Goal: Information Seeking & Learning: Learn about a topic

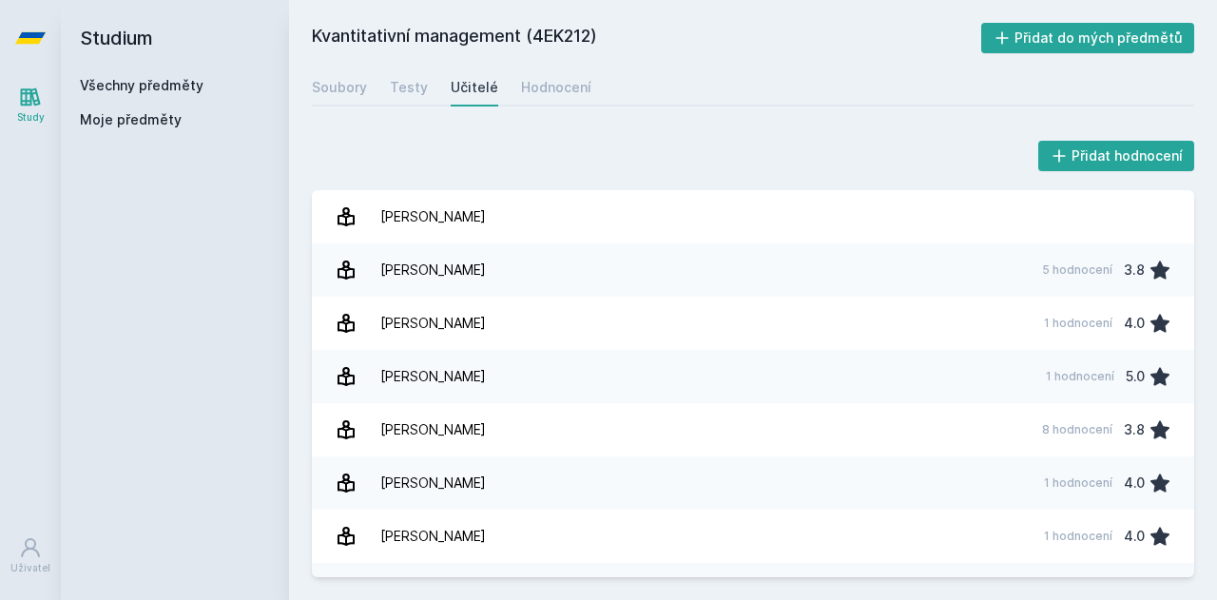
click at [114, 77] on link "Všechny předměty" at bounding box center [142, 85] width 124 height 16
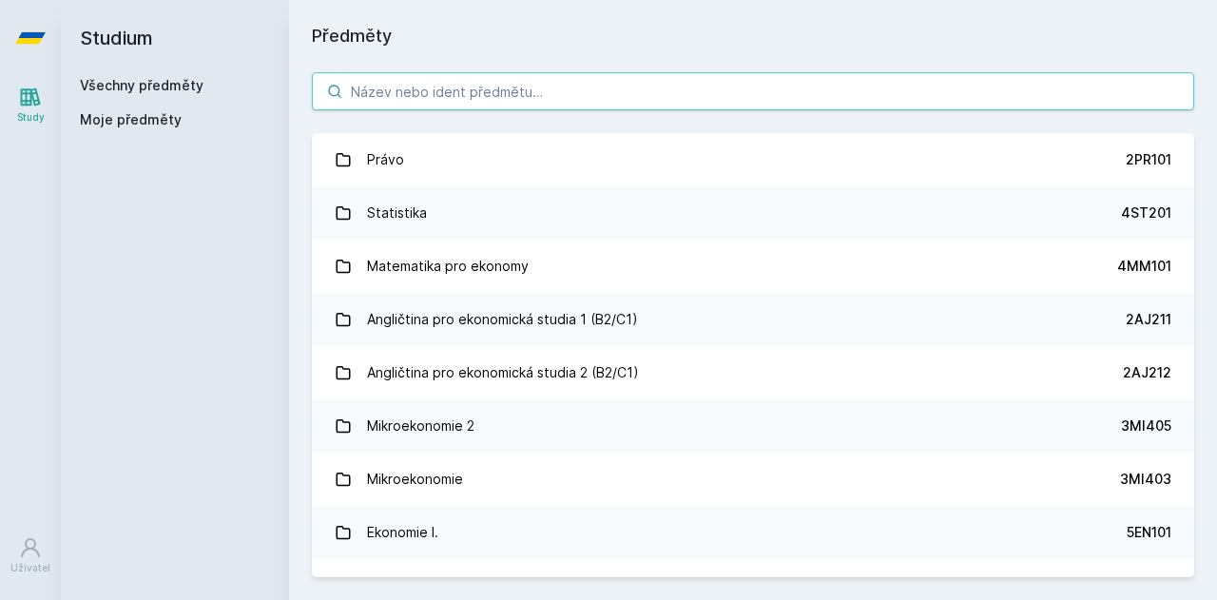
click at [459, 83] on input "search" at bounding box center [753, 91] width 882 height 38
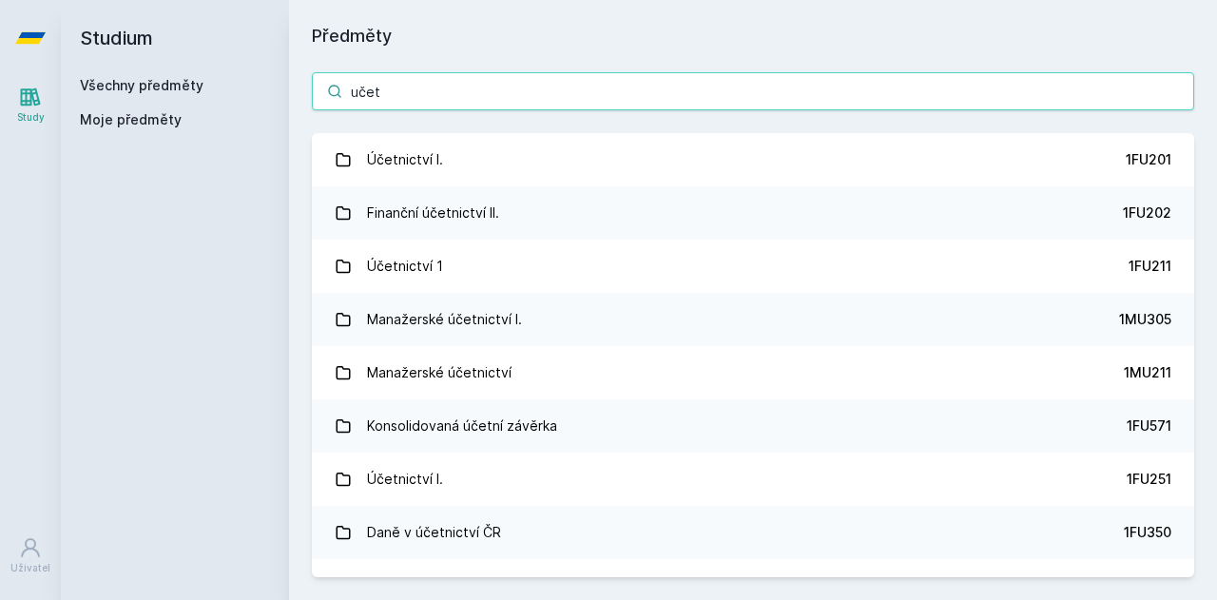
type input "učet"
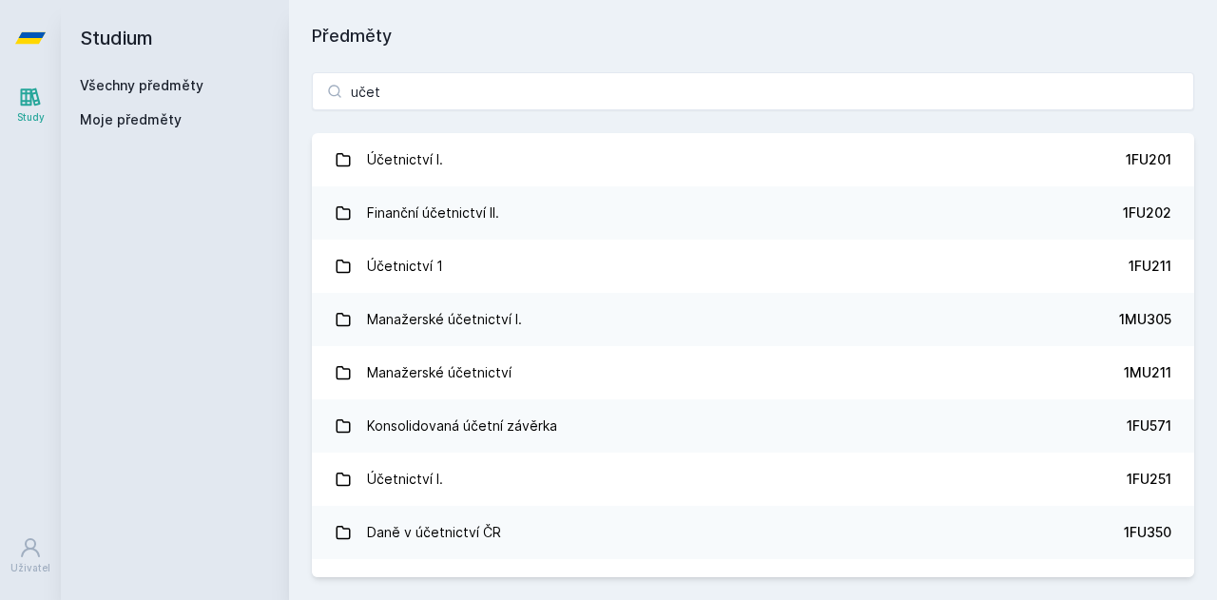
click at [453, 161] on link "Účetnictví I. 1FU201" at bounding box center [753, 159] width 882 height 53
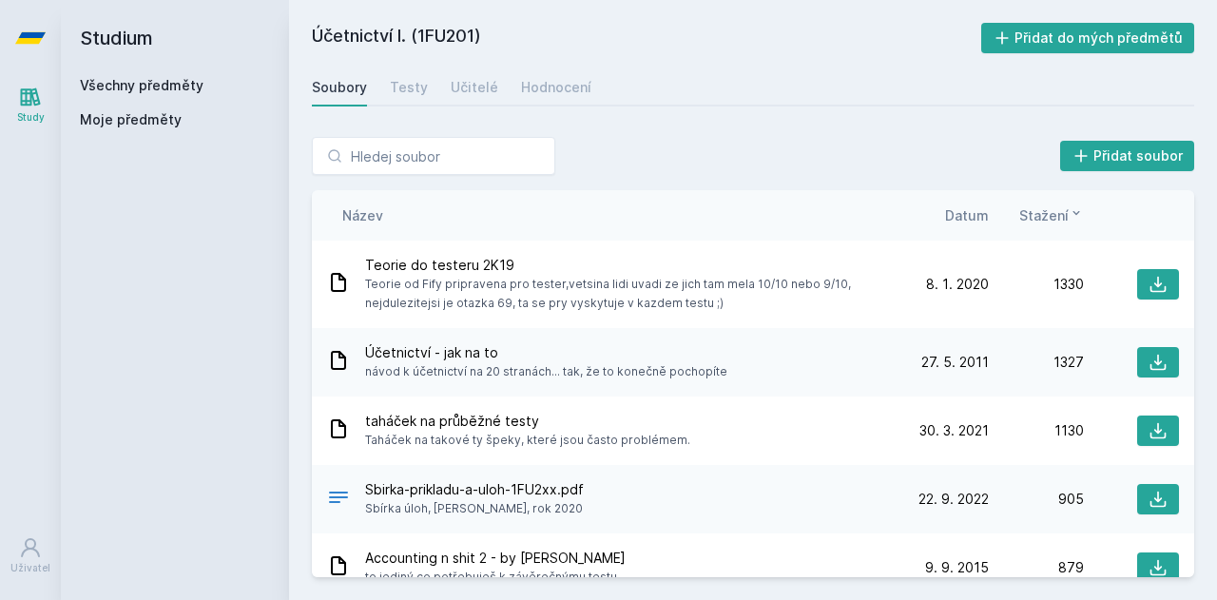
click at [470, 80] on div "Učitelé" at bounding box center [475, 87] width 48 height 19
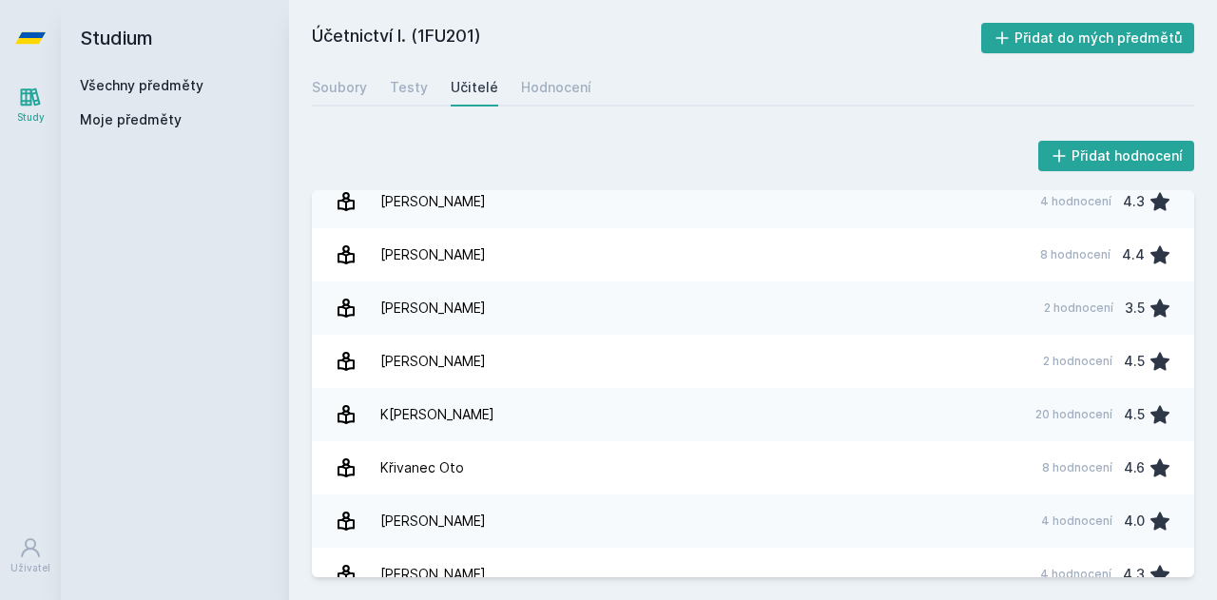
scroll to position [951, 0]
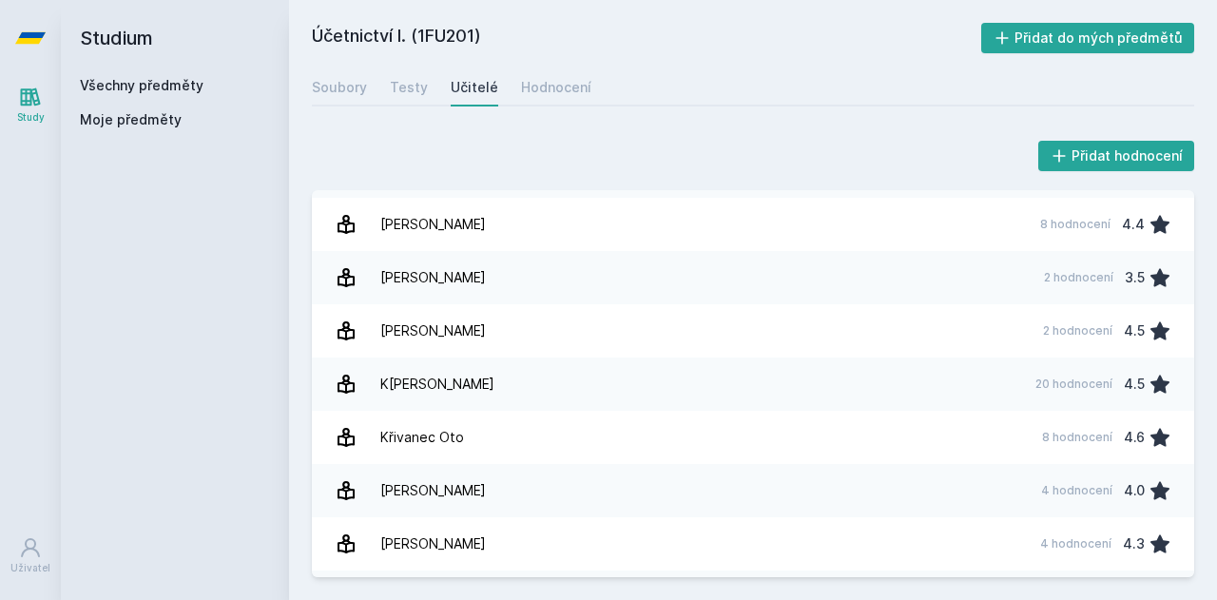
click at [516, 427] on link "[PERSON_NAME] 8 hodnocení 4.6" at bounding box center [753, 437] width 882 height 53
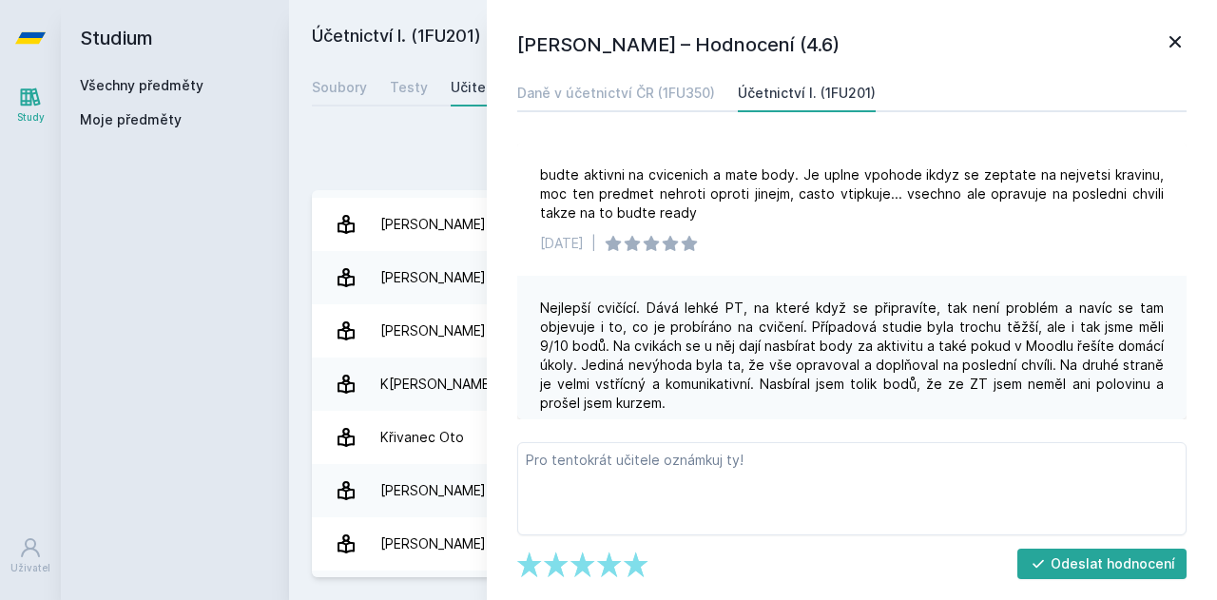
click at [1175, 47] on icon at bounding box center [1175, 41] width 23 height 23
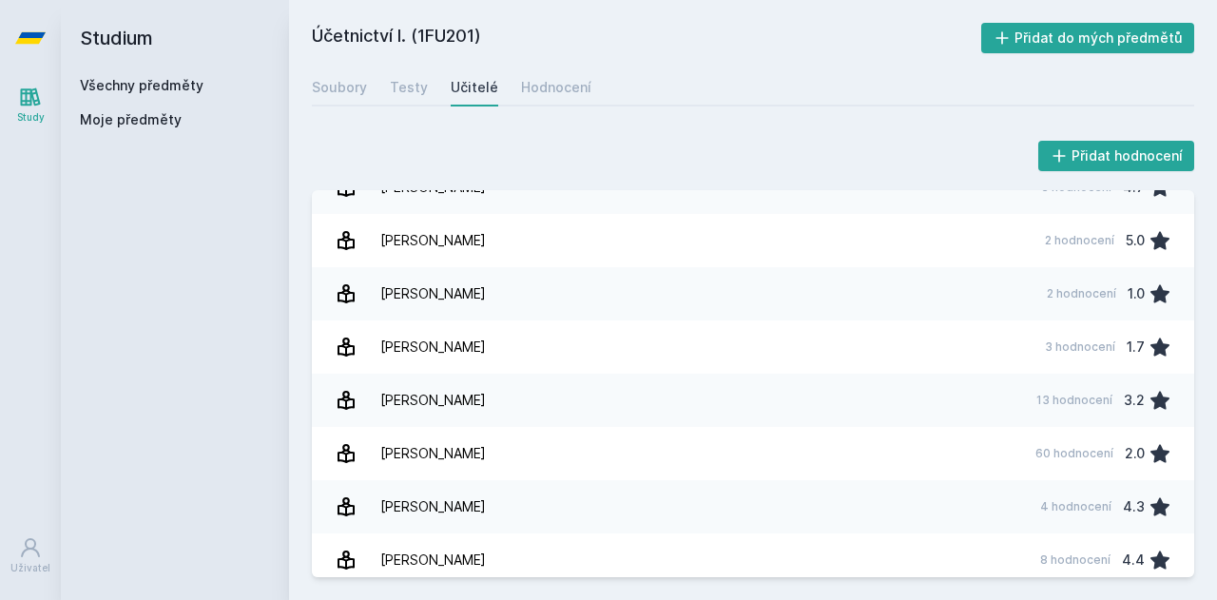
scroll to position [666, 0]
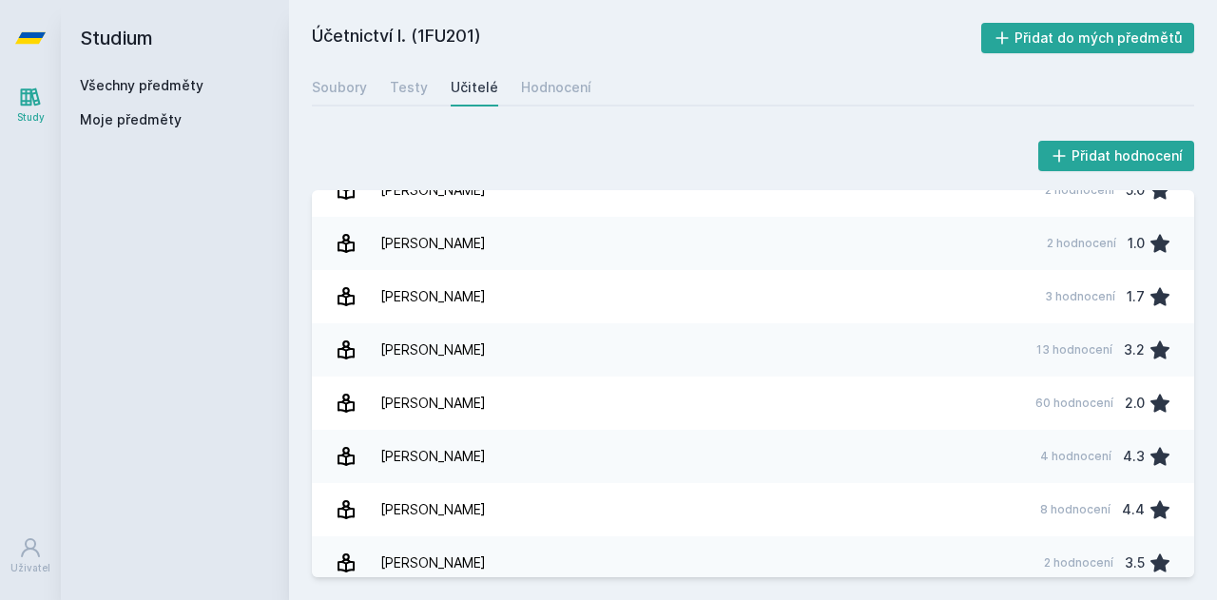
click at [626, 501] on link "[PERSON_NAME] 8 hodnocení 4.4" at bounding box center [753, 509] width 882 height 53
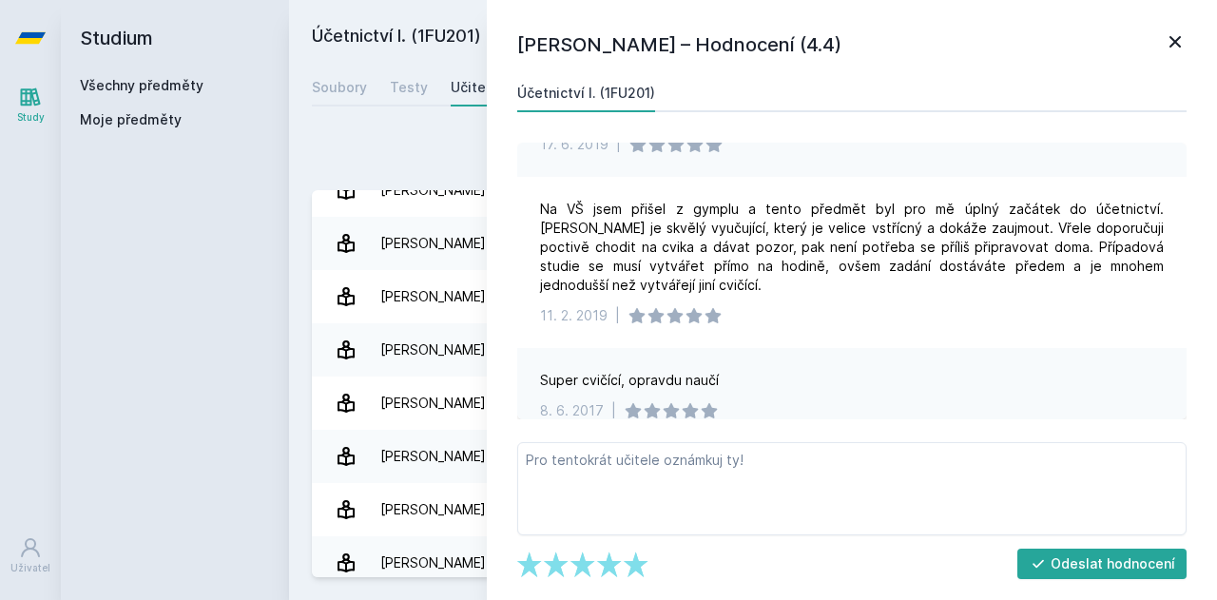
scroll to position [997, 0]
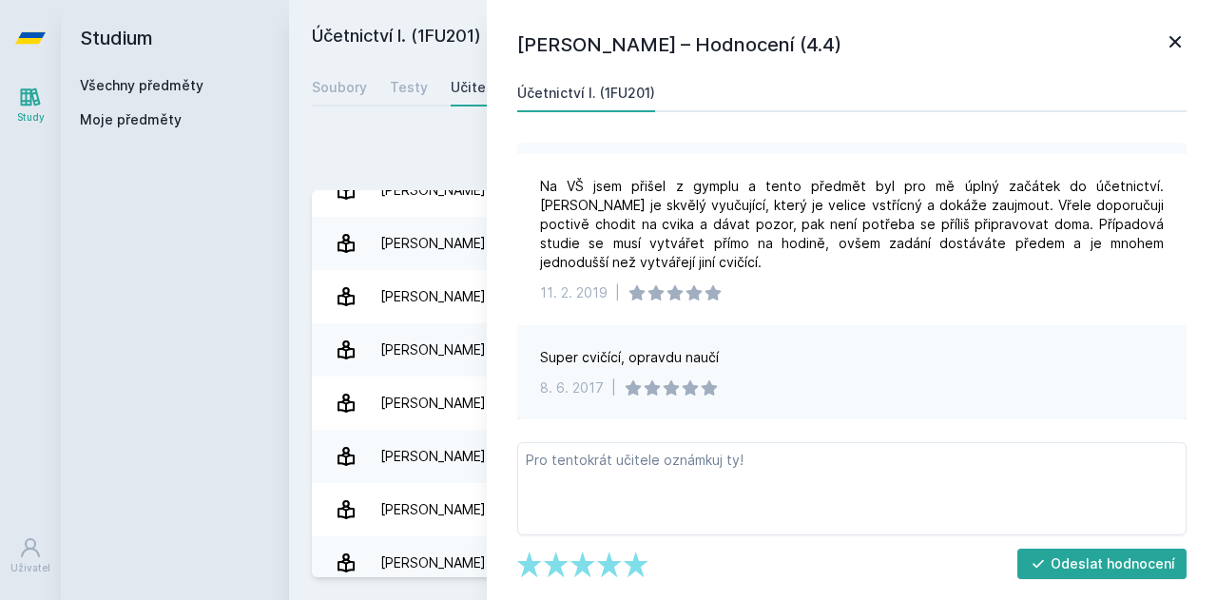
click at [1183, 42] on icon at bounding box center [1175, 41] width 23 height 23
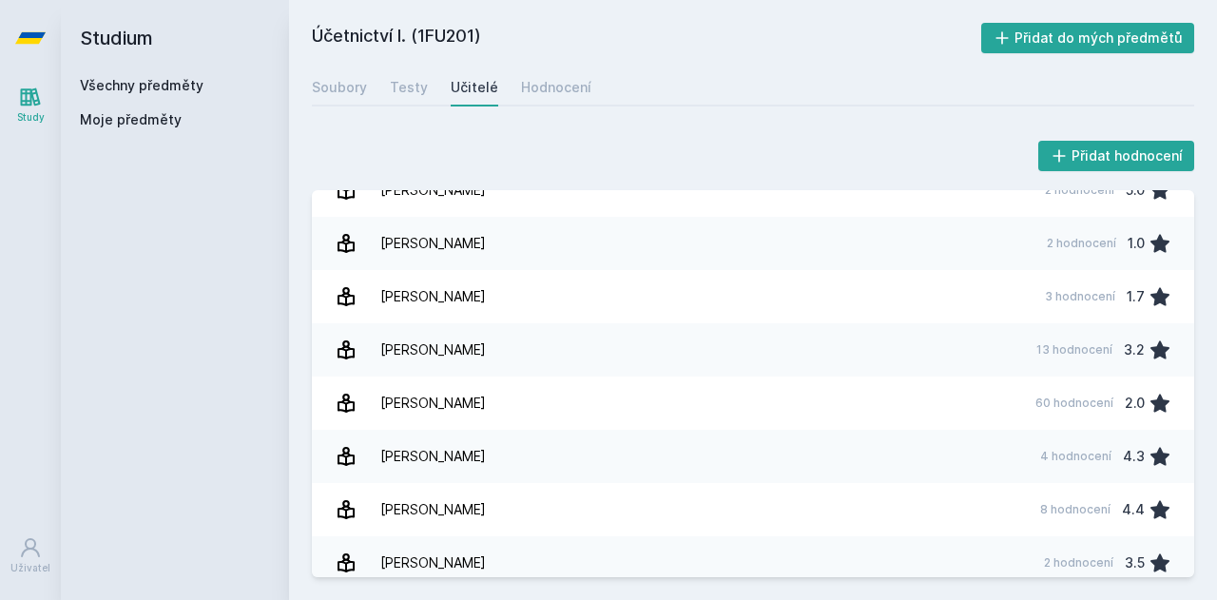
click at [437, 514] on div "[PERSON_NAME]" at bounding box center [433, 510] width 106 height 38
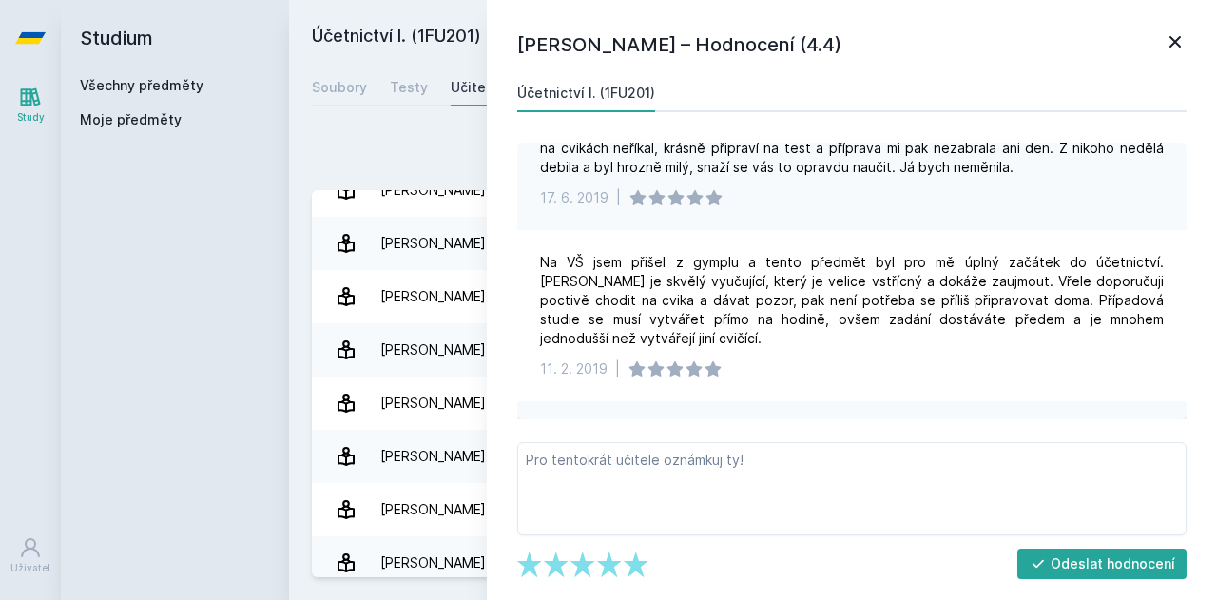
scroll to position [951, 0]
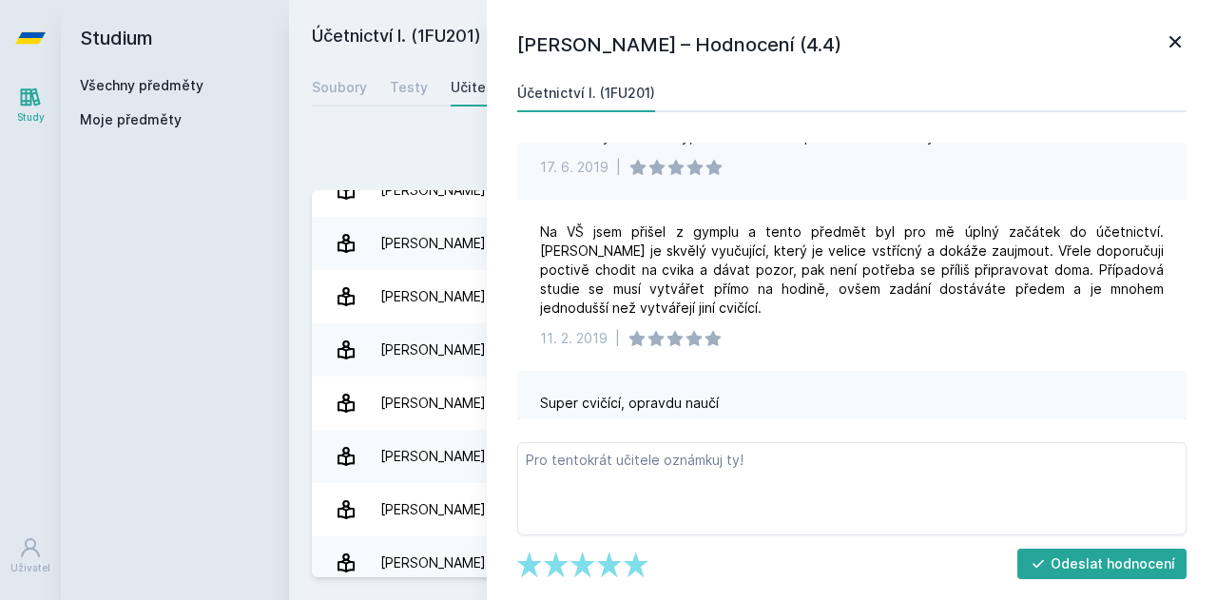
click at [93, 83] on link "Všechny předměty" at bounding box center [142, 85] width 124 height 16
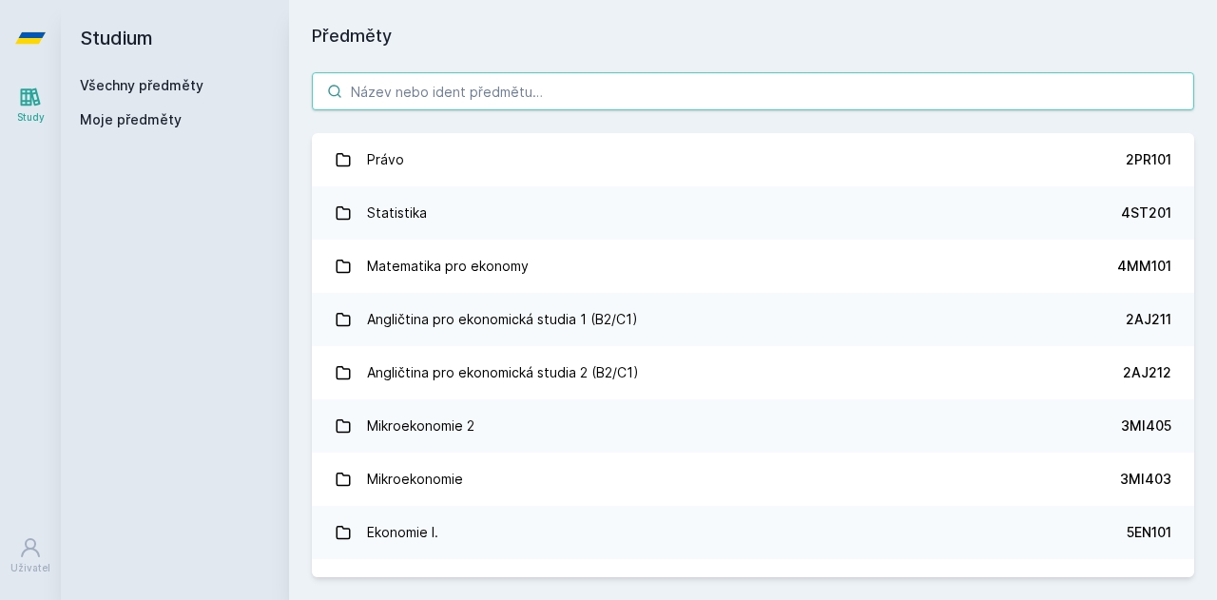
click at [451, 101] on input "search" at bounding box center [753, 91] width 882 height 38
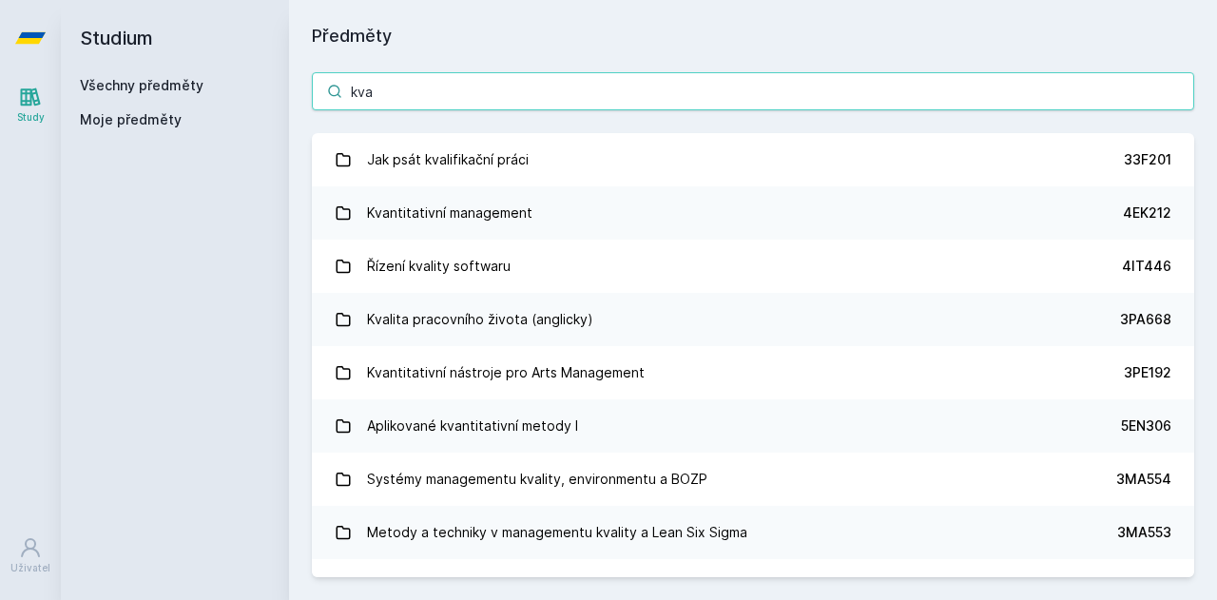
type input "kva"
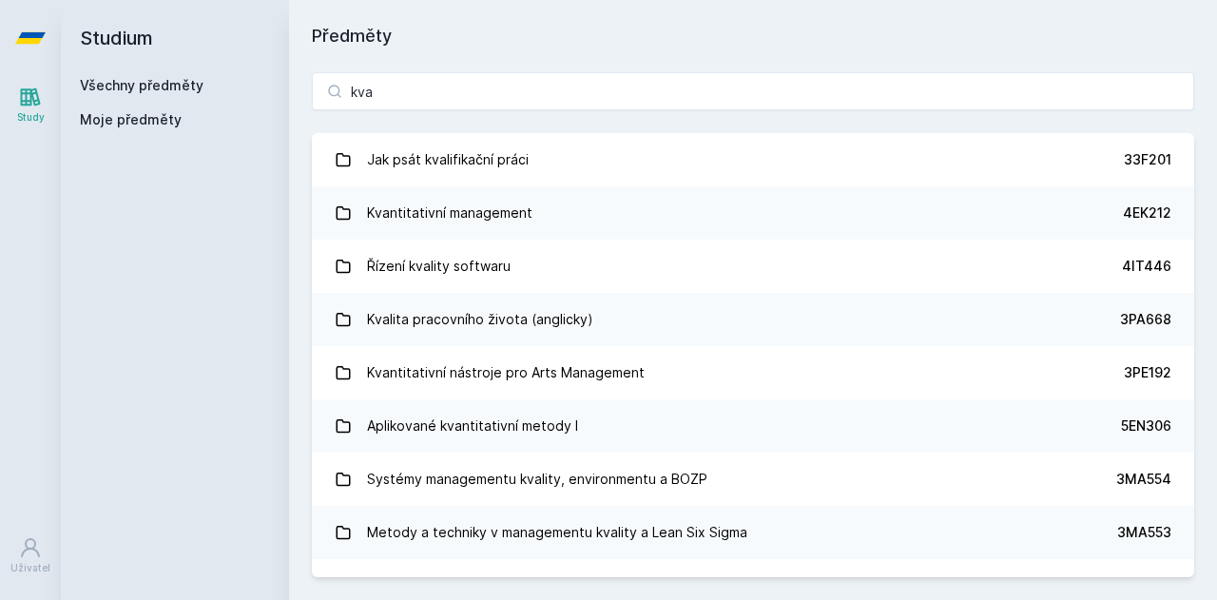
click at [420, 210] on div "Kvantitativní management" at bounding box center [449, 213] width 165 height 38
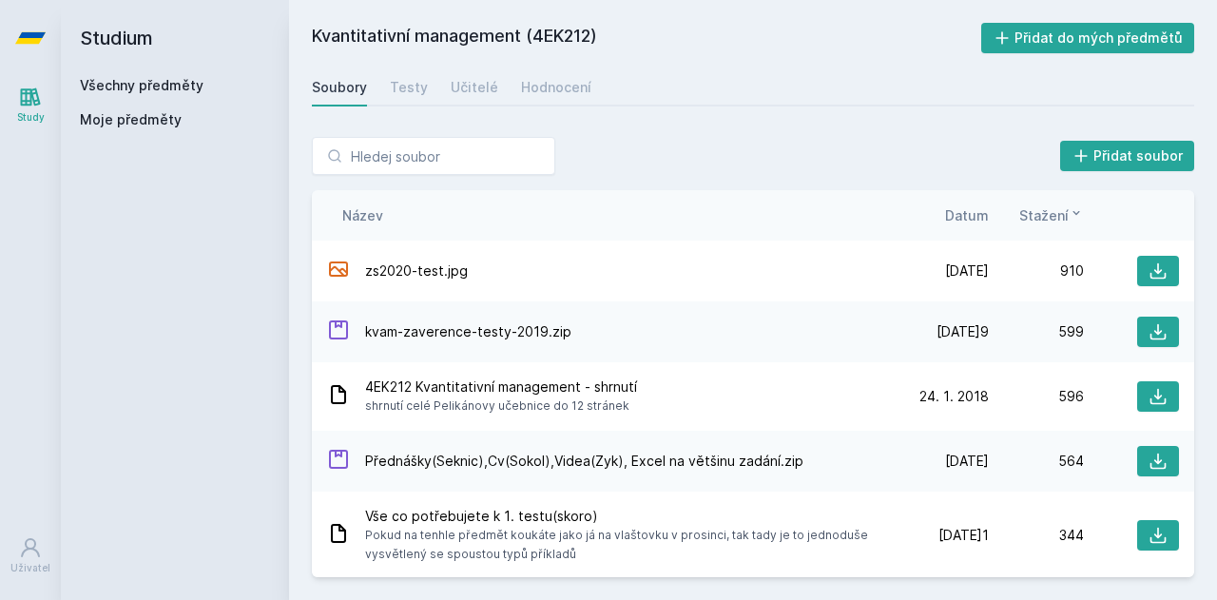
click at [548, 92] on div "Hodnocení" at bounding box center [556, 87] width 70 height 19
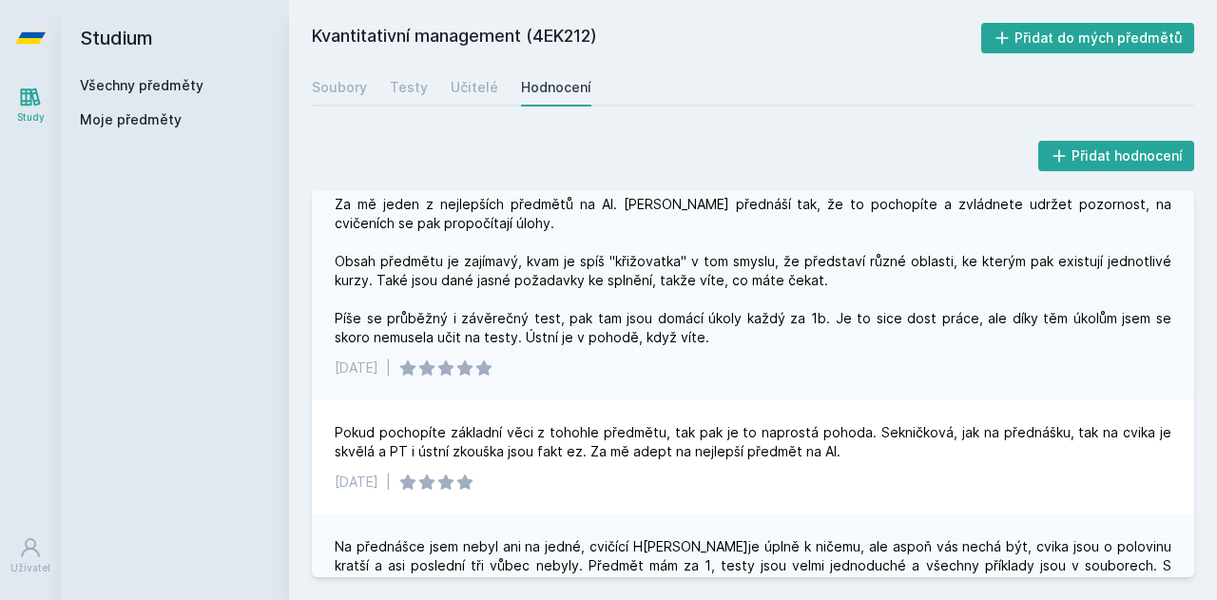
scroll to position [951, 0]
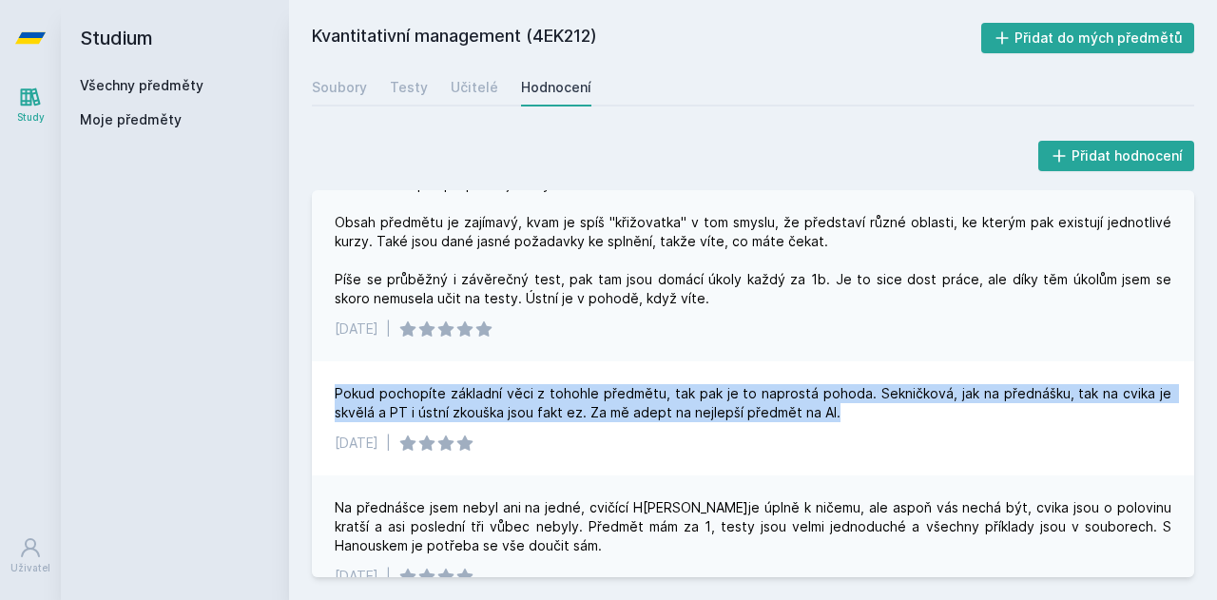
drag, startPoint x: 324, startPoint y: 369, endPoint x: 885, endPoint y: 399, distance: 561.9
click at [885, 399] on div "Pokud pochopíte základní věci z tohohle předmětu, tak pak je to naprostá pohoda…" at bounding box center [753, 418] width 882 height 114
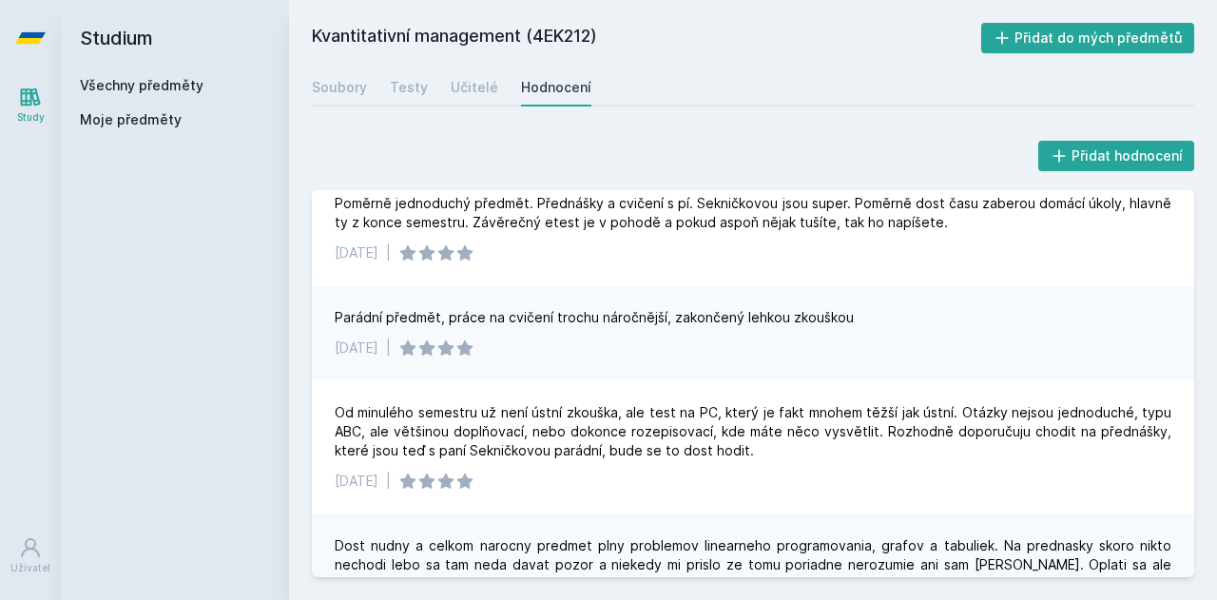
scroll to position [1617, 0]
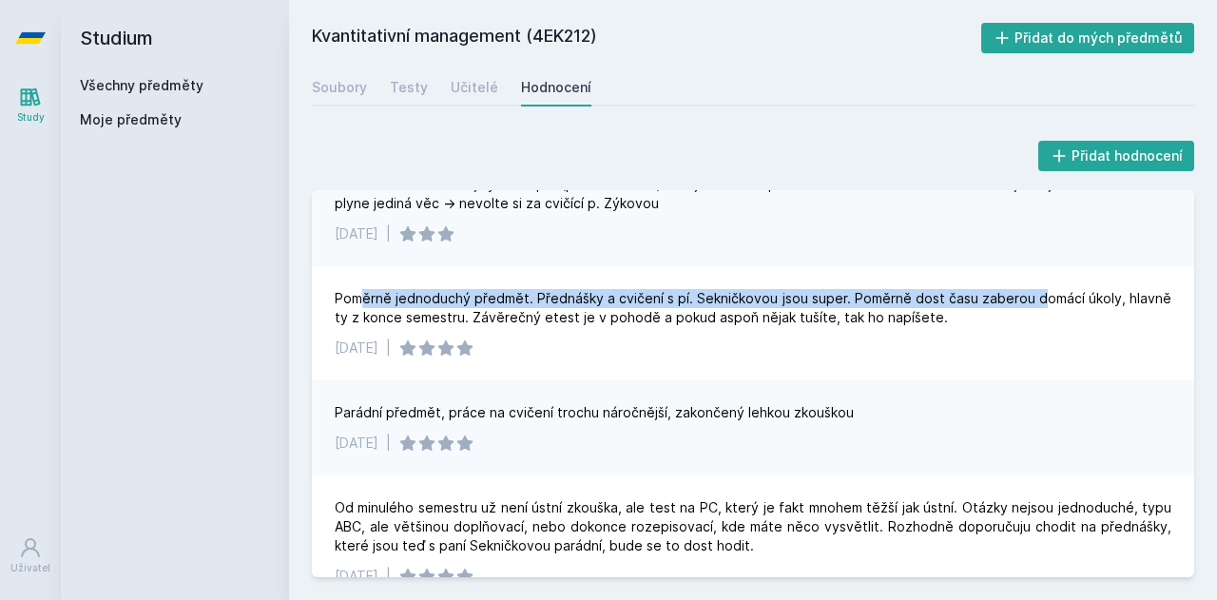
drag, startPoint x: 357, startPoint y: 275, endPoint x: 1038, endPoint y: 263, distance: 681.9
click at [1038, 266] on div "Poměrně jednoduchý předmět. Přednášky a cvičení s pí. Sekničkovou jsou super. P…" at bounding box center [753, 323] width 882 height 114
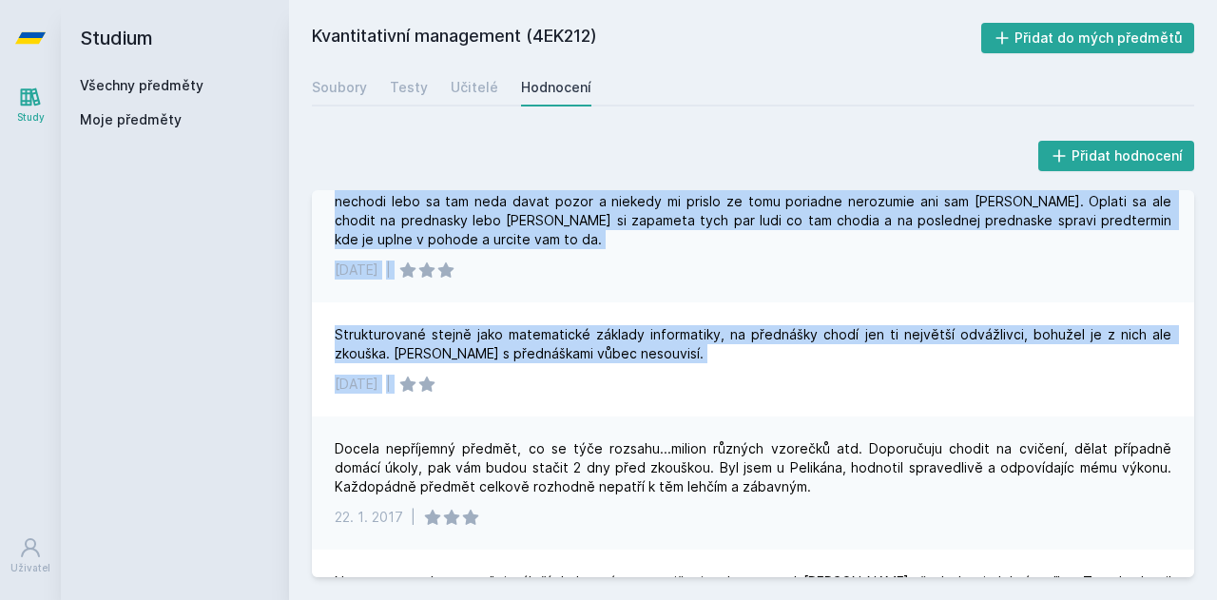
scroll to position [2092, 0]
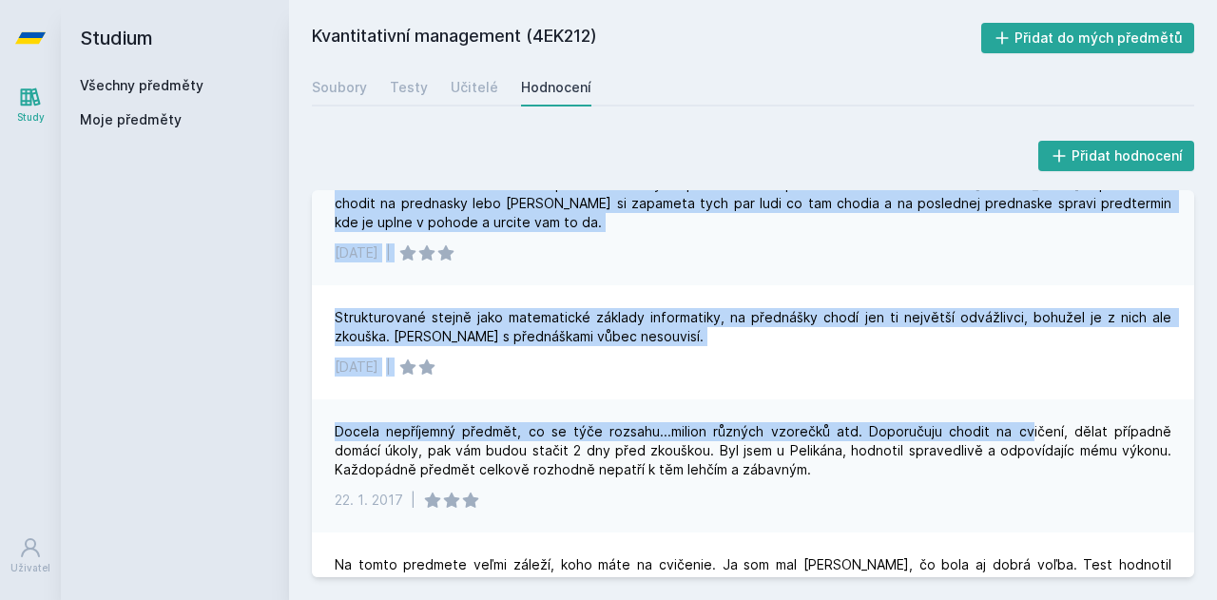
drag, startPoint x: 332, startPoint y: 329, endPoint x: 983, endPoint y: 384, distance: 653.7
click at [983, 384] on div "Předmět byl i vcelku zajímavý, řekl bych, že patřil určitě mezi jeden z těch le…" at bounding box center [753, 383] width 882 height 387
click at [820, 358] on div "[DATE] |" at bounding box center [753, 367] width 837 height 19
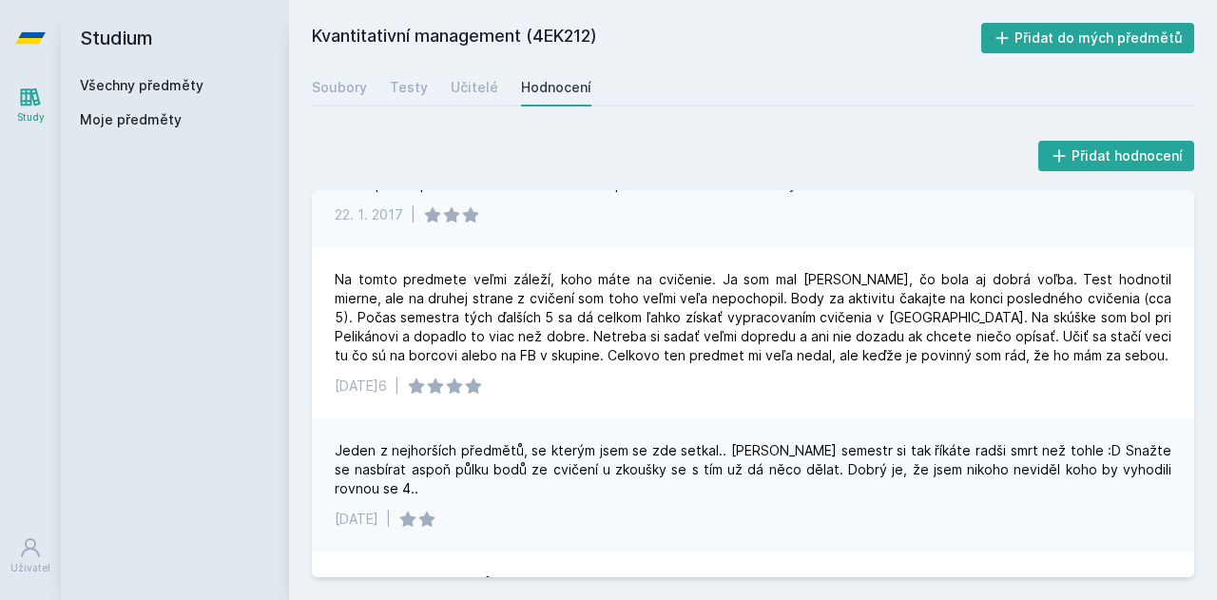
scroll to position [2568, 0]
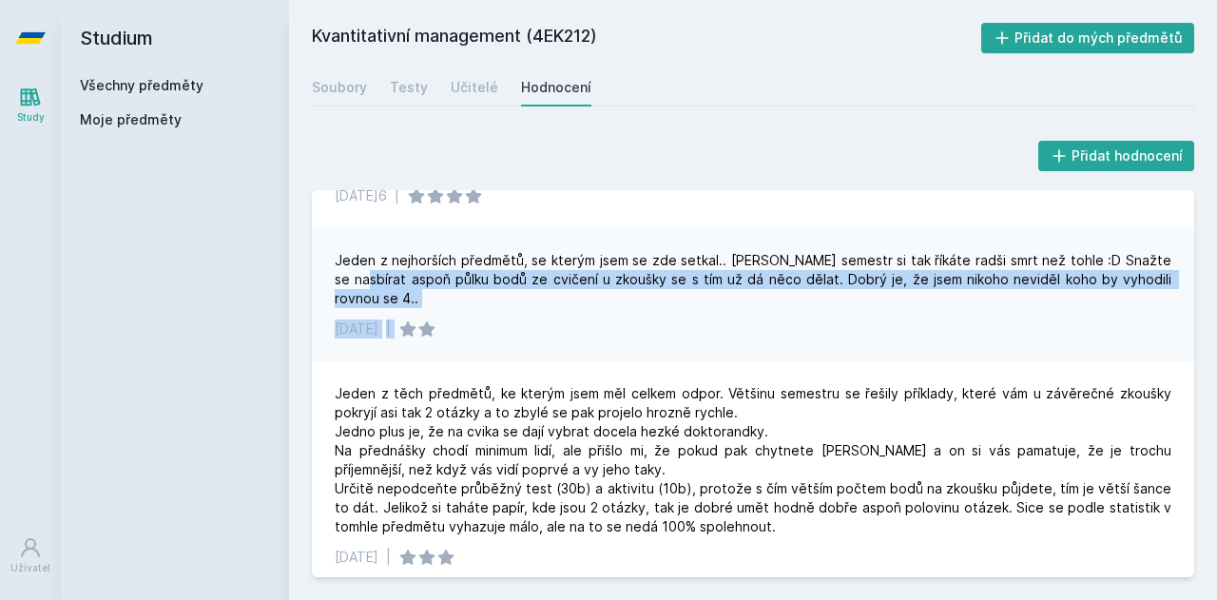
drag, startPoint x: 342, startPoint y: 260, endPoint x: 930, endPoint y: 265, distance: 587.7
click at [940, 281] on div "Jeden z nejhorších předmětů, se kterým jsem se zde setkal.. [PERSON_NAME] semes…" at bounding box center [753, 294] width 882 height 133
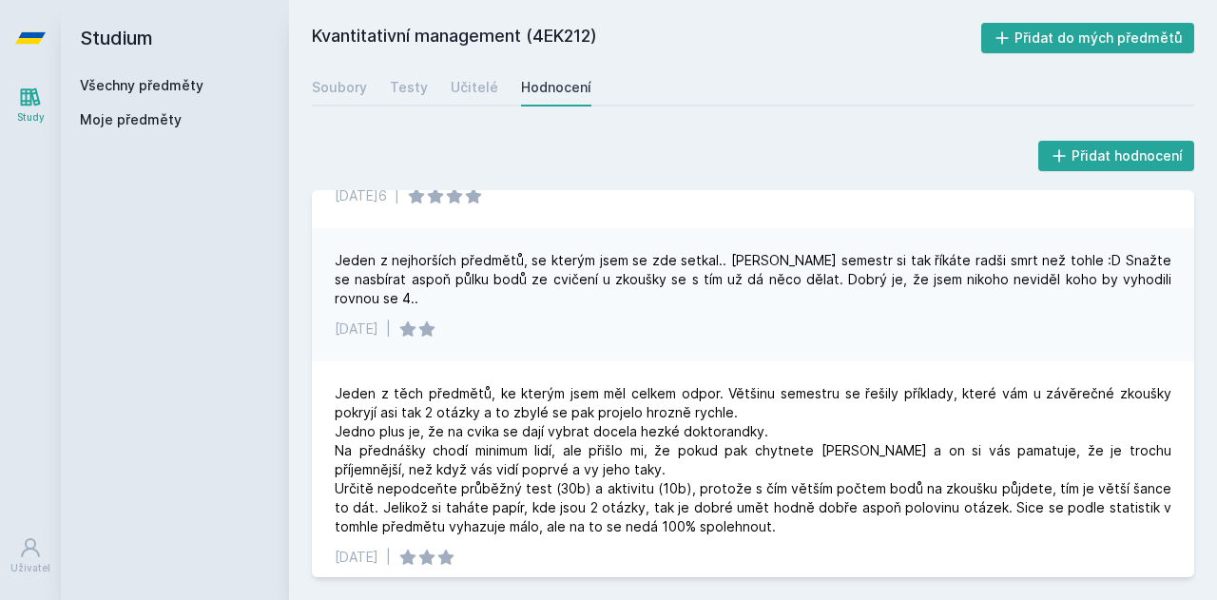
click at [850, 228] on div "Jeden z nejhorších předmětů, se kterým jsem se zde setkal.. [PERSON_NAME] semes…" at bounding box center [753, 294] width 882 height 133
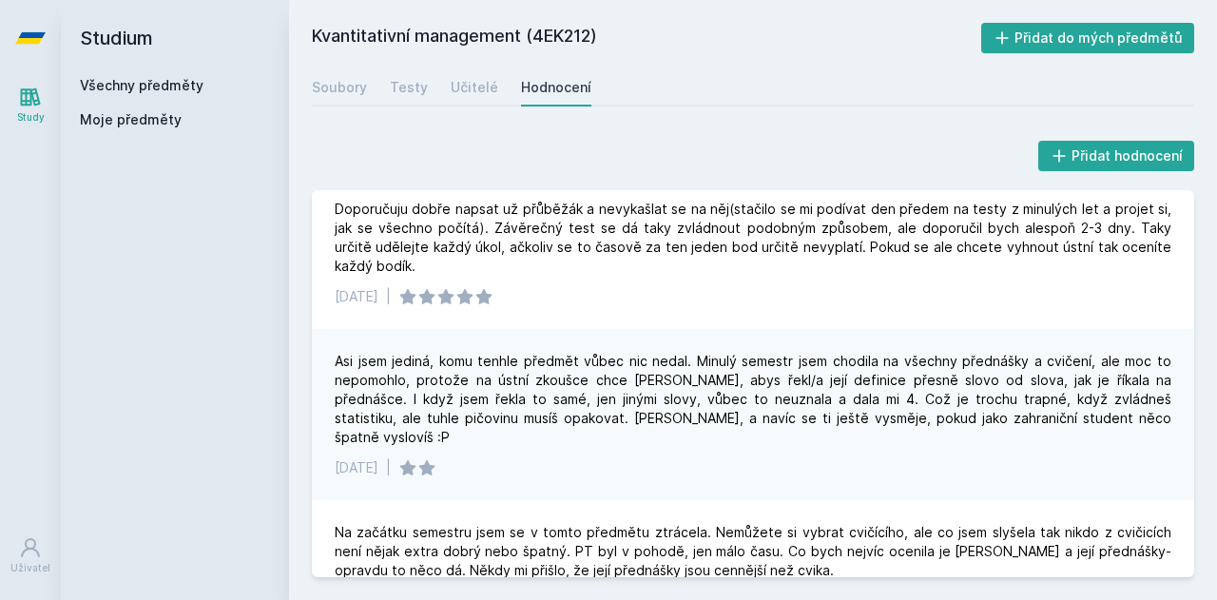
scroll to position [95, 0]
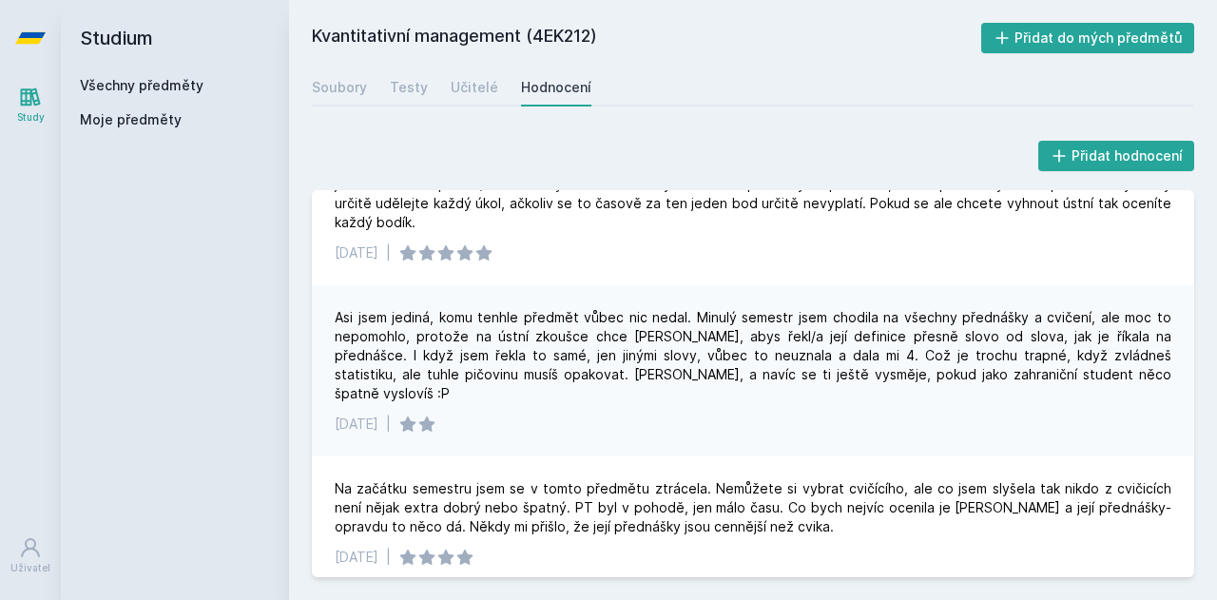
click at [168, 83] on link "Všechny předměty" at bounding box center [142, 85] width 124 height 16
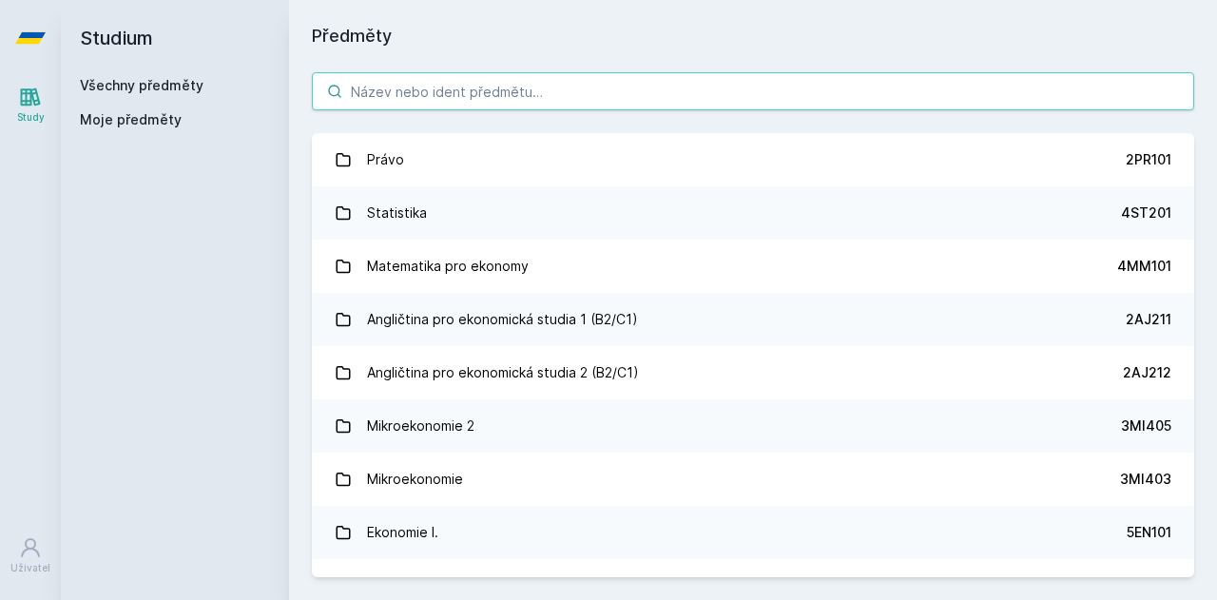
click at [580, 97] on input "search" at bounding box center [753, 91] width 882 height 38
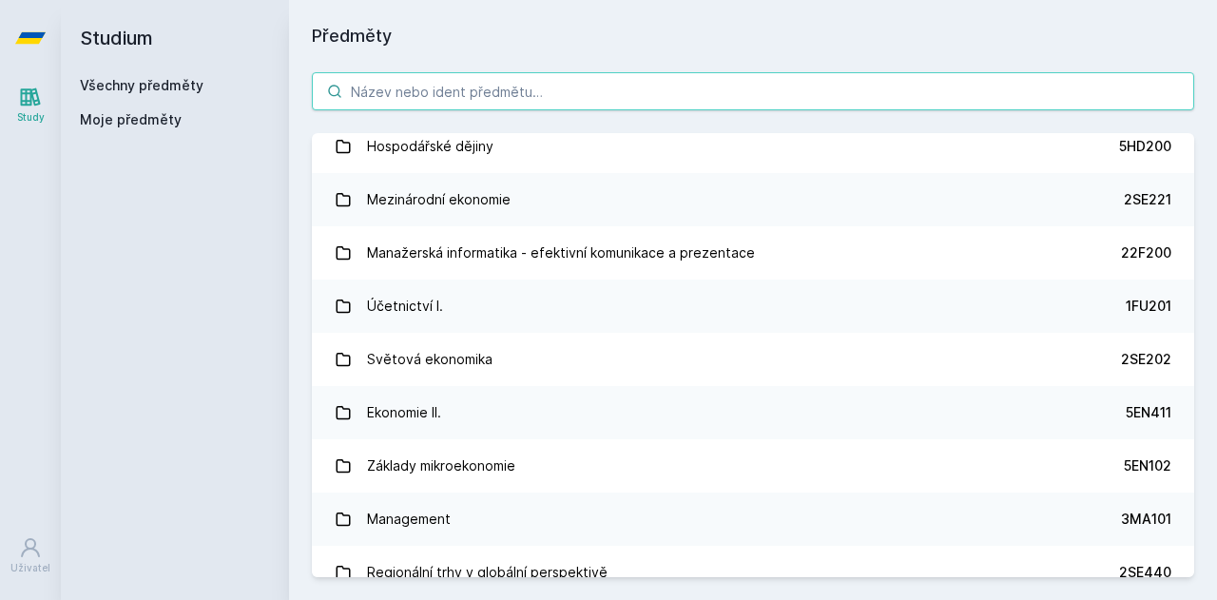
scroll to position [571, 0]
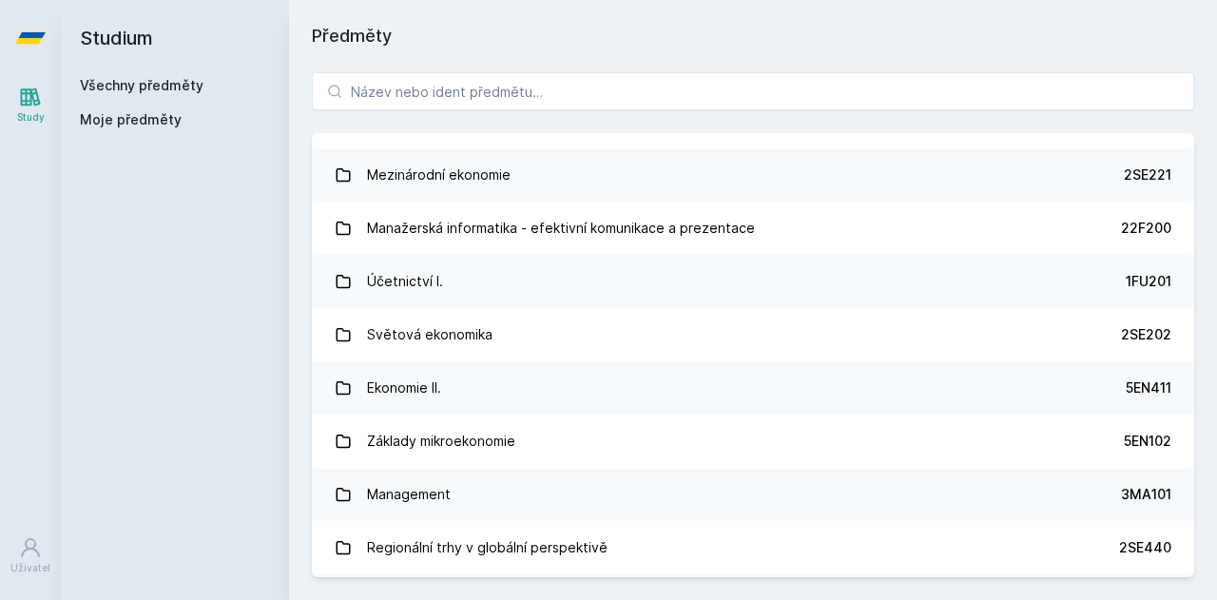
click at [487, 292] on link "Účetnictví I. 1FU201" at bounding box center [753, 281] width 882 height 53
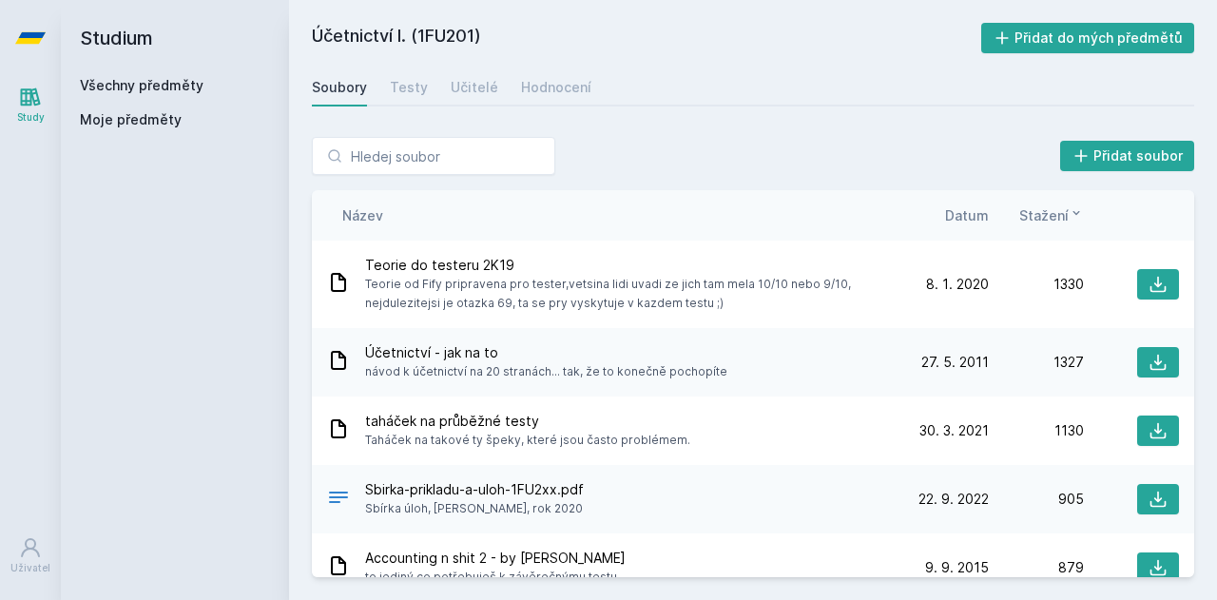
click at [476, 92] on div "Učitelé" at bounding box center [475, 87] width 48 height 19
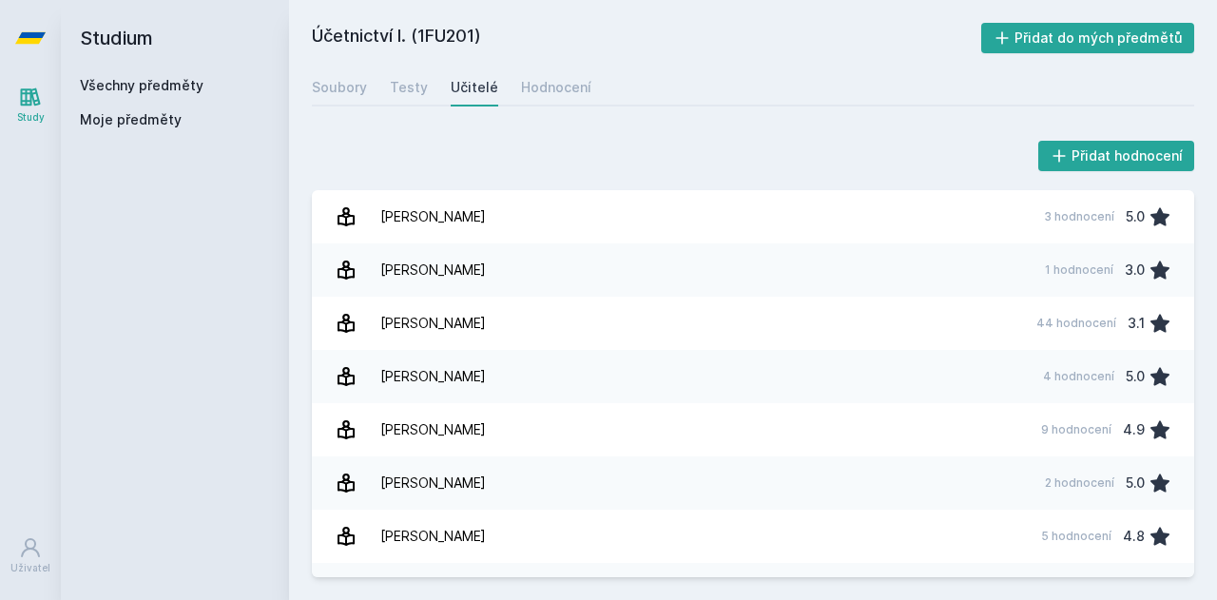
click at [177, 87] on link "Všechny předměty" at bounding box center [142, 85] width 124 height 16
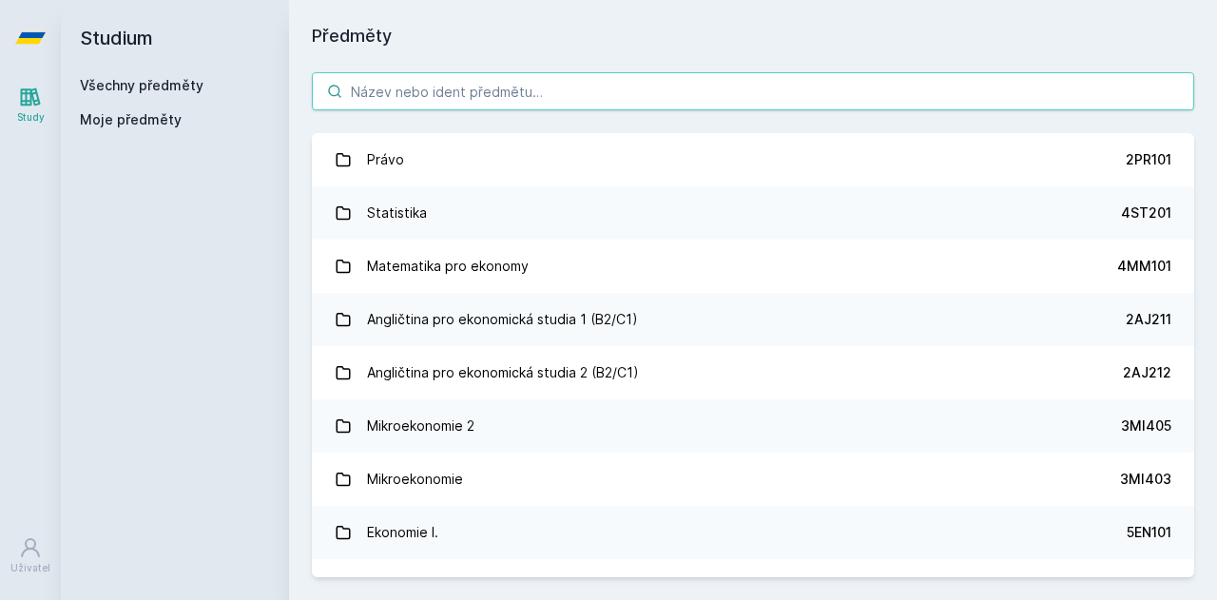
click at [605, 89] on input "search" at bounding box center [753, 91] width 882 height 38
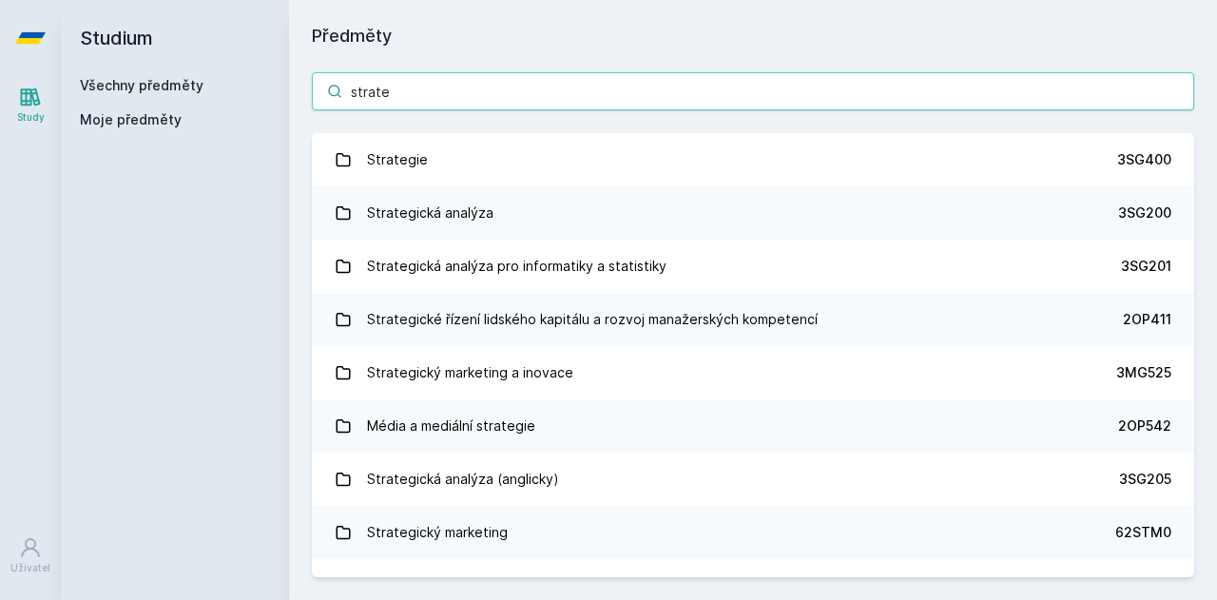
type input "strate"
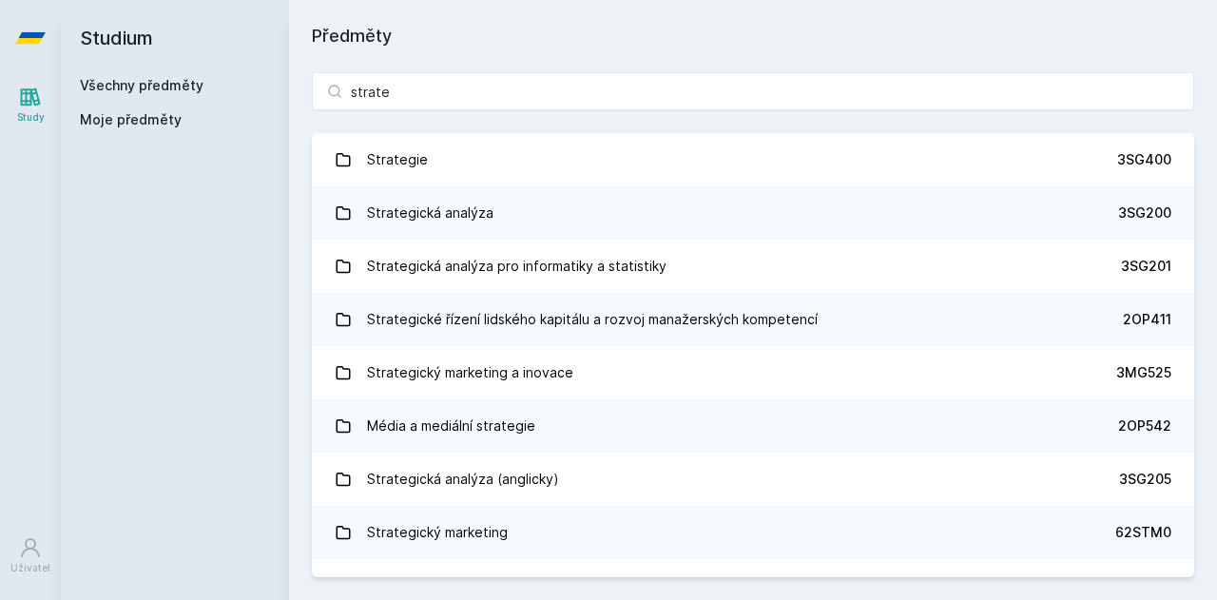
click at [583, 282] on div "Strategická analýza pro informatiky a statistiky" at bounding box center [517, 266] width 300 height 38
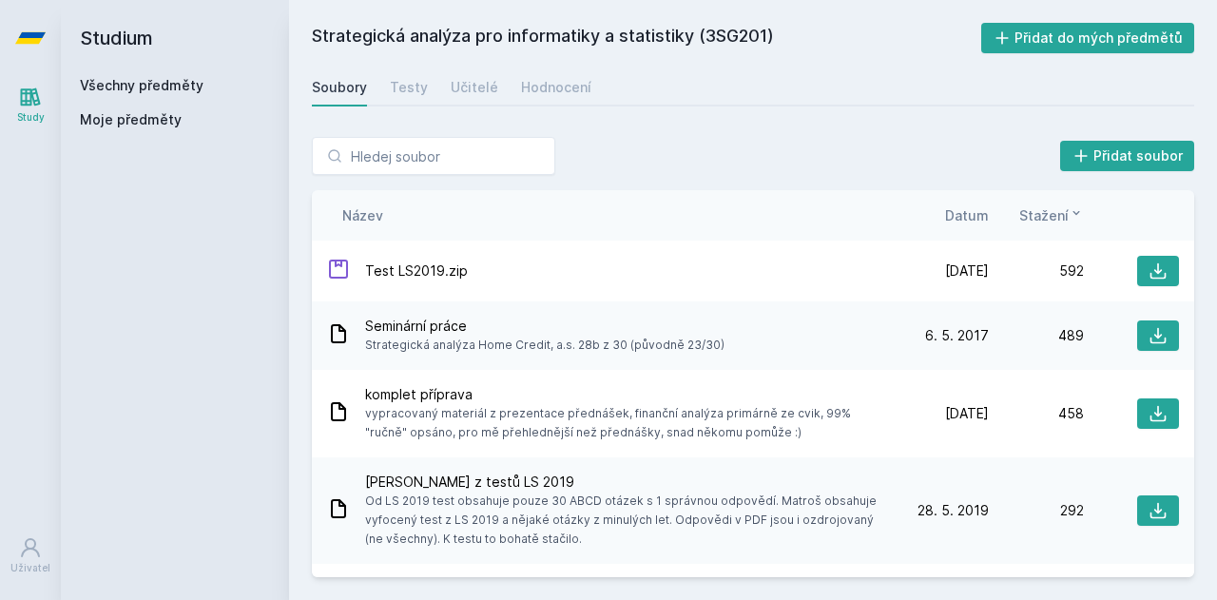
click at [480, 84] on div "Učitelé" at bounding box center [475, 87] width 48 height 19
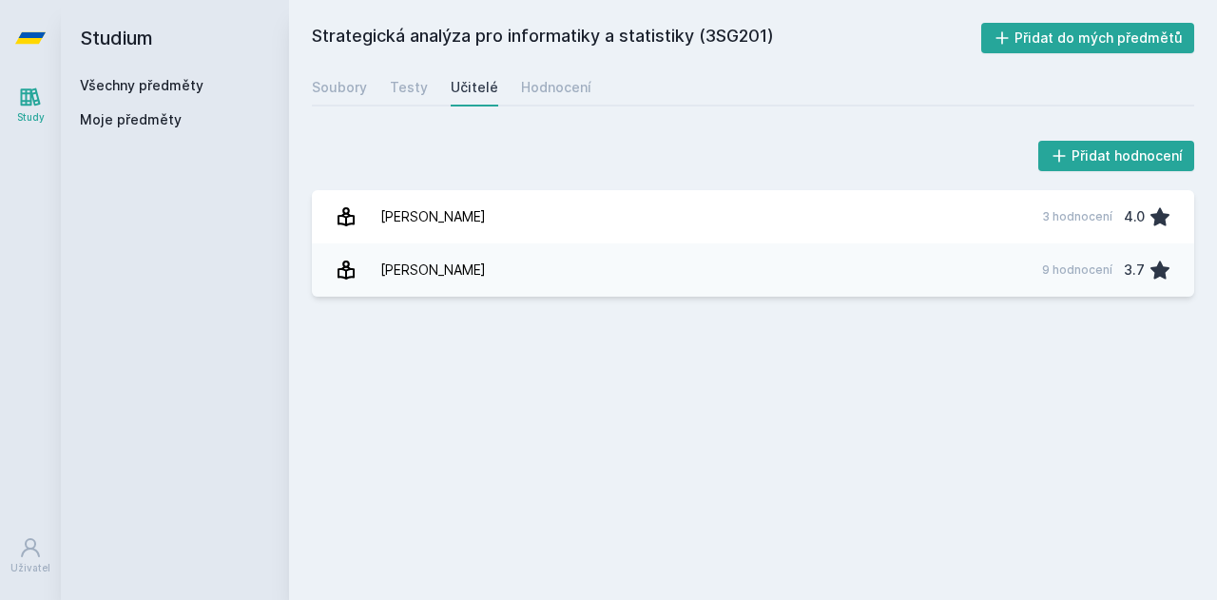
click at [412, 92] on div "Testy" at bounding box center [409, 87] width 38 height 19
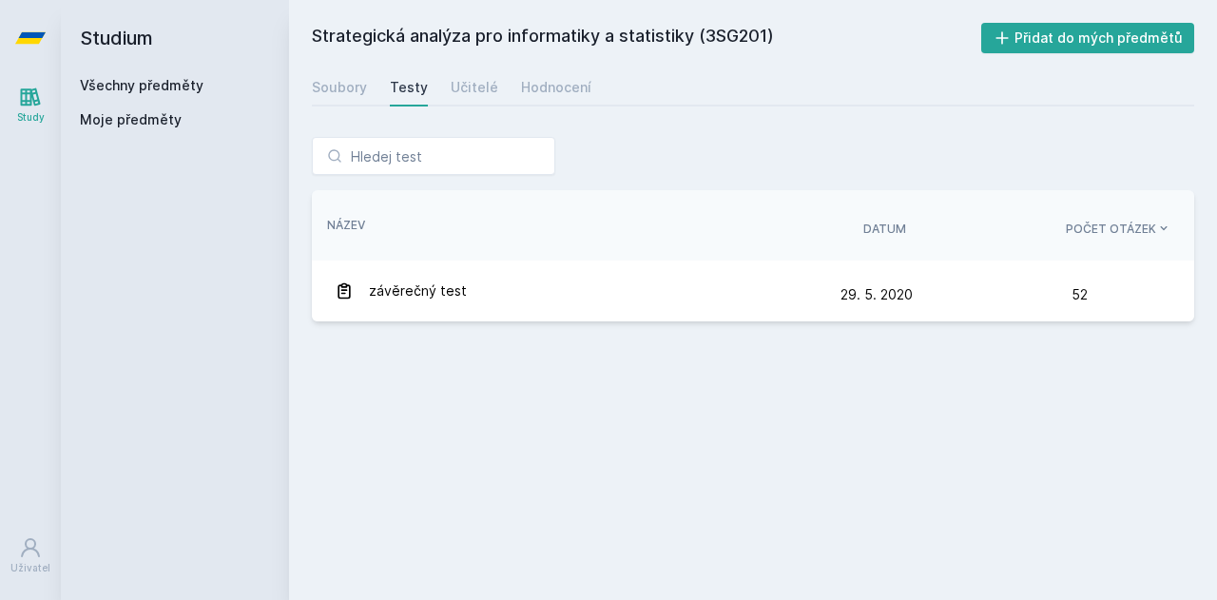
click at [462, 86] on div "Učitelé" at bounding box center [475, 87] width 48 height 19
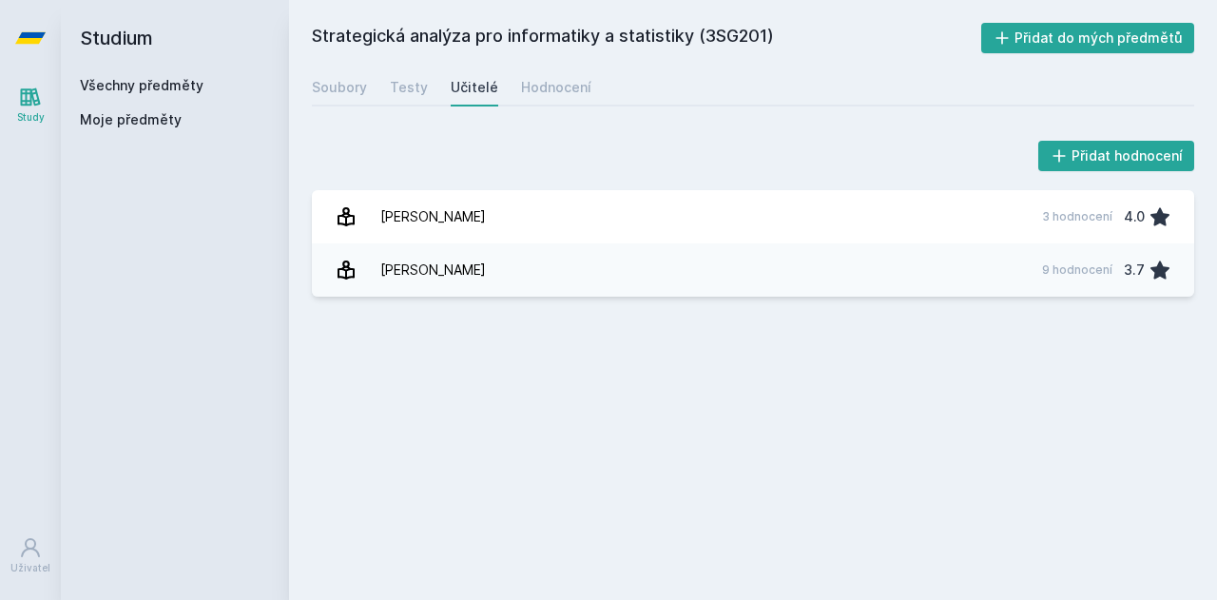
click at [424, 273] on div "[PERSON_NAME]" at bounding box center [433, 270] width 106 height 38
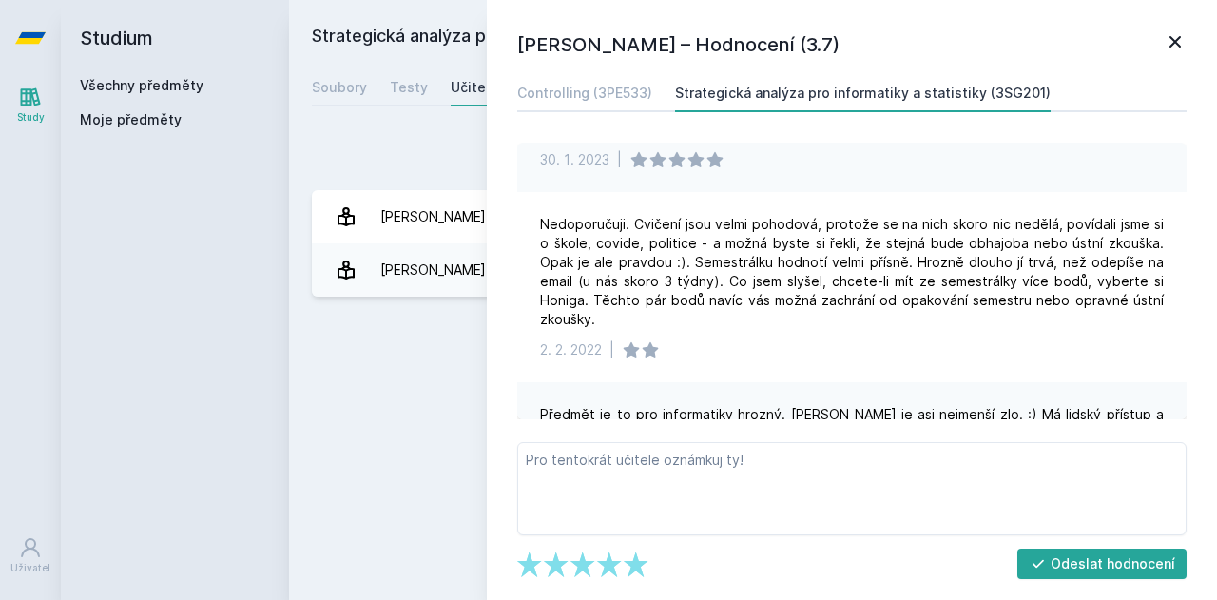
scroll to position [666, 0]
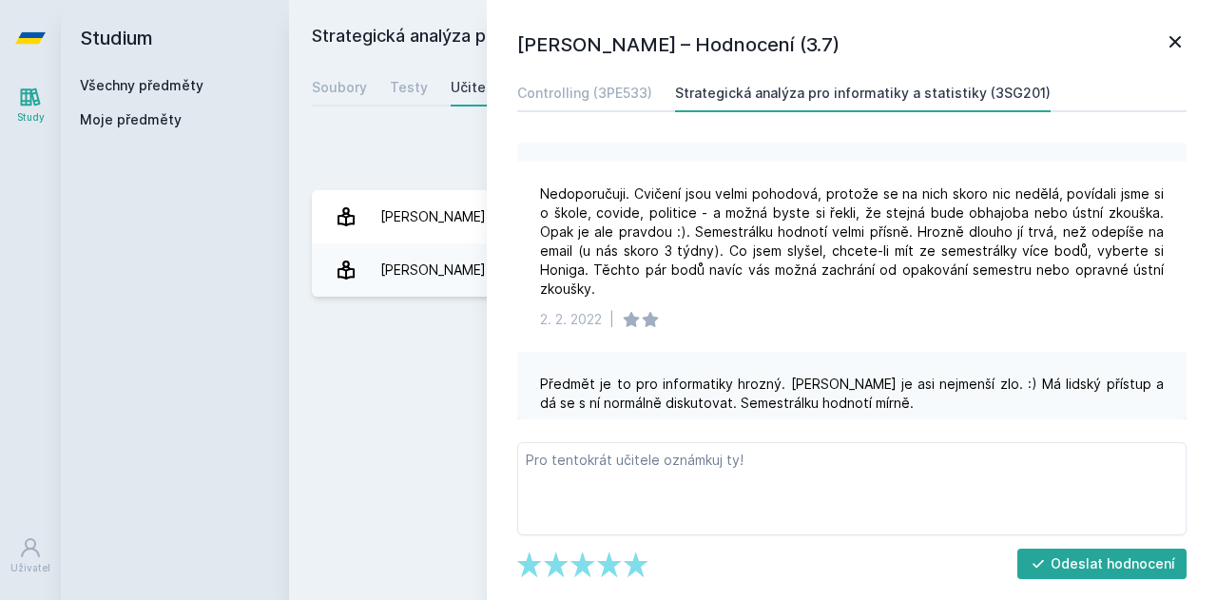
click at [1172, 49] on icon at bounding box center [1175, 41] width 23 height 23
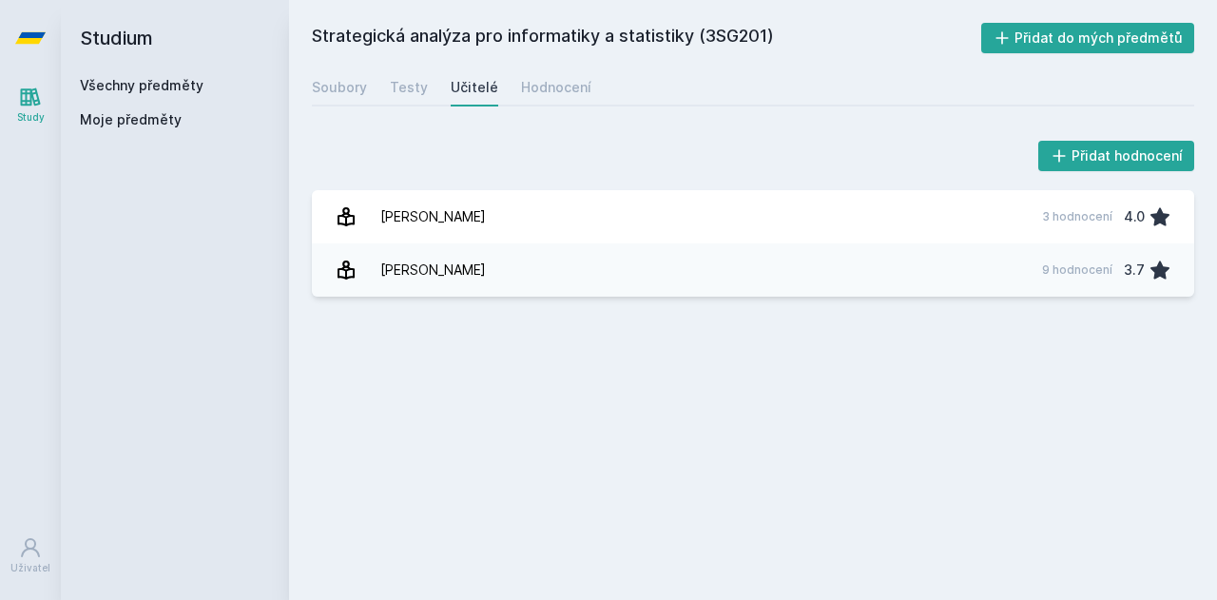
drag, startPoint x: 336, startPoint y: 31, endPoint x: 794, endPoint y: 25, distance: 458.4
click at [794, 25] on h2 "Strategická analýza pro informatiky a statistiky (3SG201)" at bounding box center [646, 38] width 669 height 30
click at [135, 83] on link "Všechny předměty" at bounding box center [142, 85] width 124 height 16
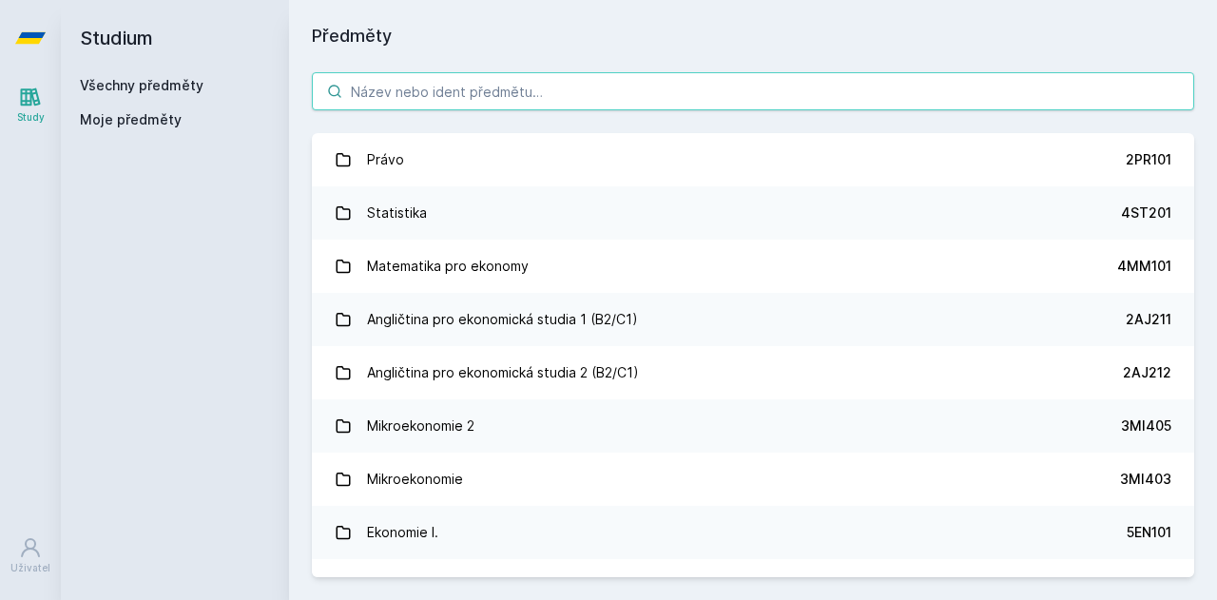
click at [618, 103] on input "search" at bounding box center [753, 91] width 882 height 38
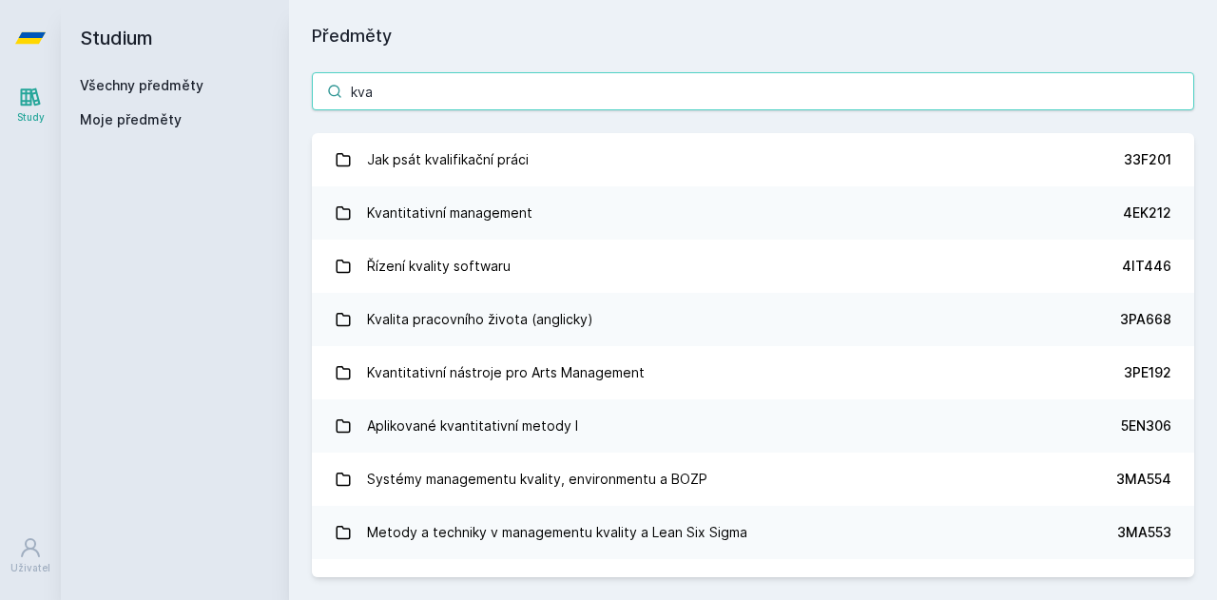
type input "kva"
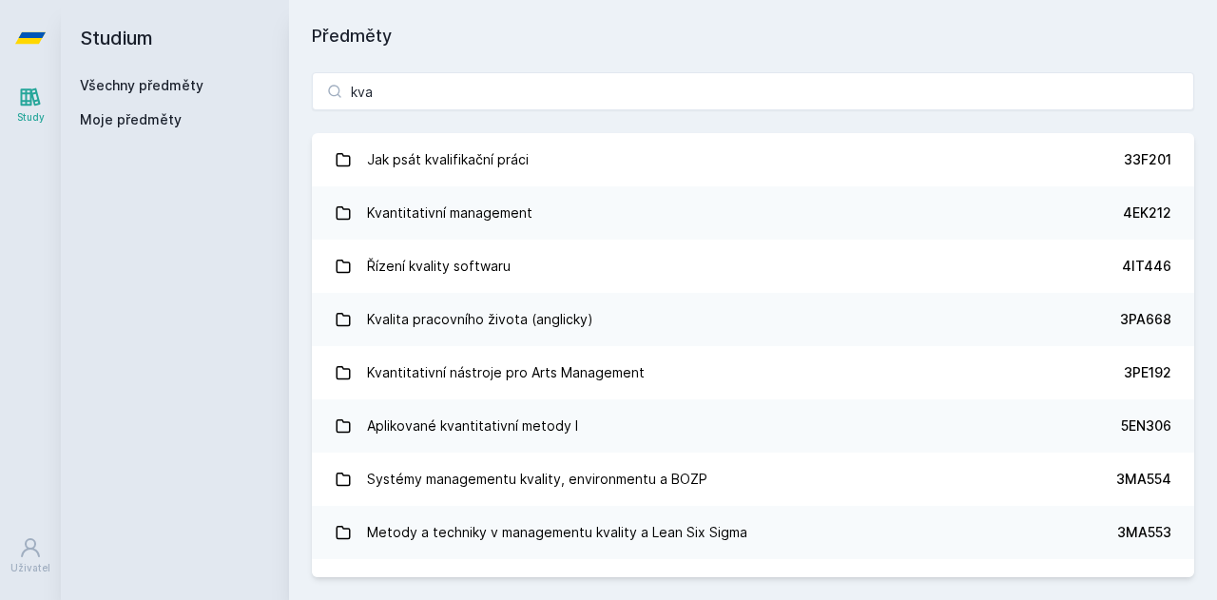
click at [555, 224] on link "Kvantitativní management 4EK212" at bounding box center [753, 212] width 882 height 53
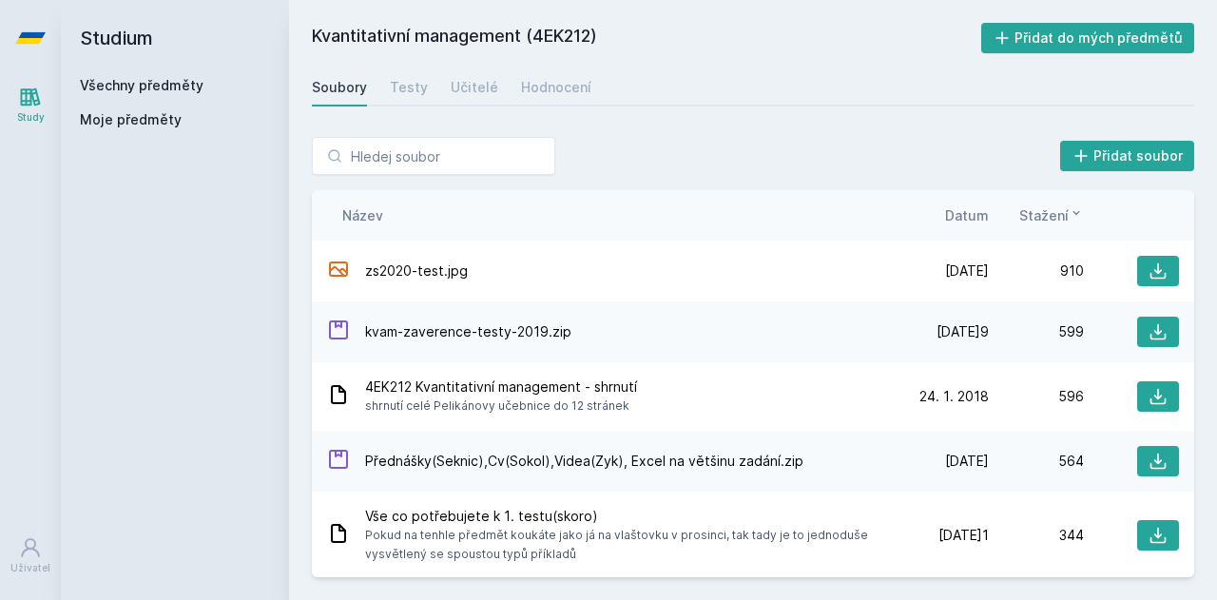
click at [451, 72] on link "Učitelé" at bounding box center [475, 87] width 48 height 38
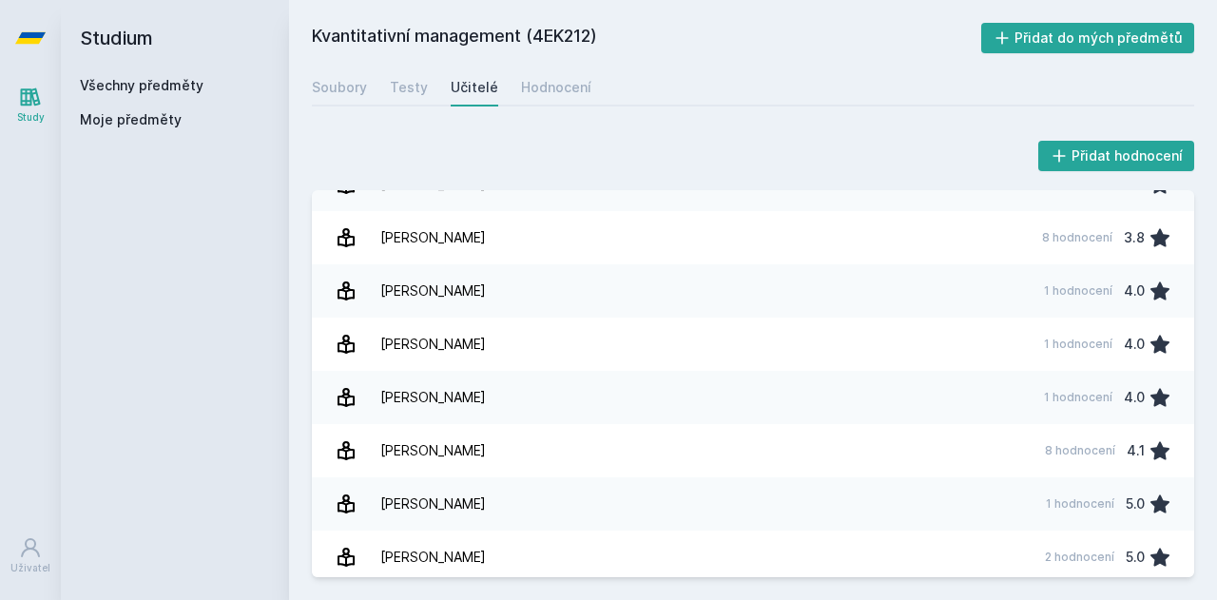
scroll to position [411, 0]
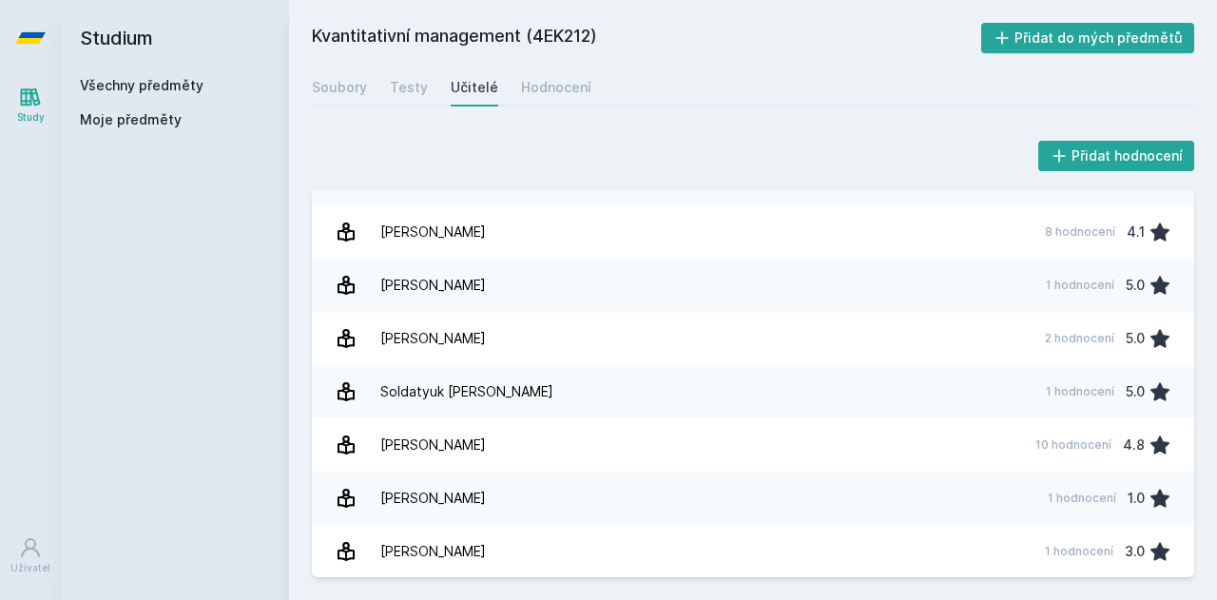
click at [495, 486] on link "[PERSON_NAME] 1 hodnocení 1.0" at bounding box center [753, 498] width 882 height 53
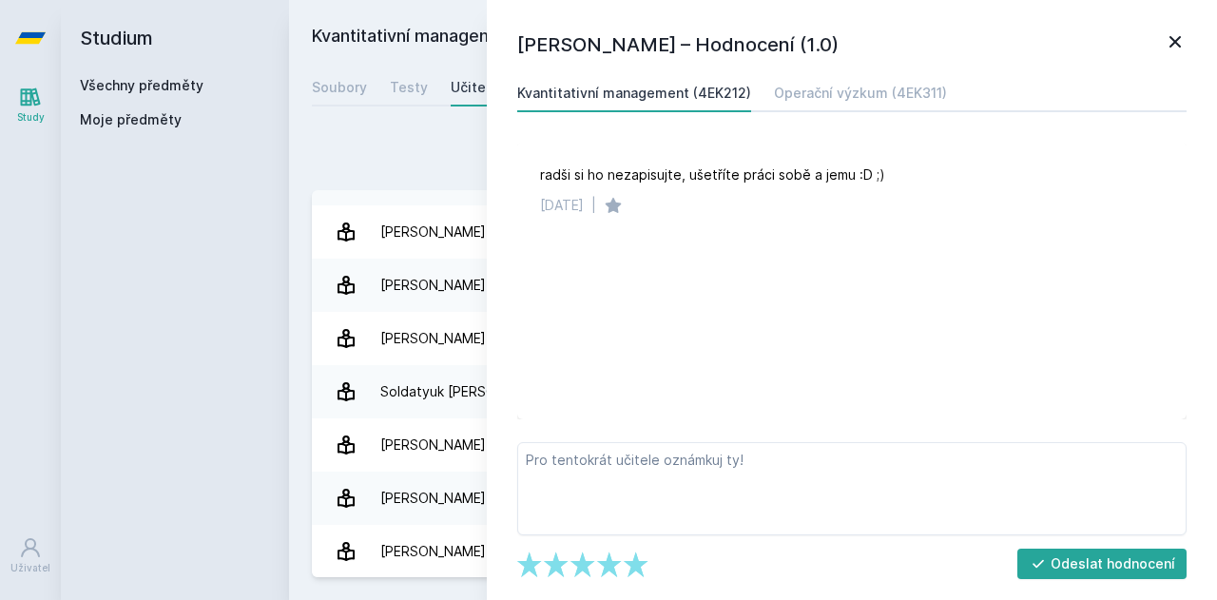
click at [1187, 44] on div "[PERSON_NAME] – Hodnocení (1.0) Kvantitativní management (4EK212) Operační výzk…" at bounding box center [852, 300] width 730 height 600
click at [1177, 47] on icon at bounding box center [1175, 41] width 23 height 23
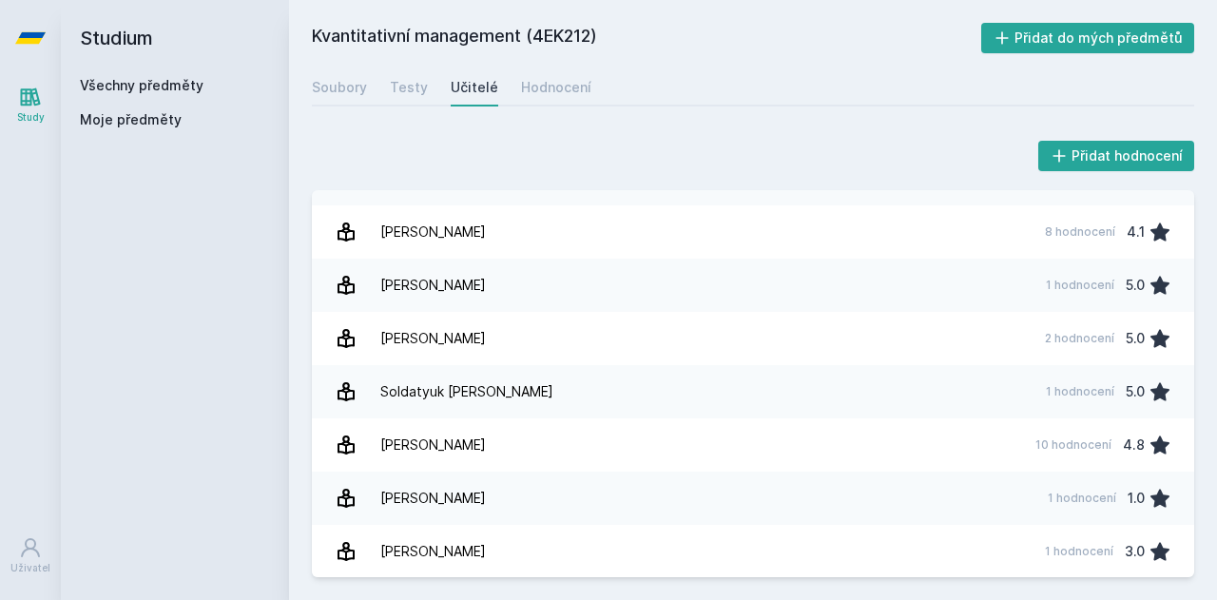
click at [408, 553] on div "[PERSON_NAME]" at bounding box center [433, 552] width 106 height 38
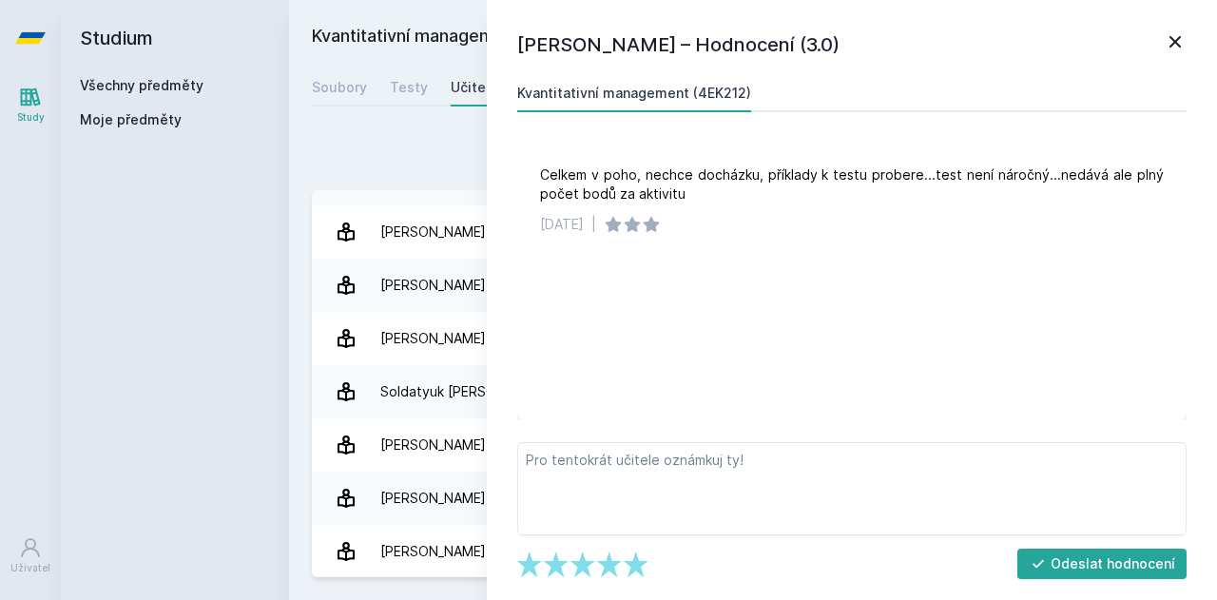
click at [1180, 49] on icon at bounding box center [1175, 41] width 23 height 23
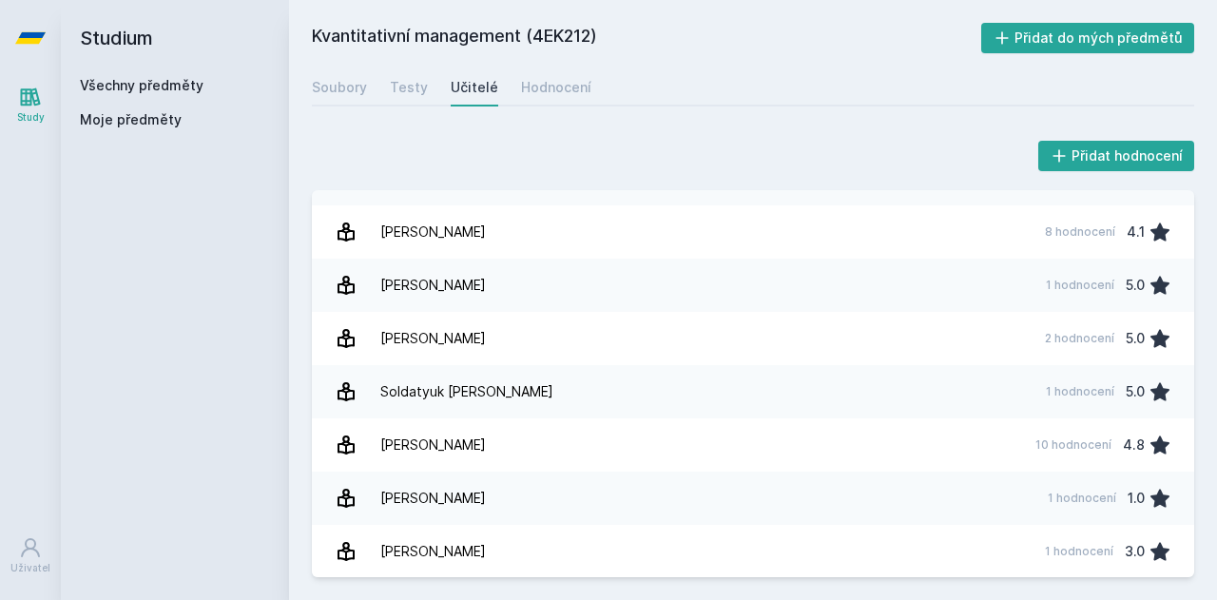
click at [139, 92] on link "Všechny předměty" at bounding box center [142, 85] width 124 height 16
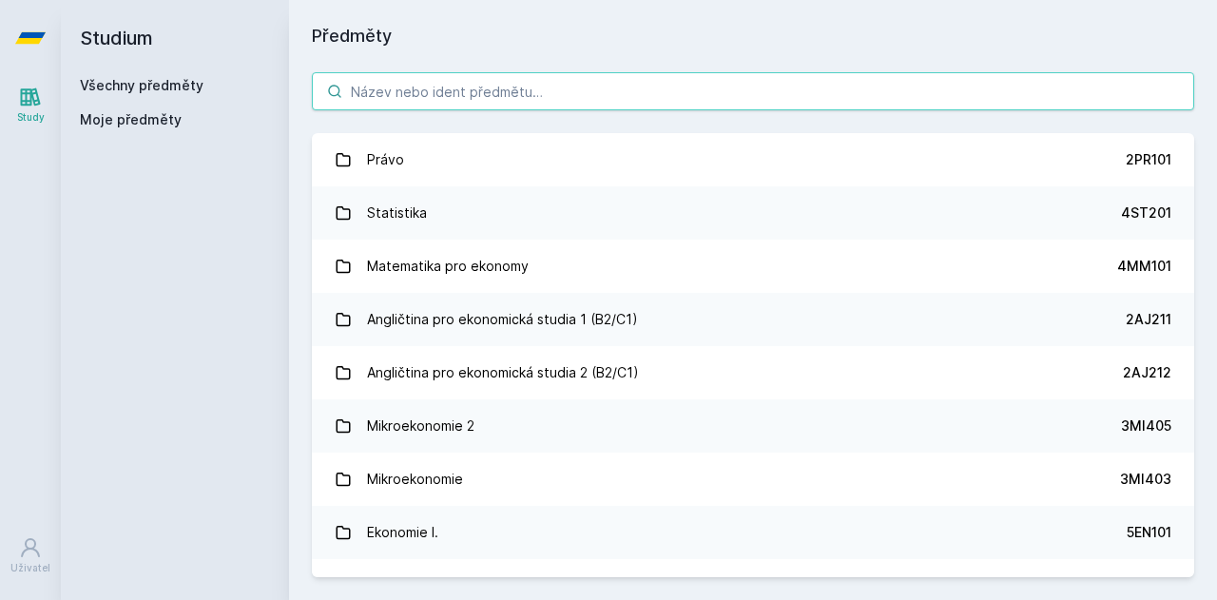
click at [456, 94] on input "search" at bounding box center [753, 91] width 882 height 38
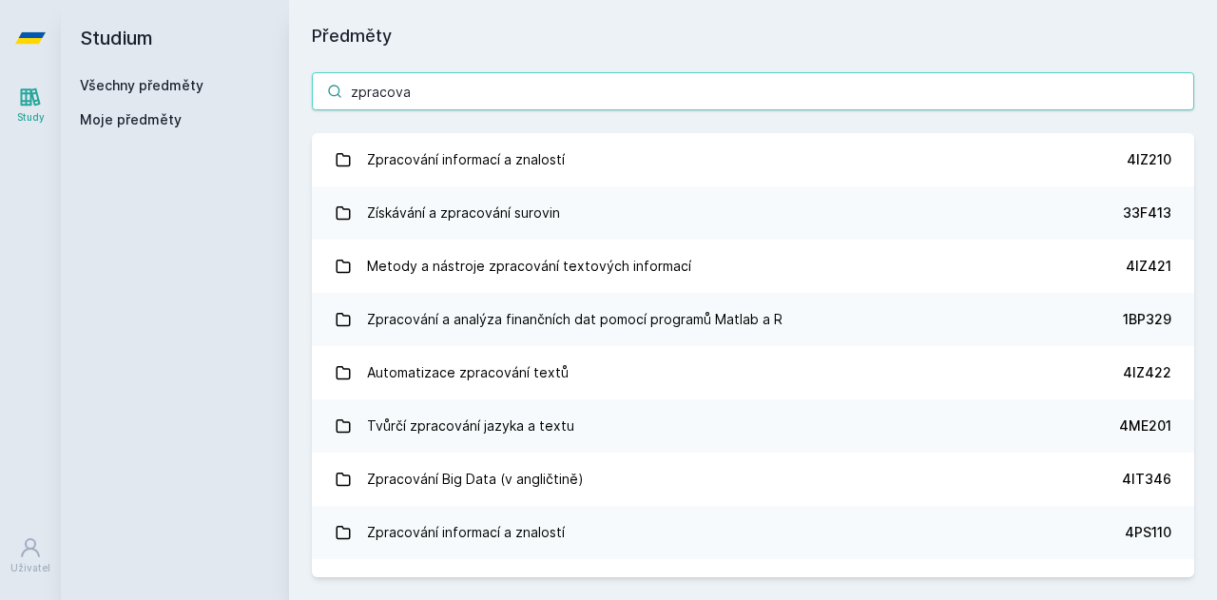
type input "zpracova"
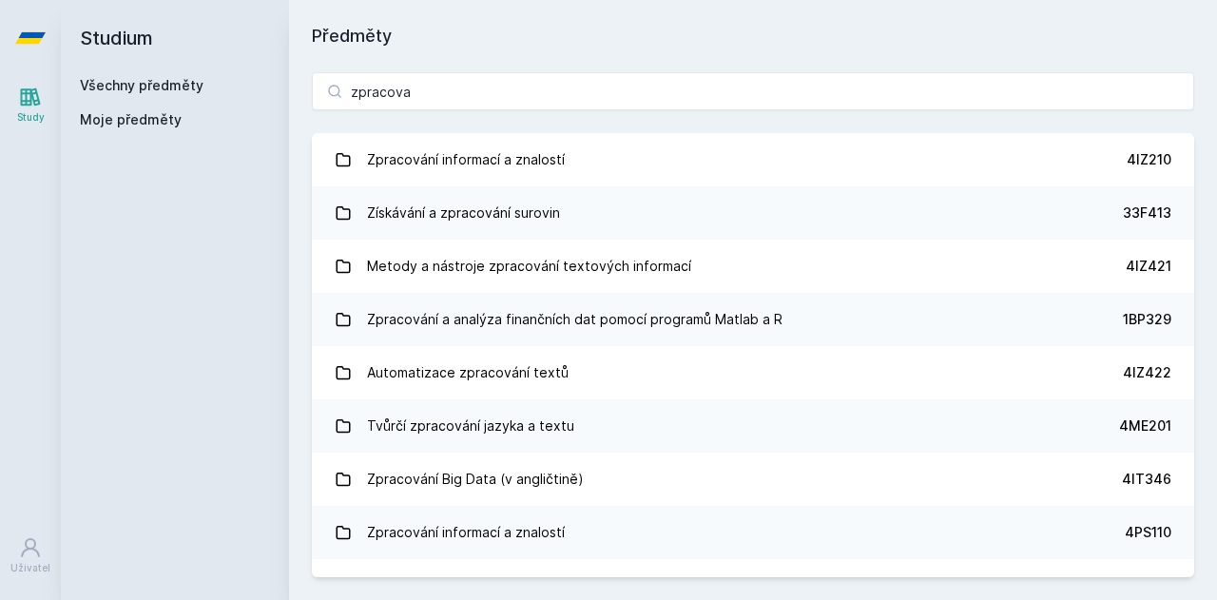
click at [506, 179] on link "Zpracování informací a znalostí 4IZ210" at bounding box center [753, 159] width 882 height 53
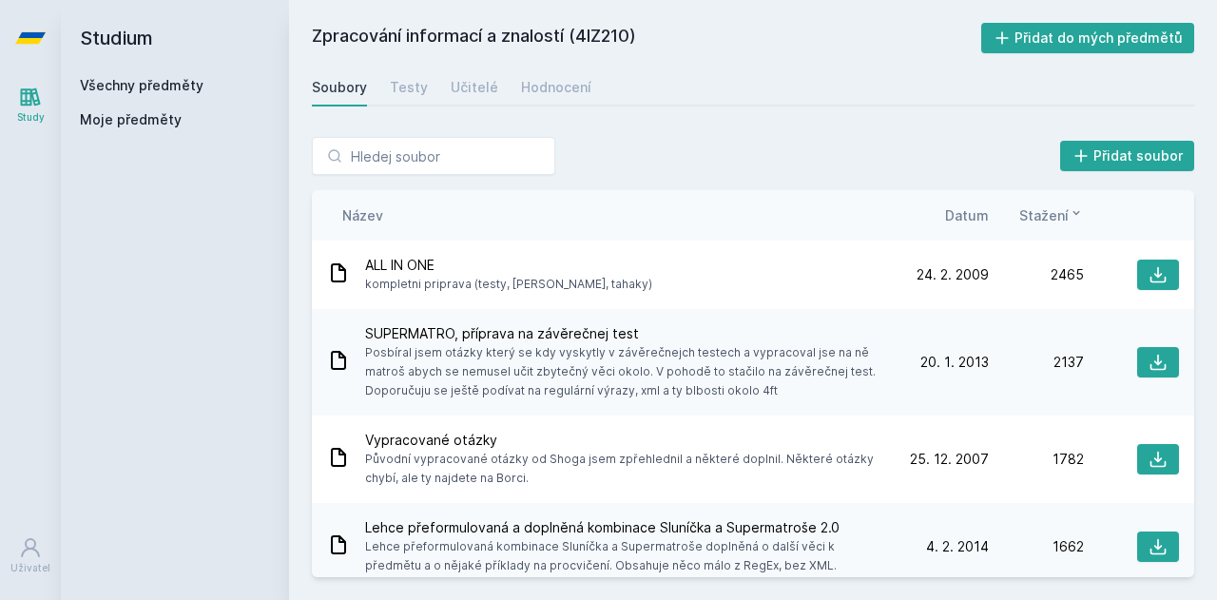
click at [572, 87] on div "Hodnocení" at bounding box center [556, 87] width 70 height 19
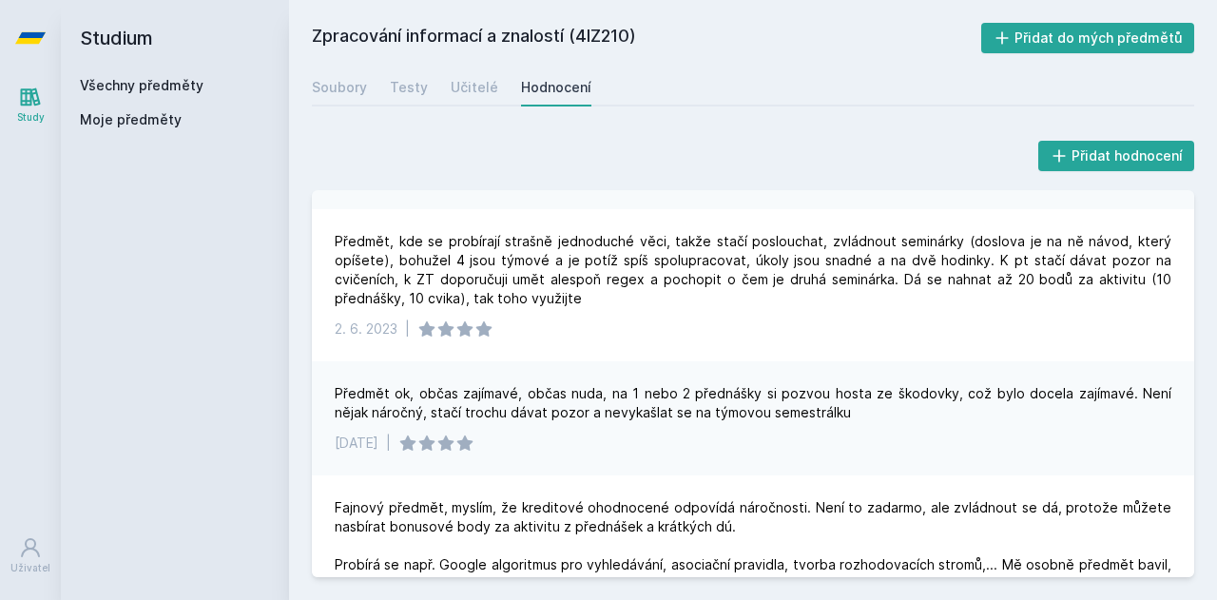
scroll to position [951, 0]
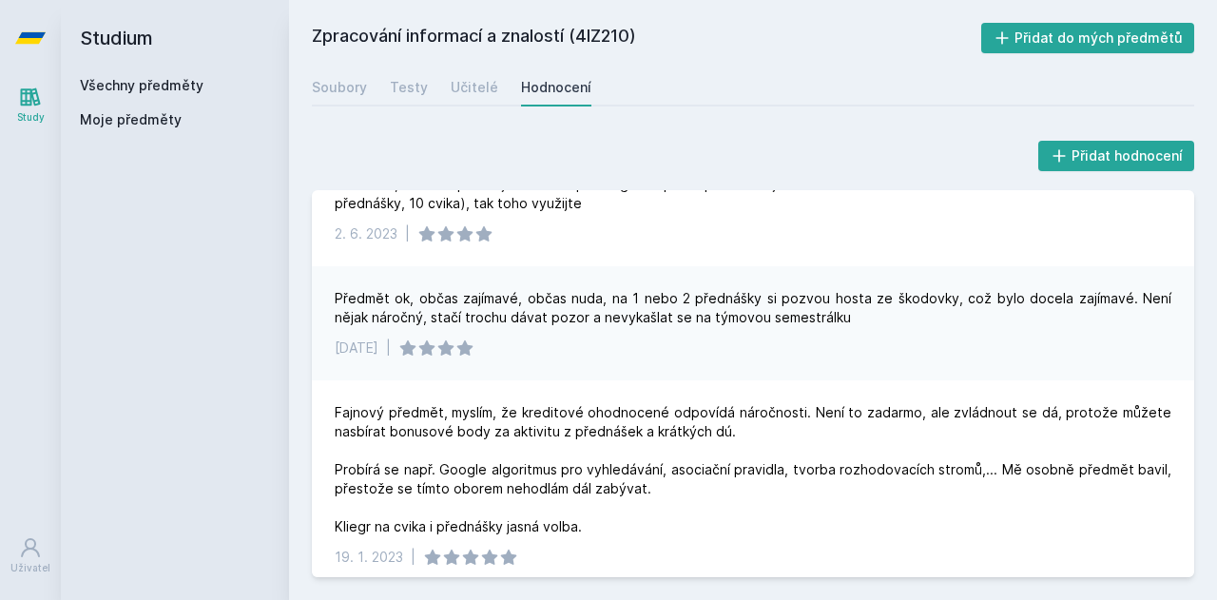
click at [126, 79] on link "Všechny předměty" at bounding box center [142, 85] width 124 height 16
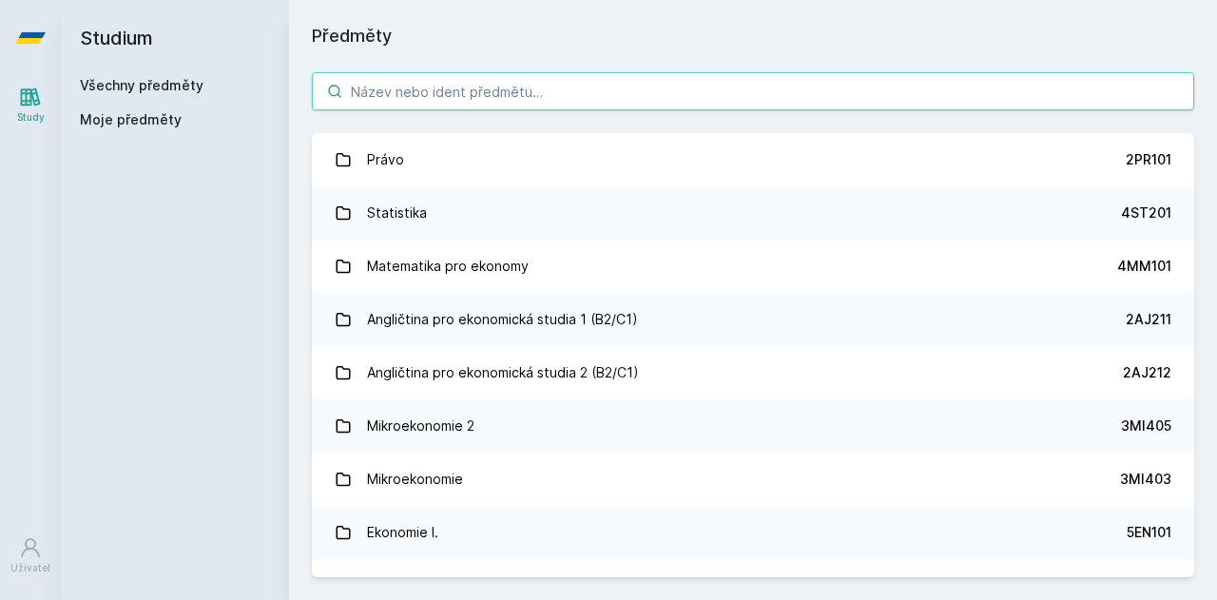
click at [534, 109] on input "search" at bounding box center [753, 91] width 882 height 38
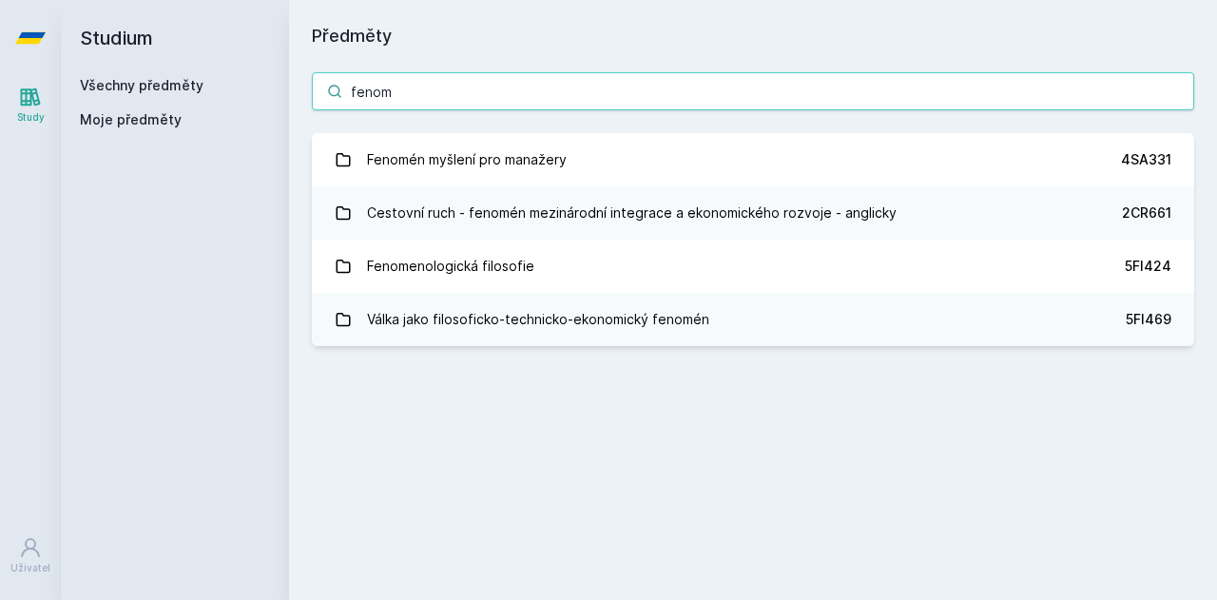
type input "fenom"
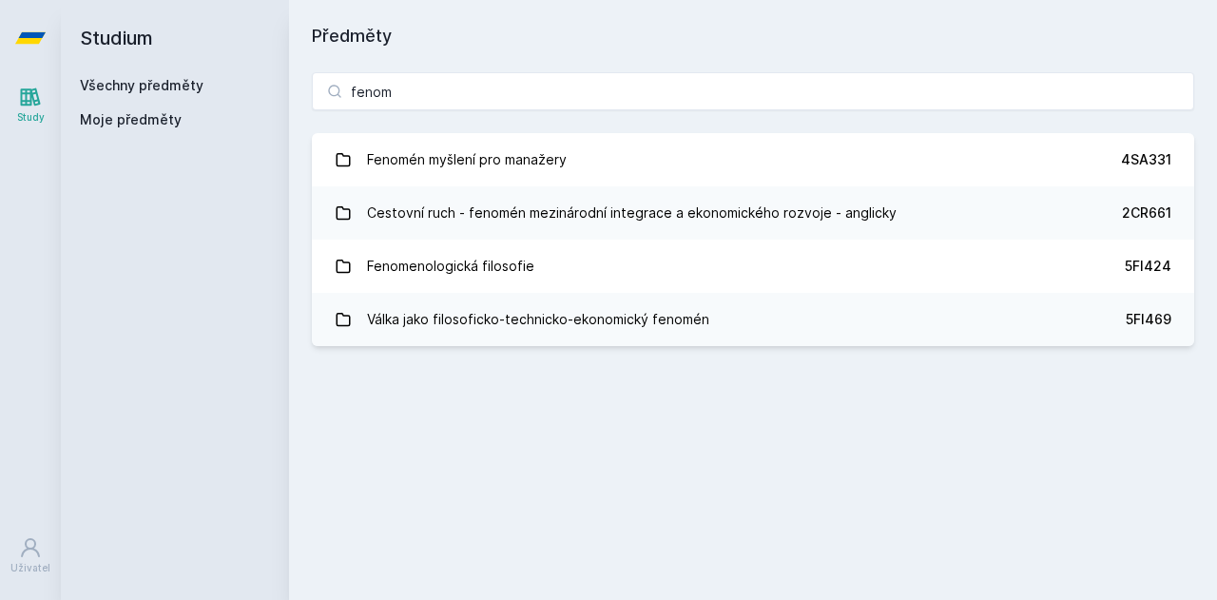
click at [600, 155] on link "Fenomén myšlení pro manažery 4SA331" at bounding box center [753, 159] width 882 height 53
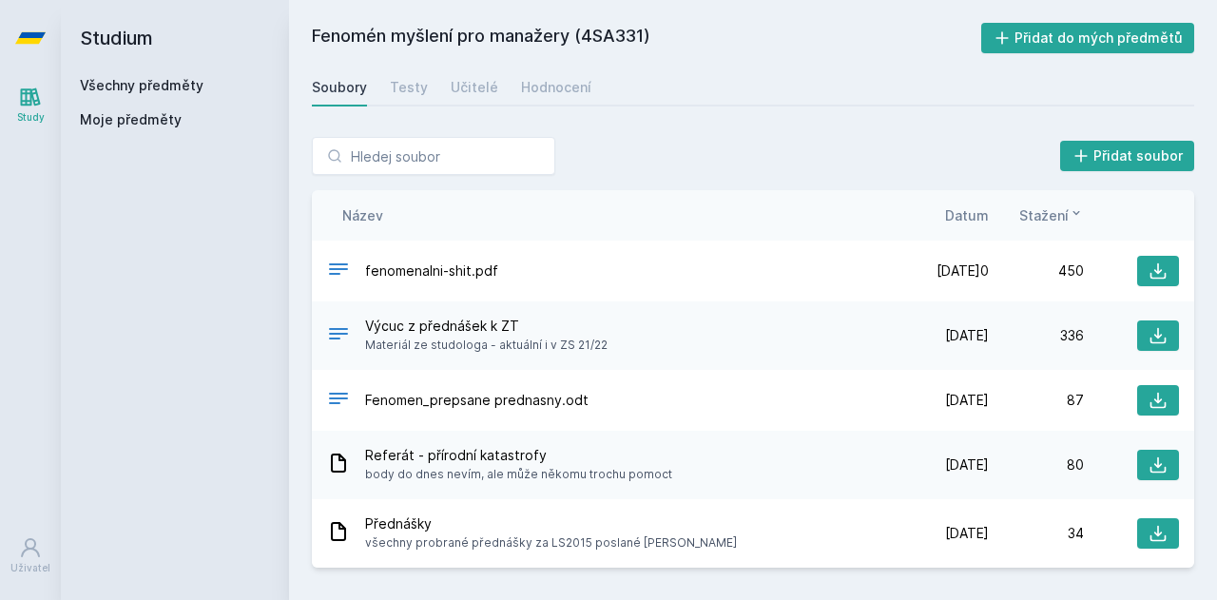
click at [527, 85] on div "Hodnocení" at bounding box center [556, 87] width 70 height 19
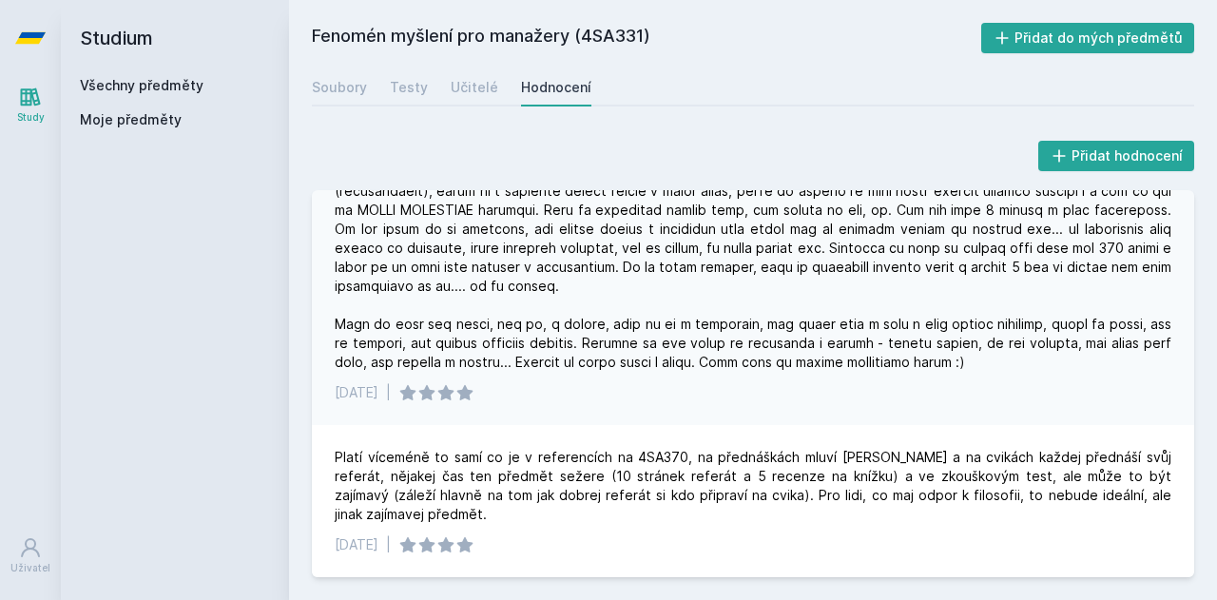
scroll to position [905, 0]
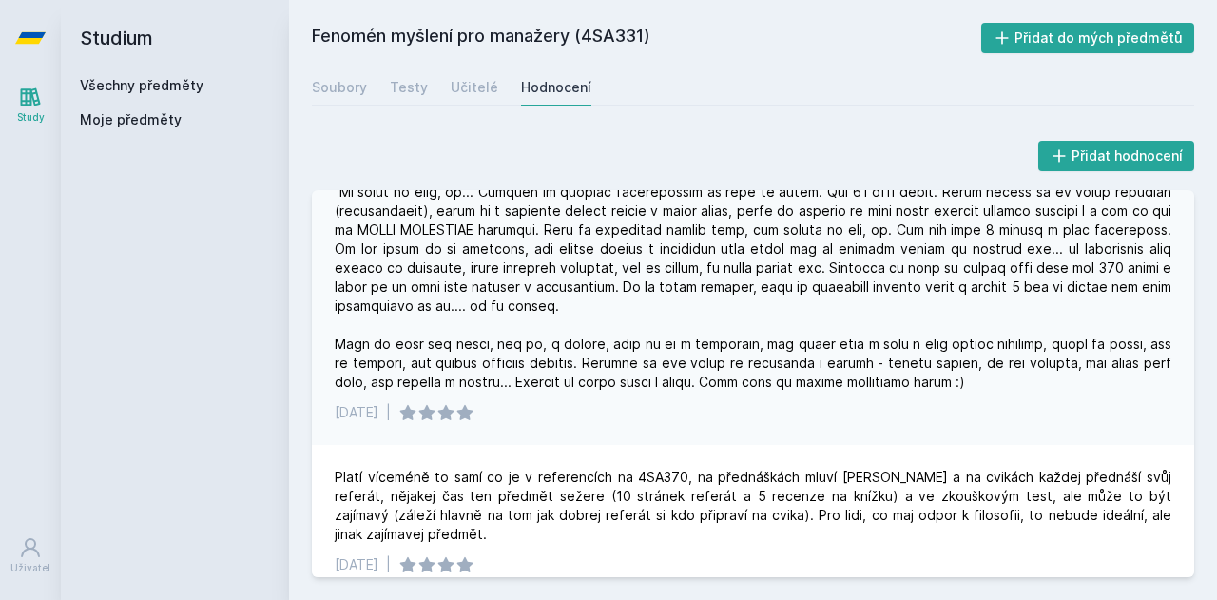
click at [458, 92] on div "Učitelé" at bounding box center [475, 87] width 48 height 19
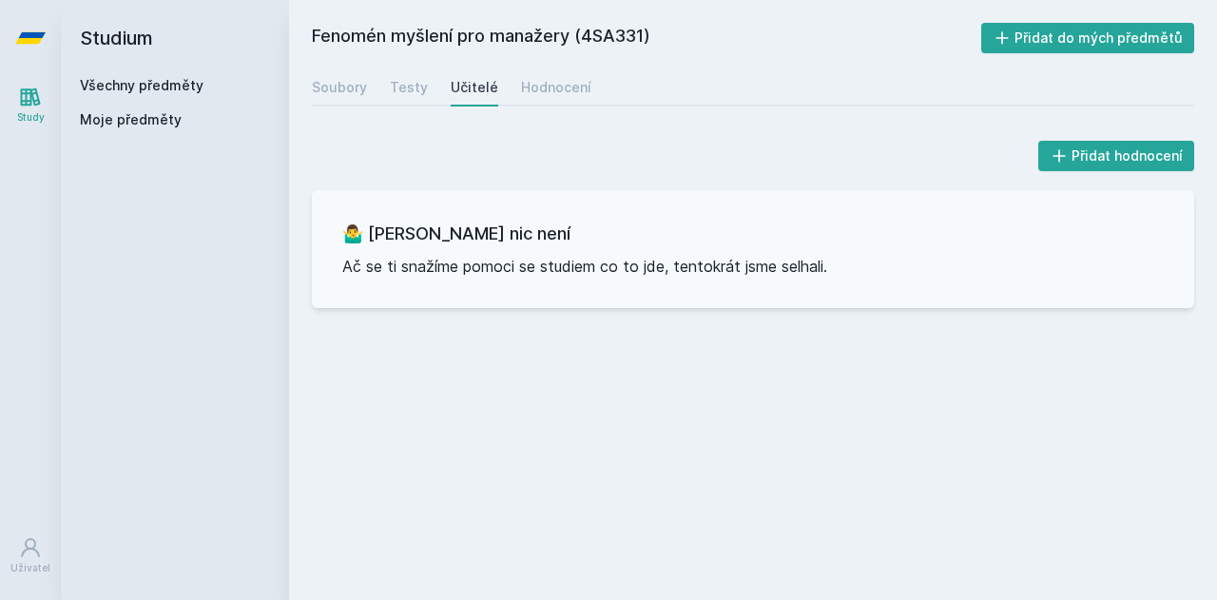
click at [118, 77] on link "Všechny předměty" at bounding box center [142, 85] width 124 height 16
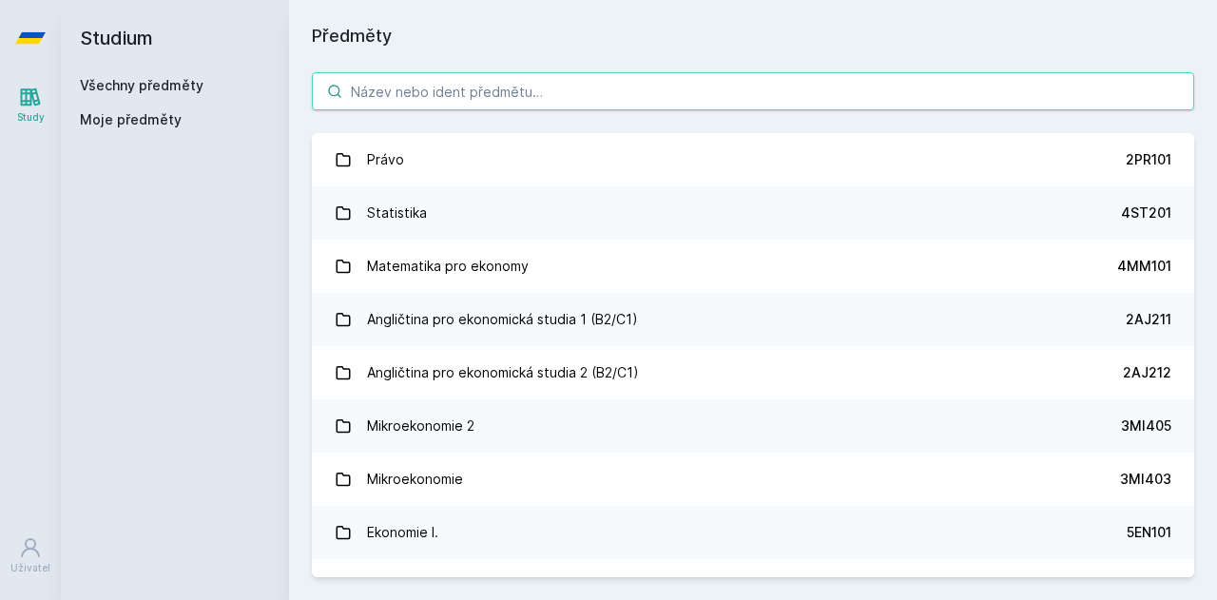
click at [499, 96] on input "search" at bounding box center [753, 91] width 882 height 38
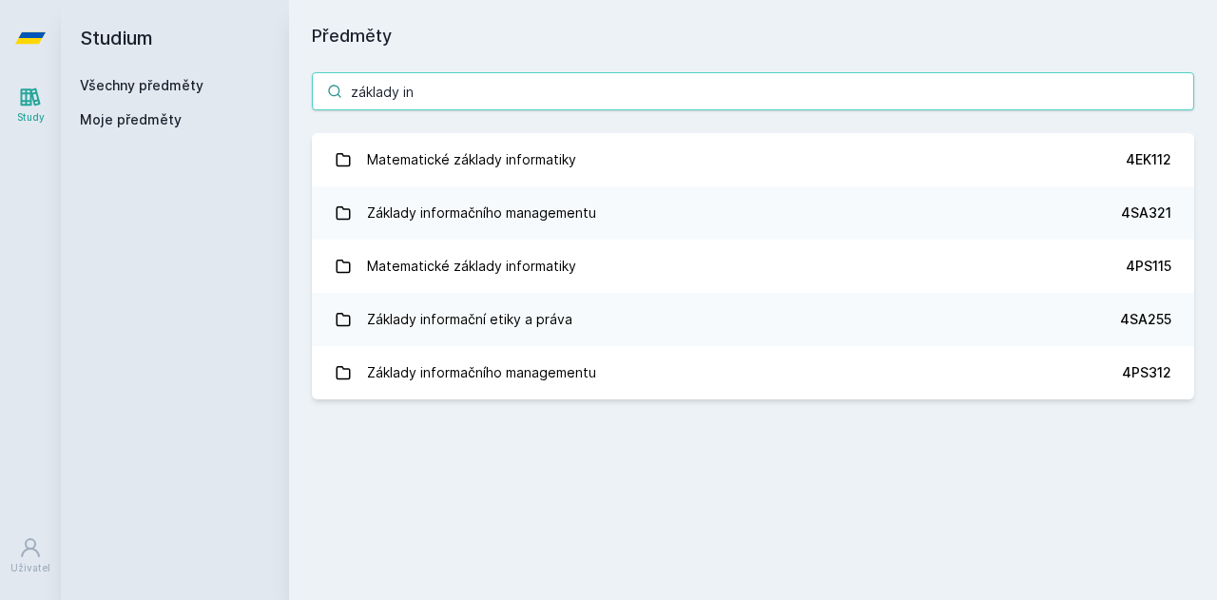
type input "základy in"
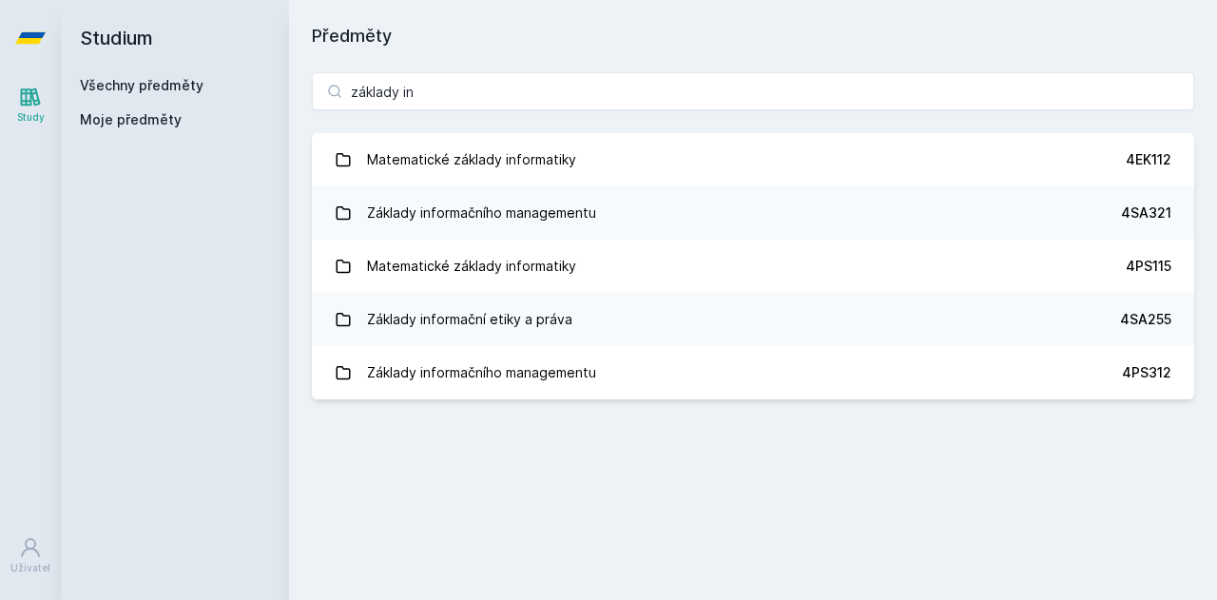
click at [675, 228] on link "Základy informačního managementu 4SA321" at bounding box center [753, 212] width 882 height 53
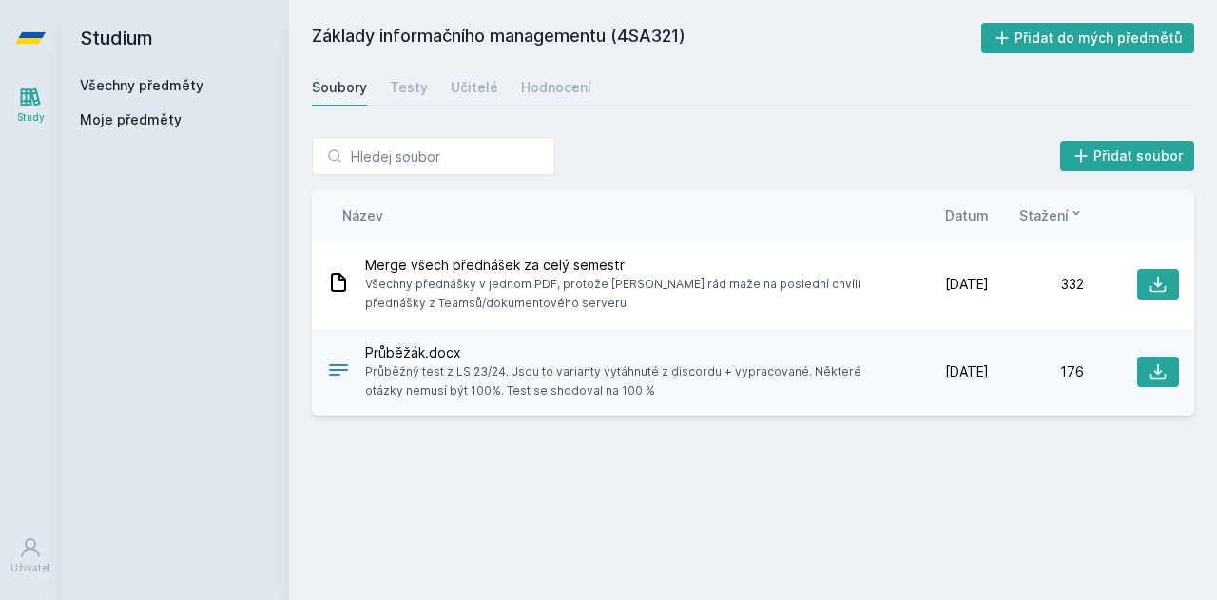
click at [543, 91] on div "Hodnocení" at bounding box center [556, 87] width 70 height 19
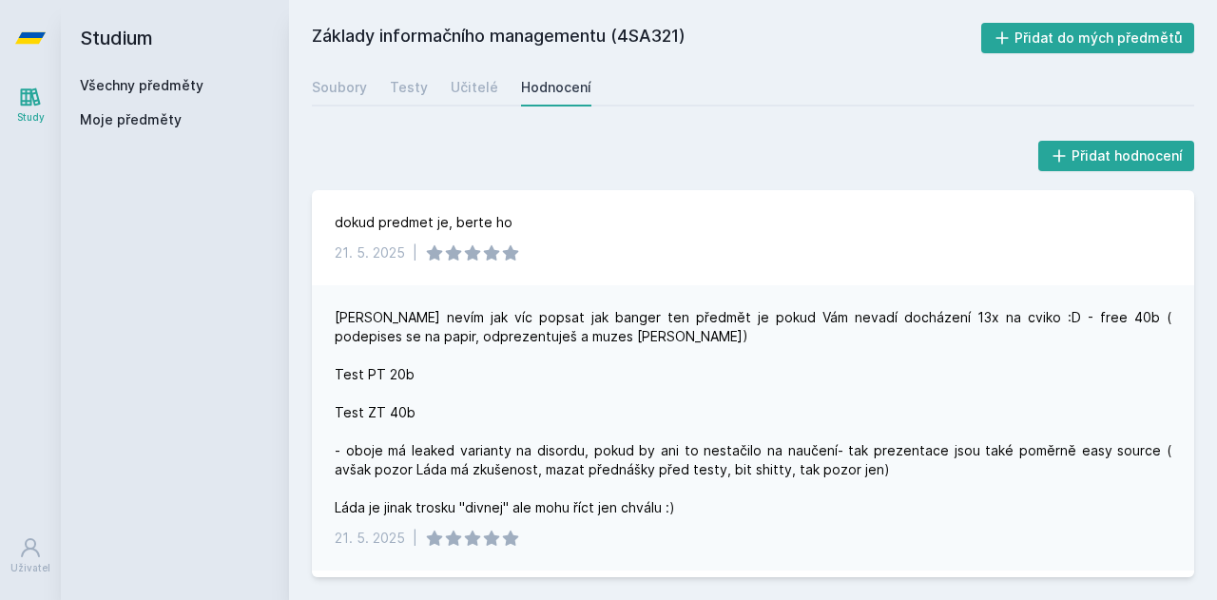
click at [143, 84] on link "Všechny předměty" at bounding box center [142, 85] width 124 height 16
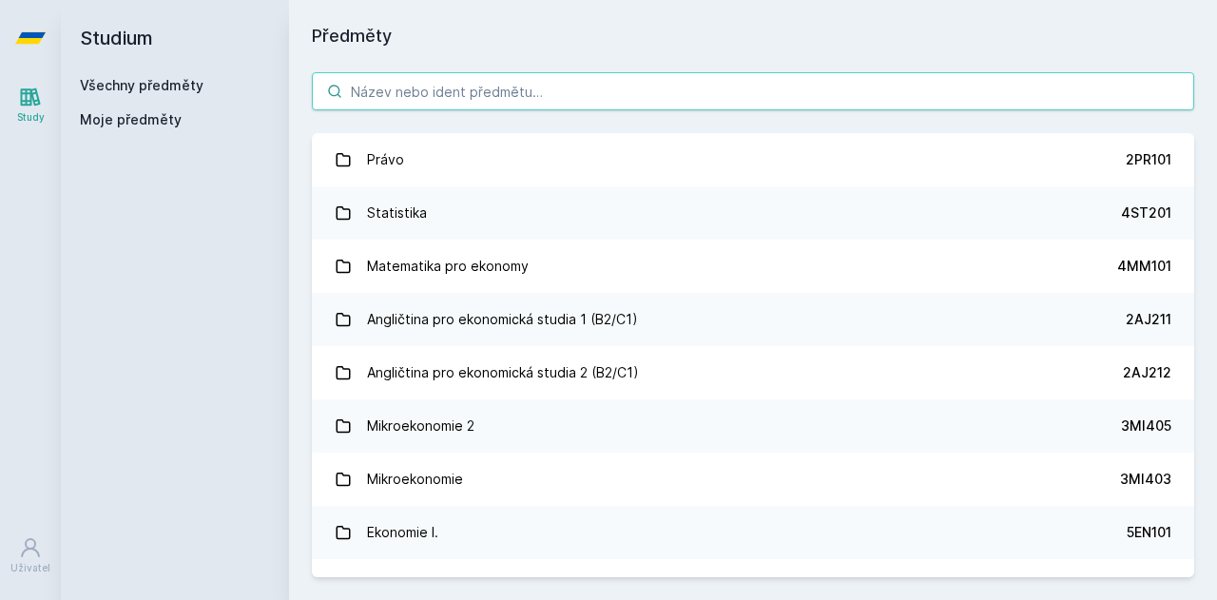
click at [656, 75] on input "search" at bounding box center [753, 91] width 882 height 38
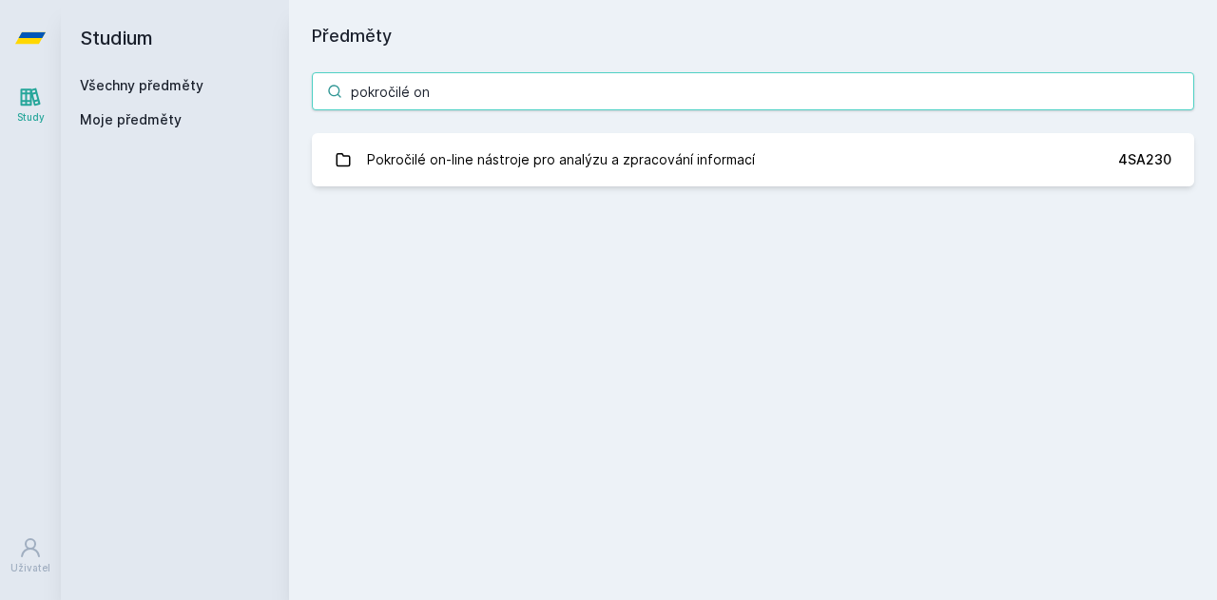
type input "pokročilé on"
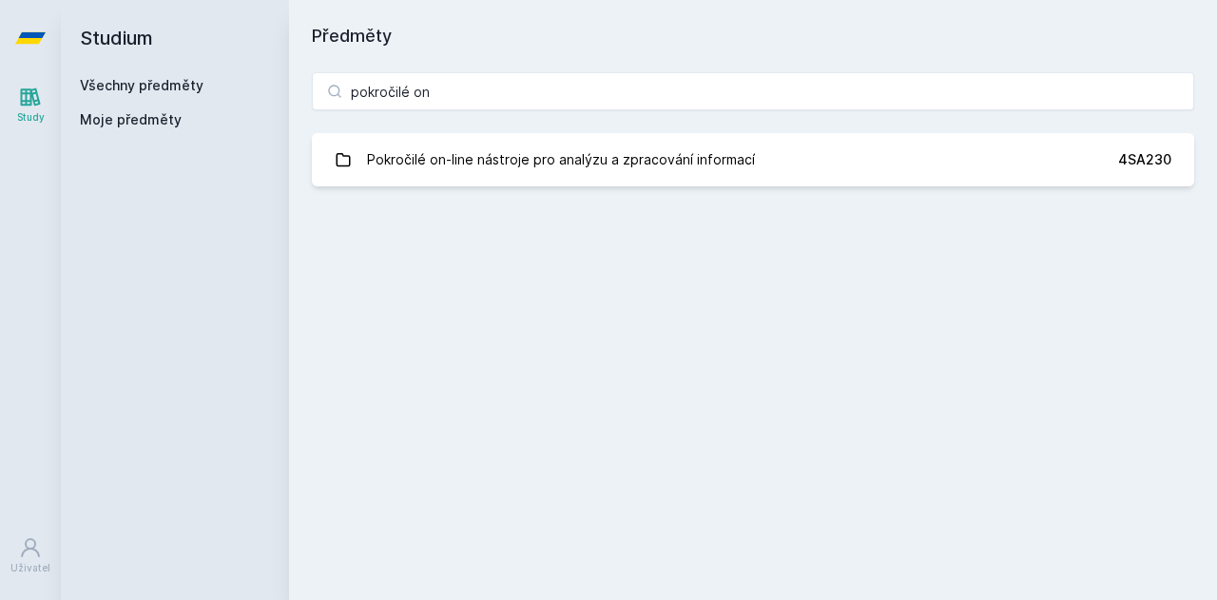
click at [675, 153] on div "Pokročilé on-line nástroje pro analýzu a zpracování informací" at bounding box center [561, 160] width 388 height 38
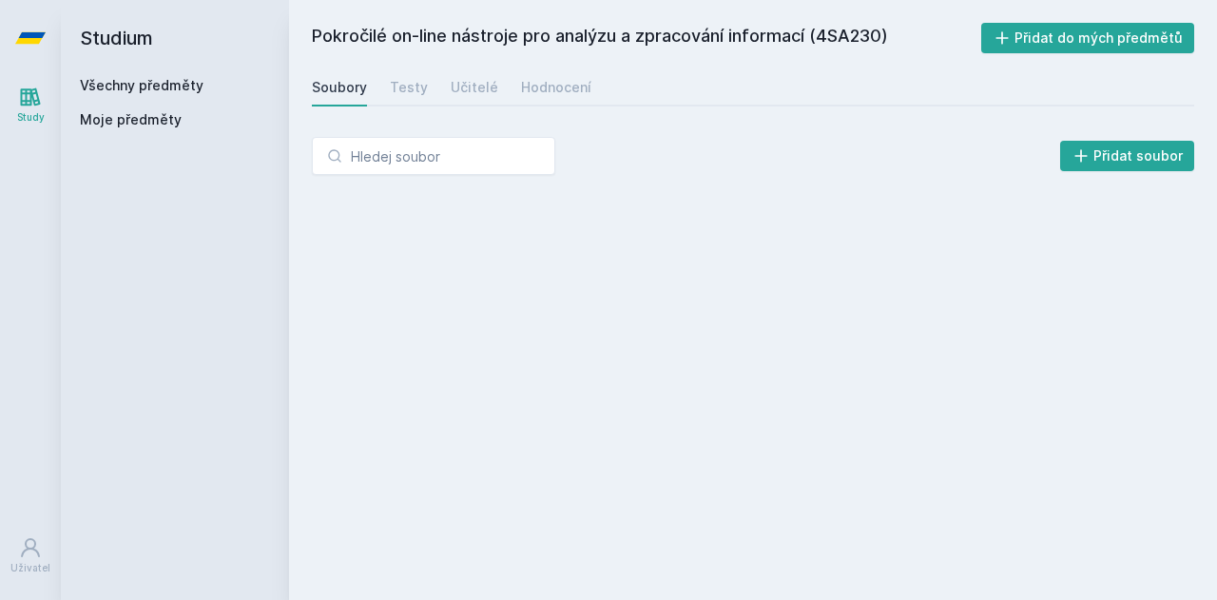
click at [530, 102] on link "Hodnocení" at bounding box center [556, 87] width 70 height 38
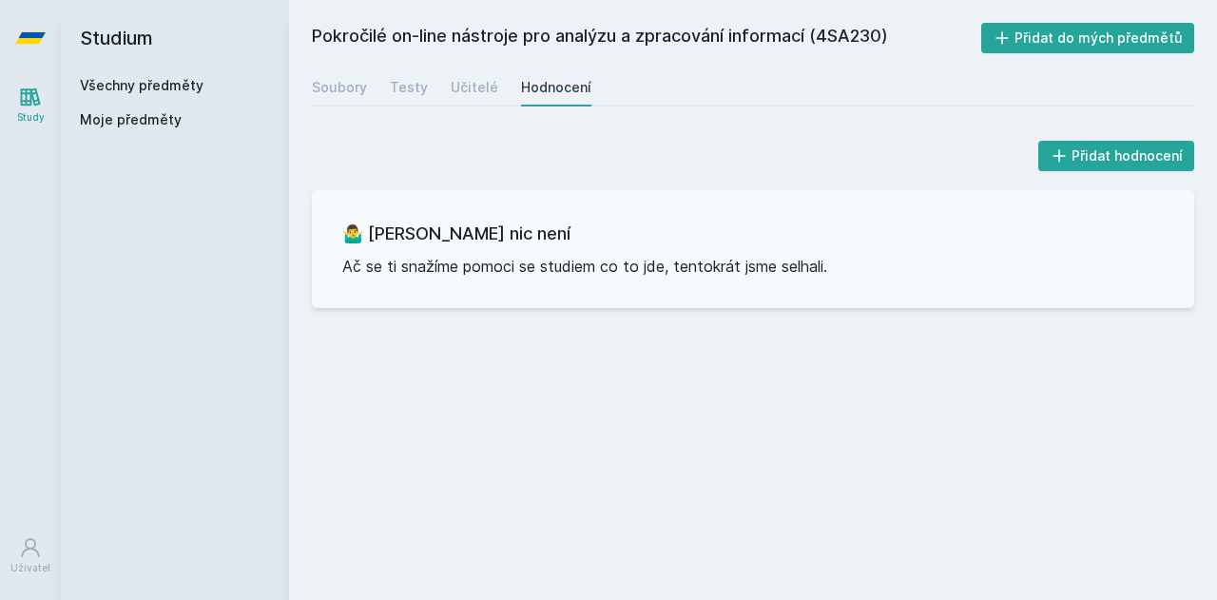
click at [169, 77] on link "Všechny předměty" at bounding box center [142, 85] width 124 height 16
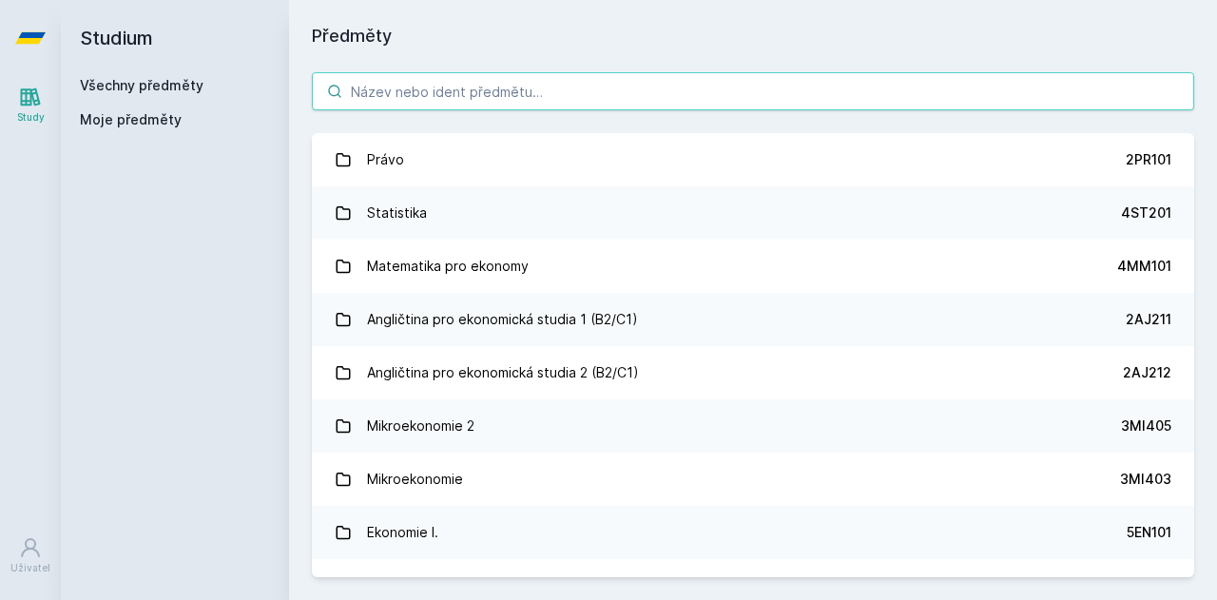
click at [570, 106] on input "search" at bounding box center [753, 91] width 882 height 38
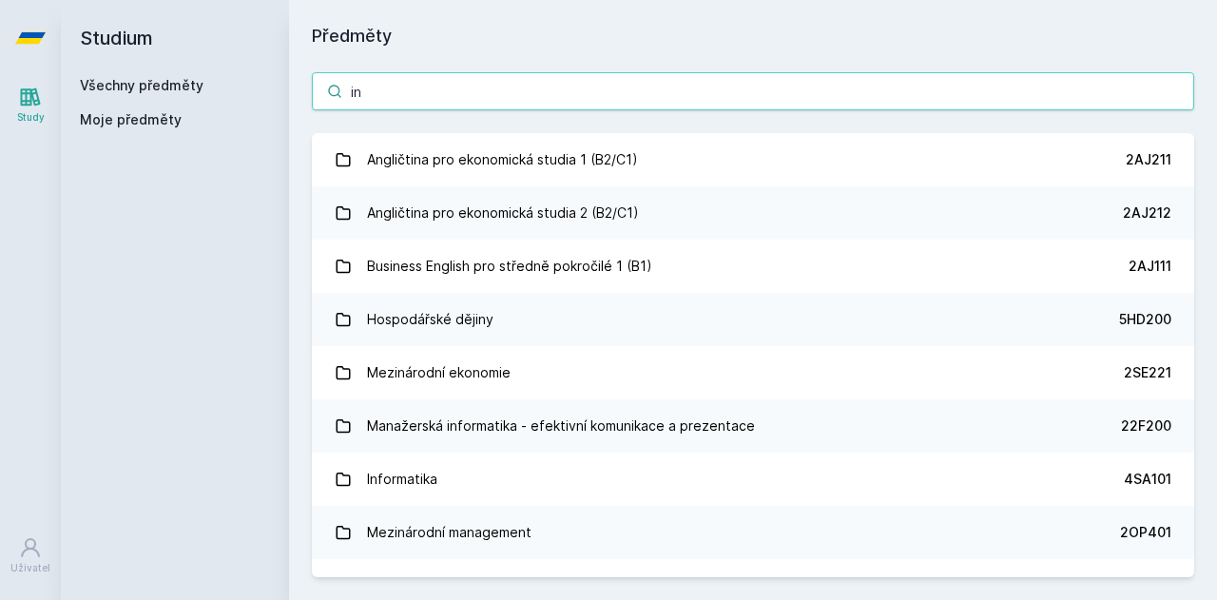
type input "i"
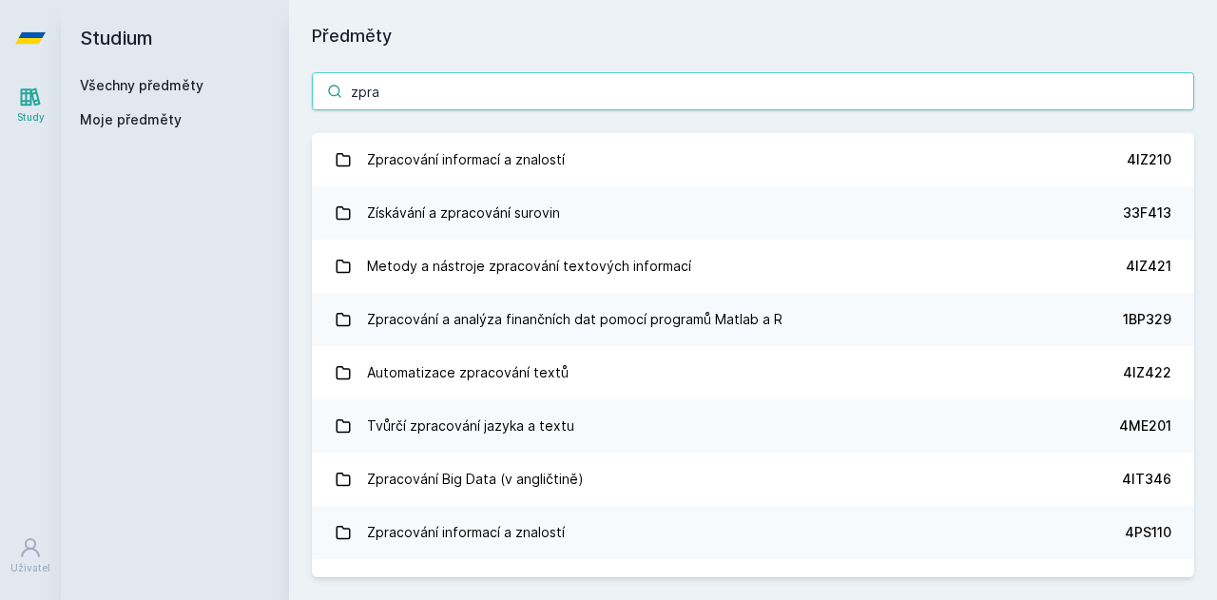
type input "zpra"
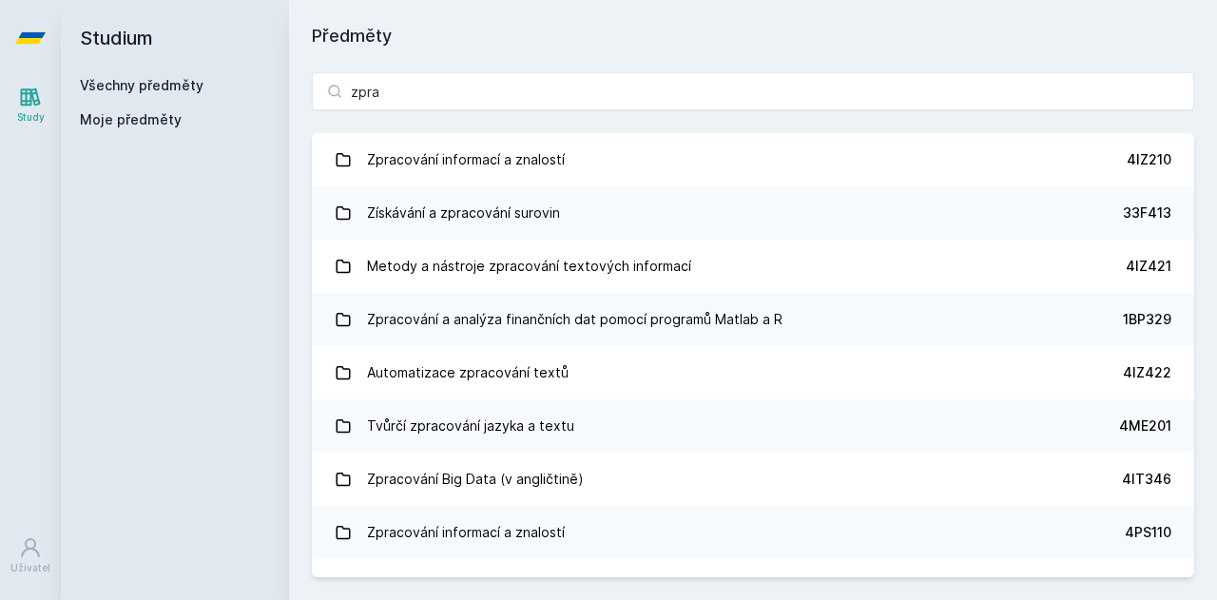
click at [567, 174] on link "Zpracování informací a znalostí 4IZ210" at bounding box center [753, 159] width 882 height 53
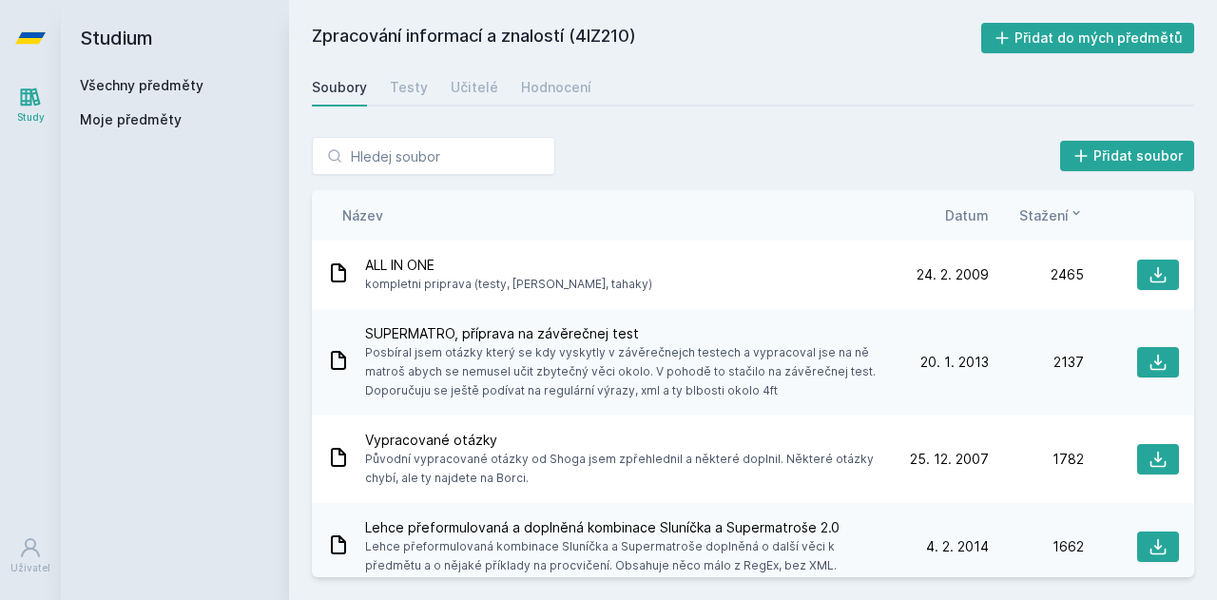
click at [474, 79] on div "Učitelé" at bounding box center [475, 87] width 48 height 19
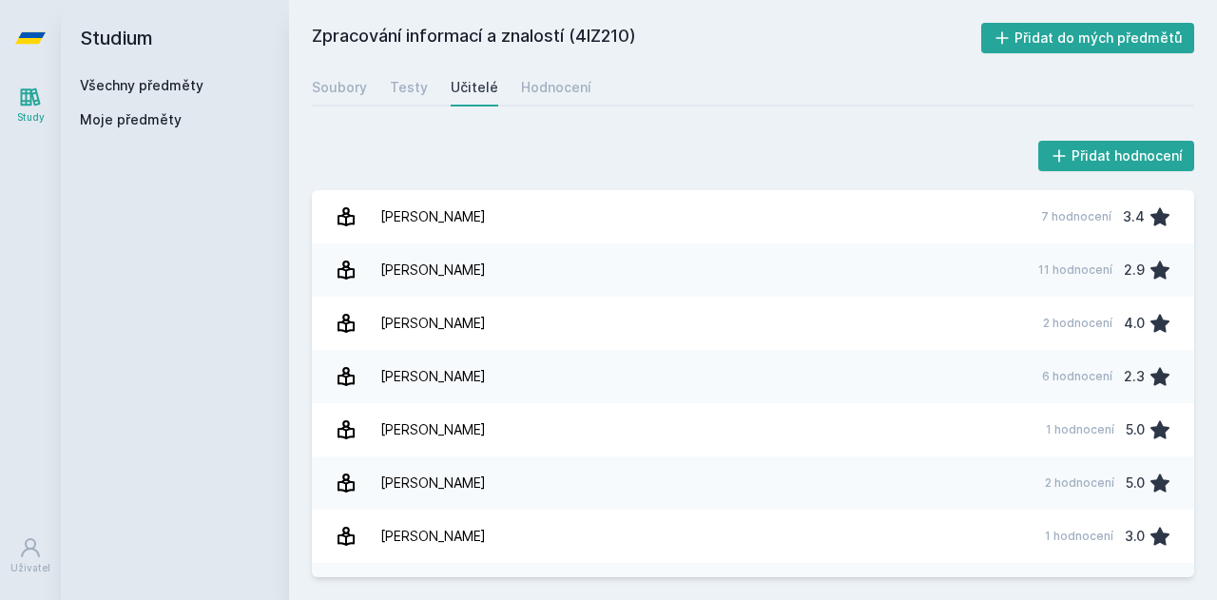
click at [354, 96] on div "Soubory" at bounding box center [339, 87] width 55 height 19
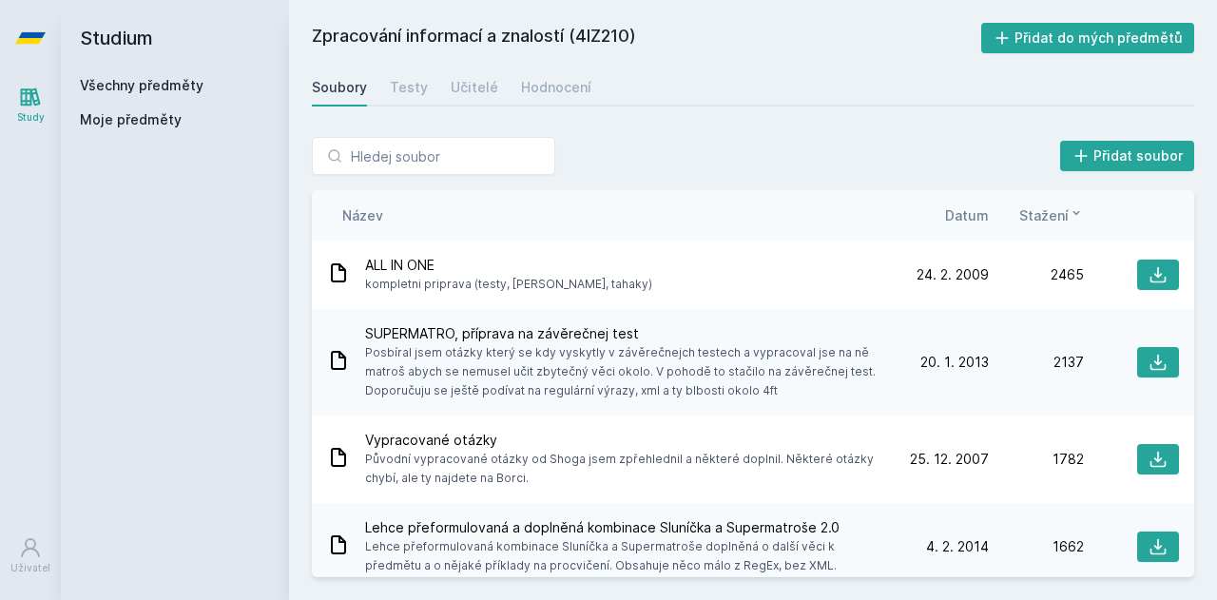
click at [115, 90] on link "Všechny předměty" at bounding box center [142, 85] width 124 height 16
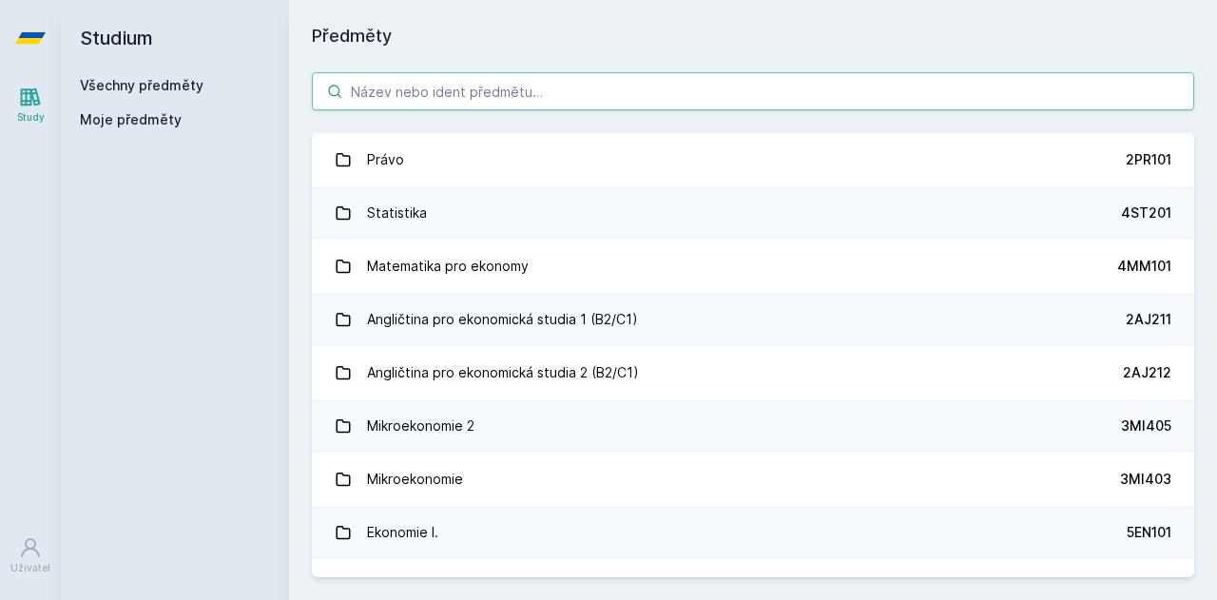
click at [485, 98] on input "search" at bounding box center [753, 91] width 882 height 38
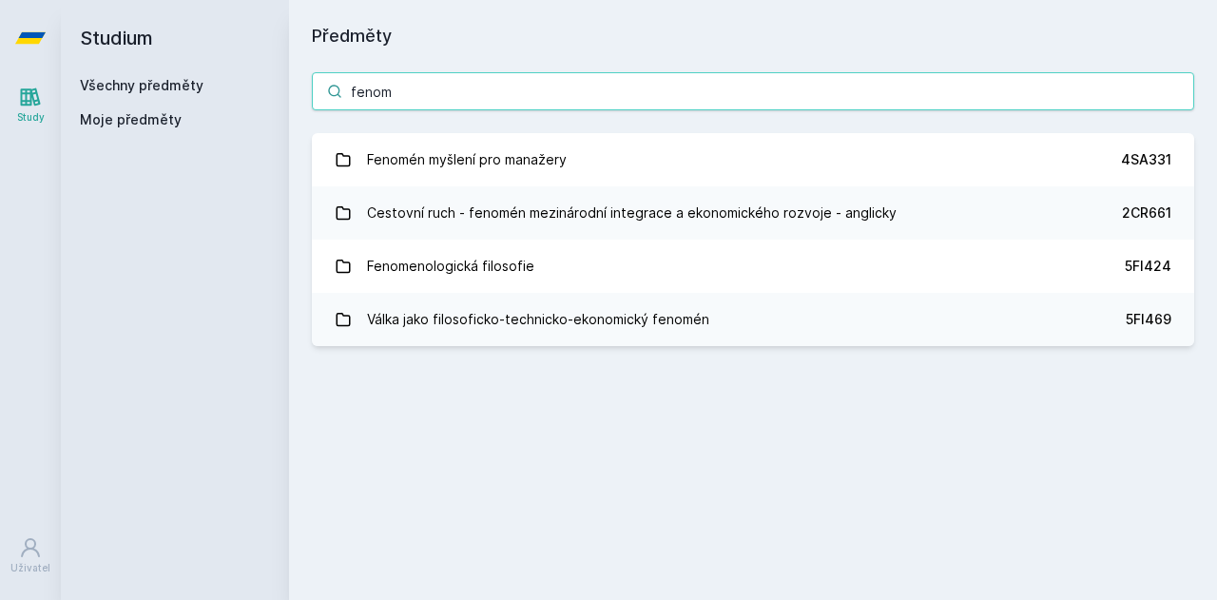
type input "fenom"
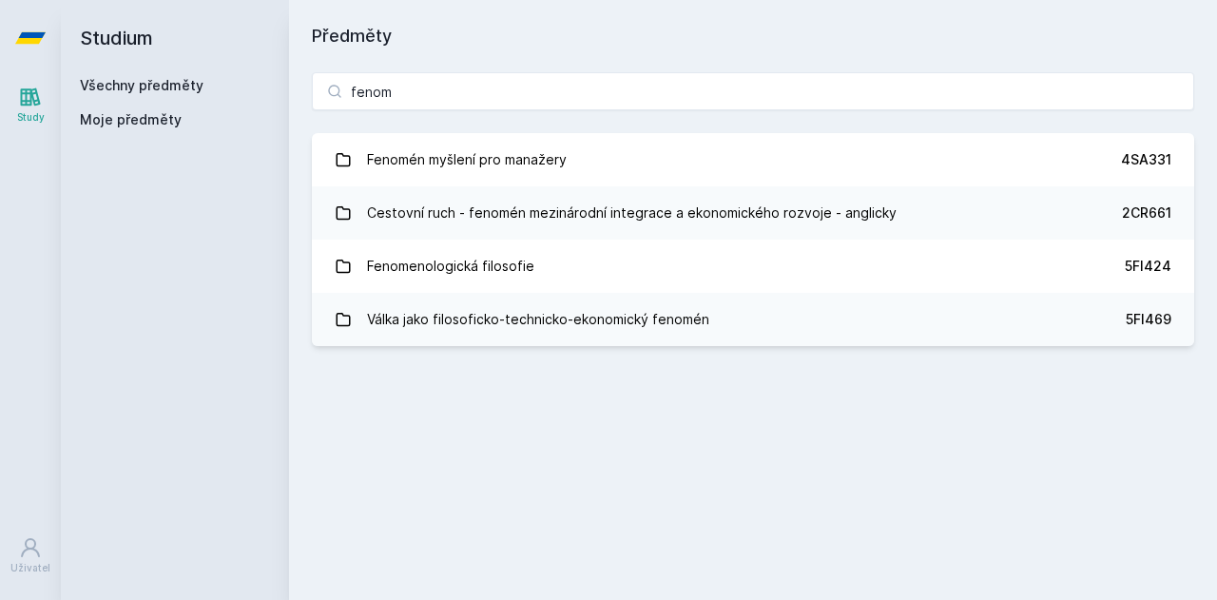
click at [669, 147] on link "Fenomén myšlení pro manažery 4SA331" at bounding box center [753, 159] width 882 height 53
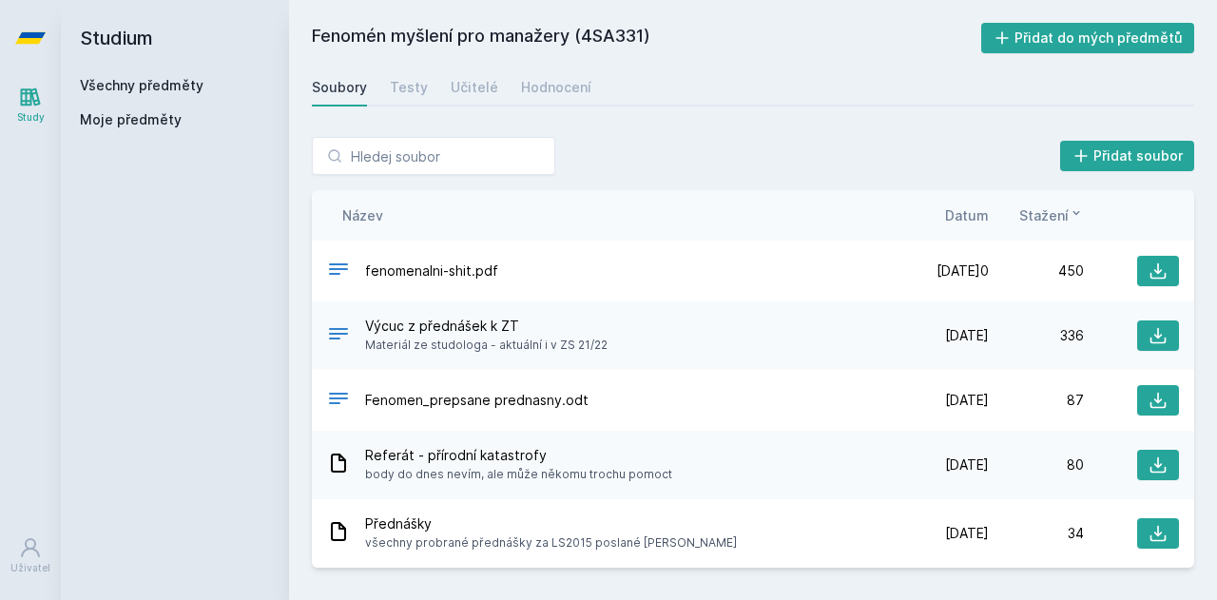
click at [563, 97] on link "Hodnocení" at bounding box center [556, 87] width 70 height 38
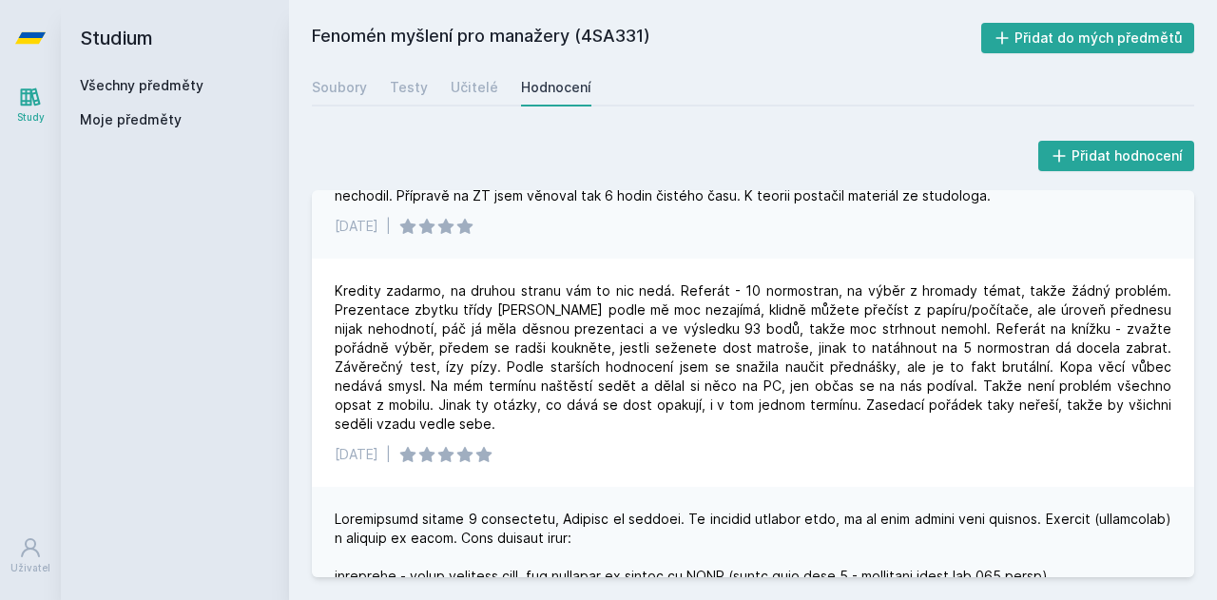
scroll to position [285, 0]
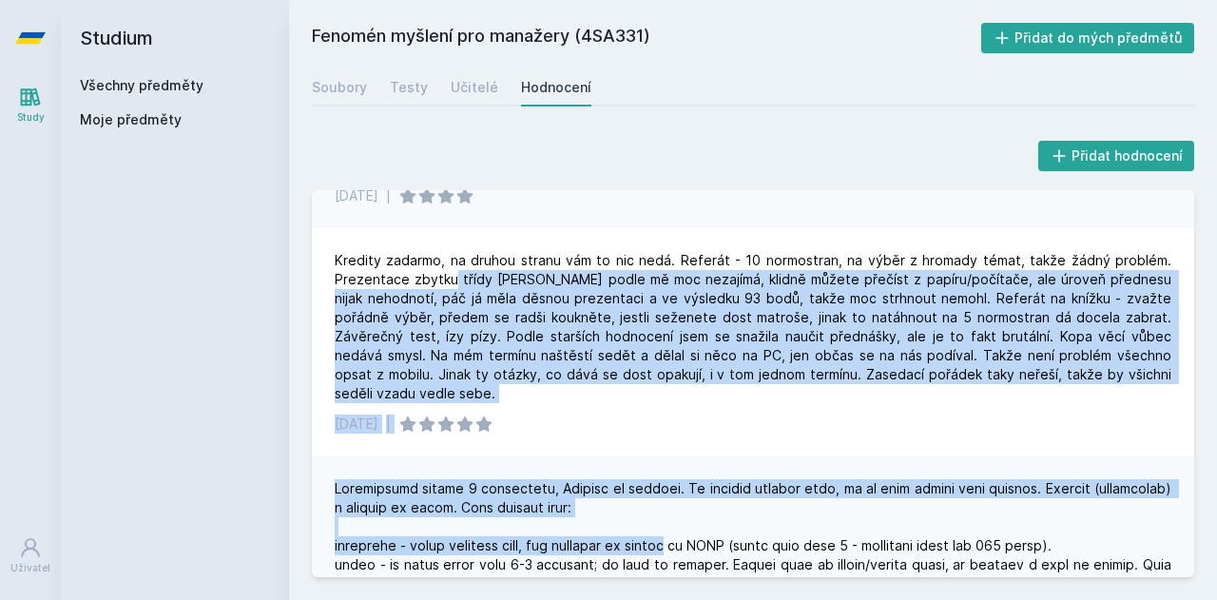
drag, startPoint x: 455, startPoint y: 279, endPoint x: 643, endPoint y: 522, distance: 307.8
click at [652, 528] on div "Průběh semestru je pořád stejný. Na přednášky jsem nechodil, ale na civka chodi…" at bounding box center [753, 383] width 882 height 387
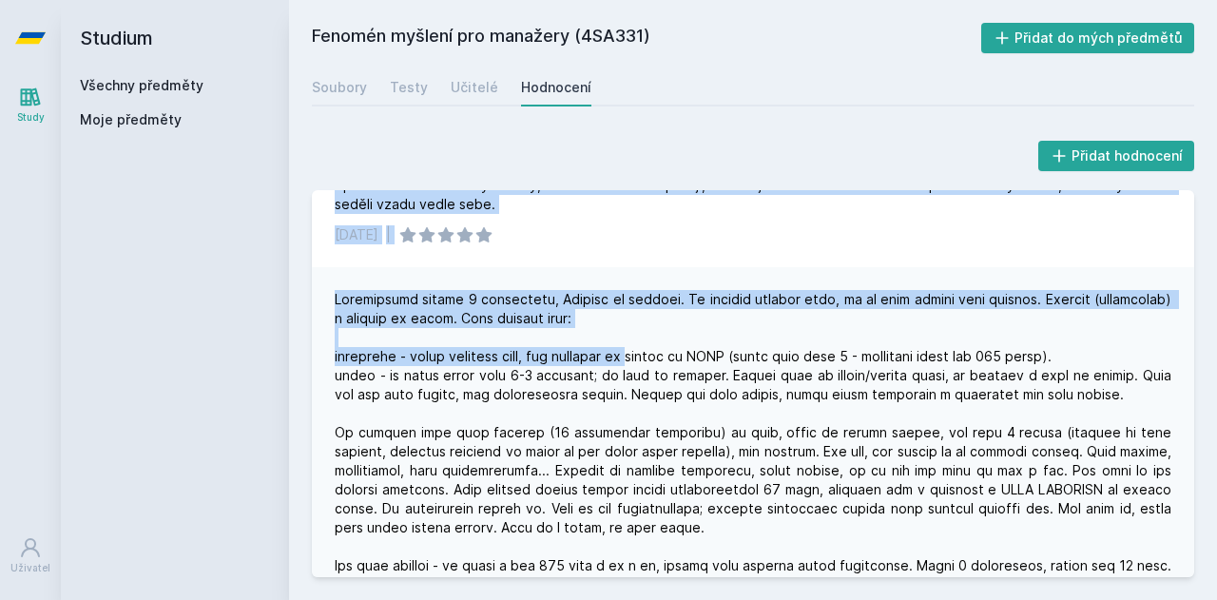
scroll to position [475, 0]
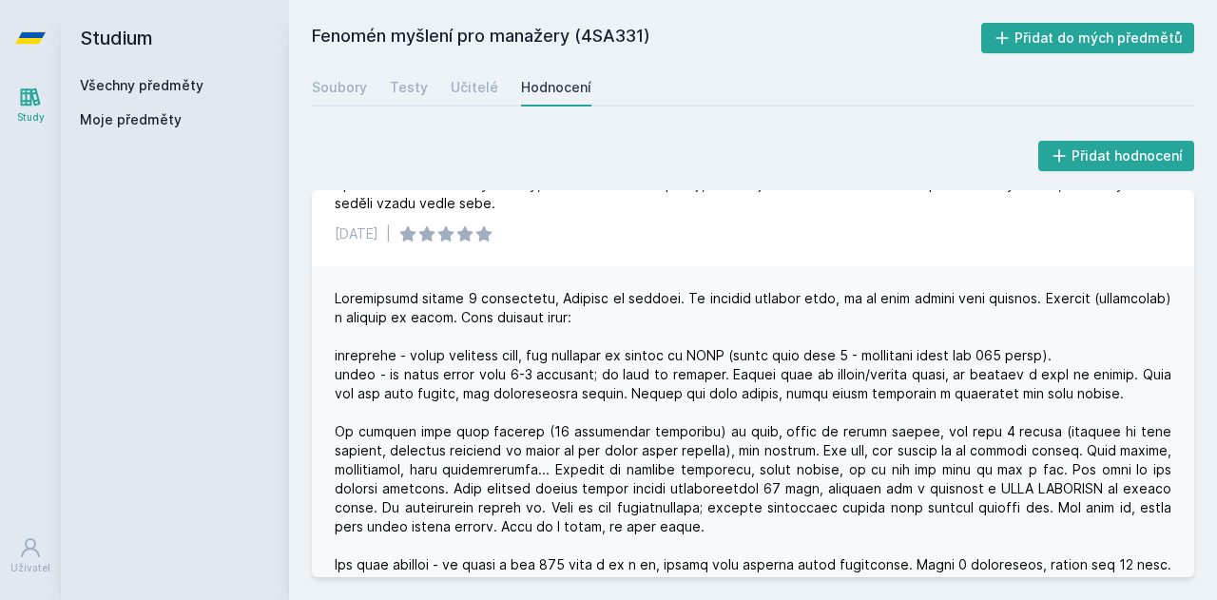
drag, startPoint x: 614, startPoint y: 442, endPoint x: 606, endPoint y: 447, distance: 9.8
click at [613, 442] on div at bounding box center [753, 555] width 837 height 533
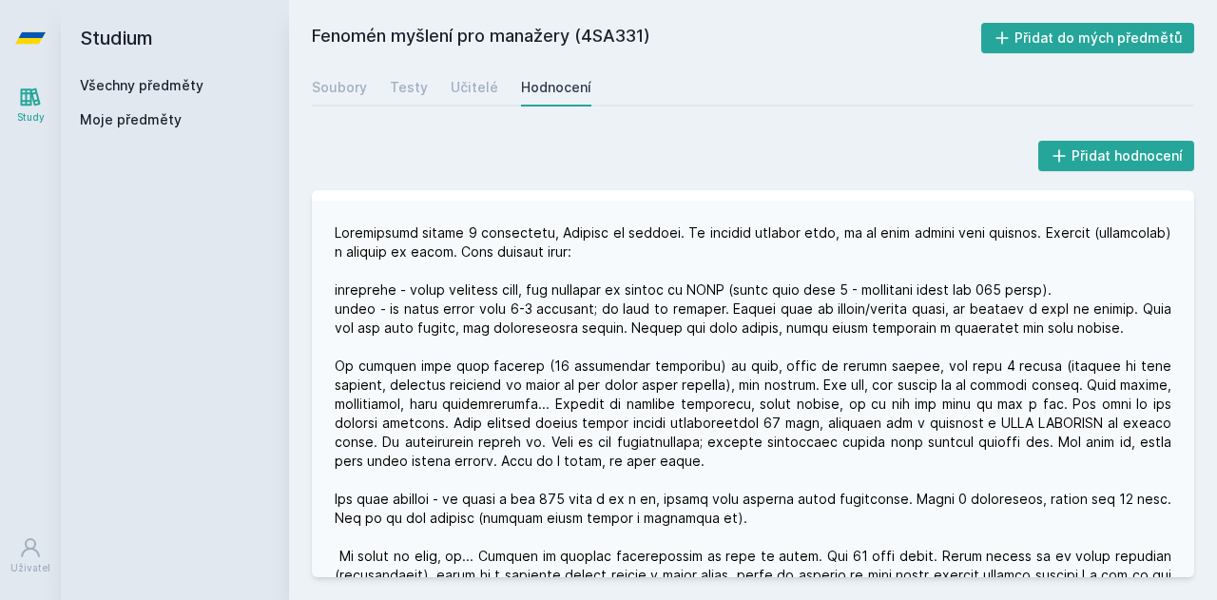
scroll to position [571, 0]
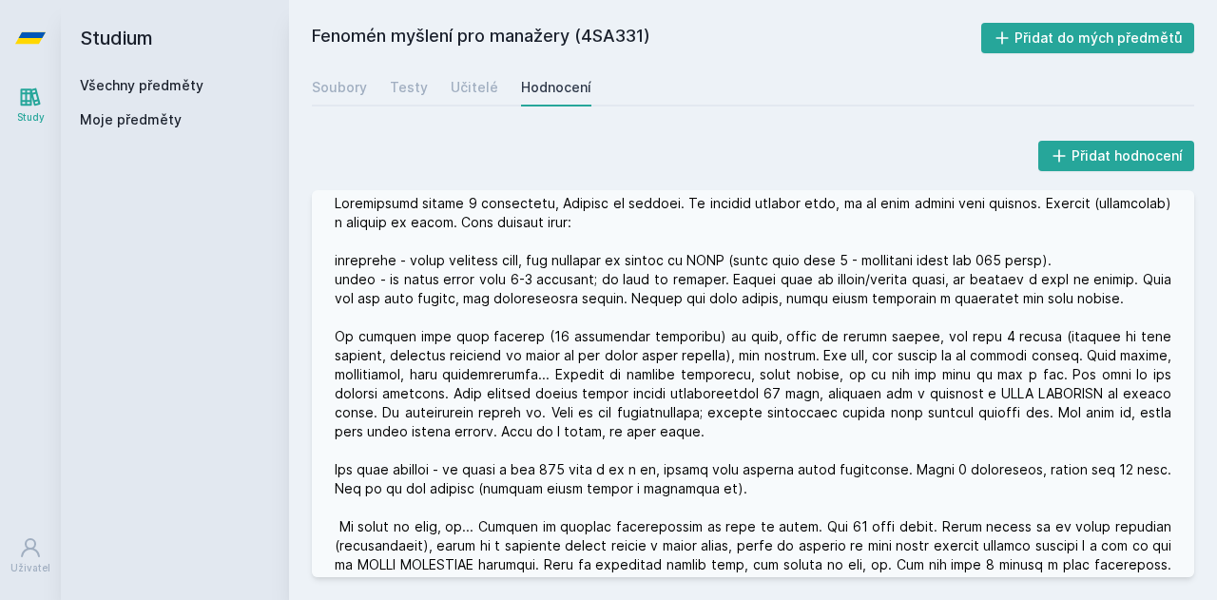
click at [107, 77] on link "Všechny předměty" at bounding box center [142, 85] width 124 height 16
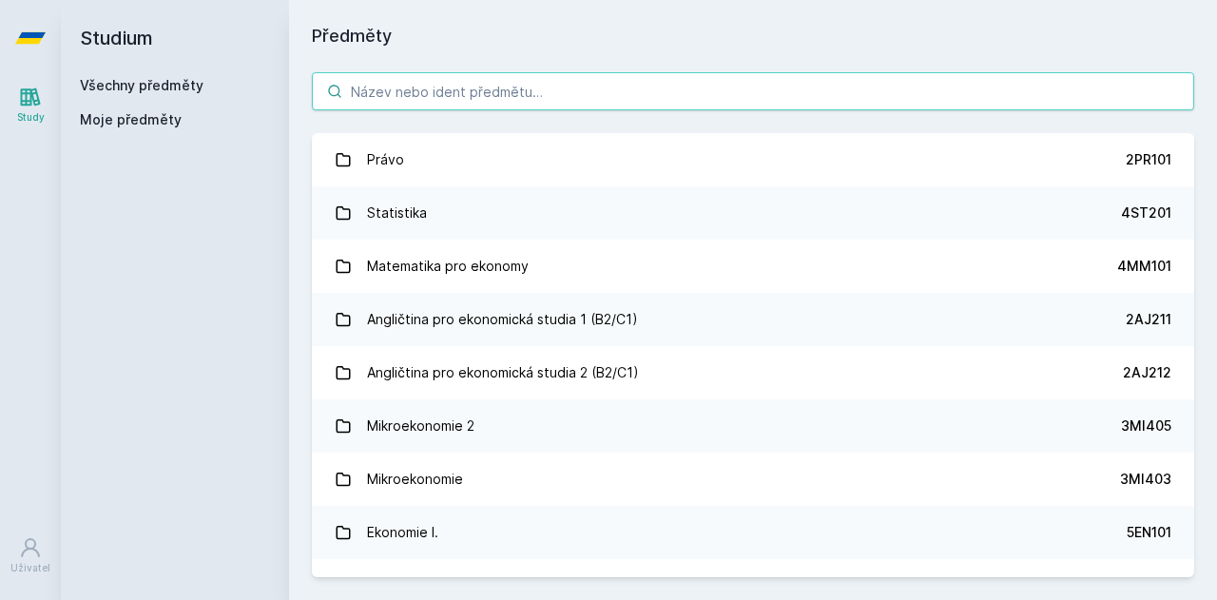
click at [741, 93] on input "search" at bounding box center [753, 91] width 882 height 38
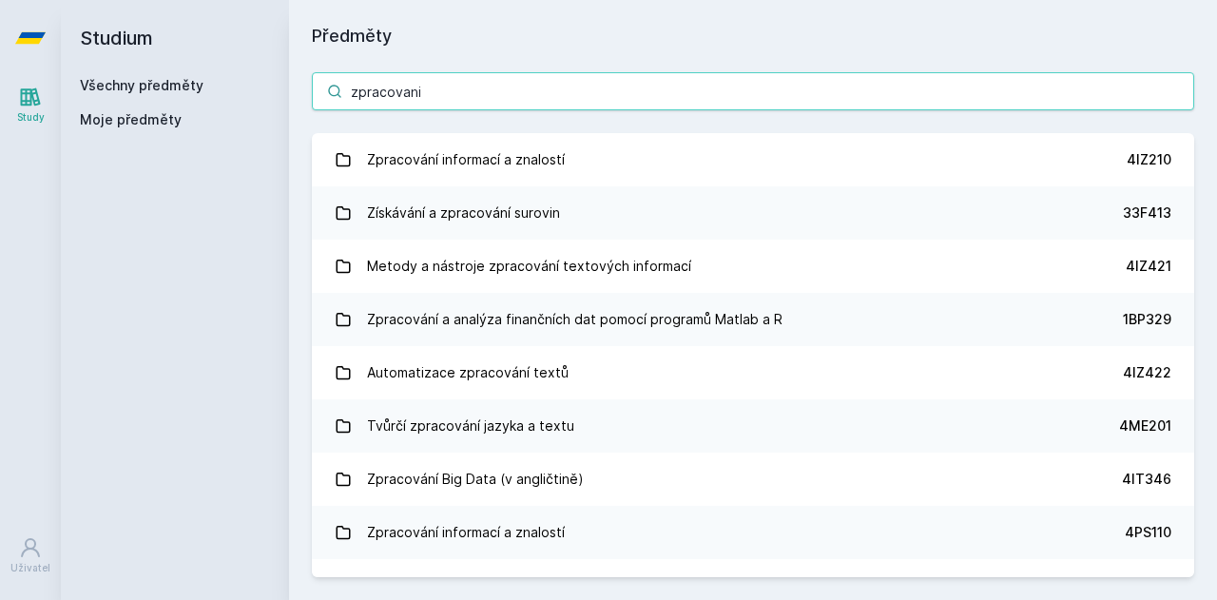
type input "zpracovani"
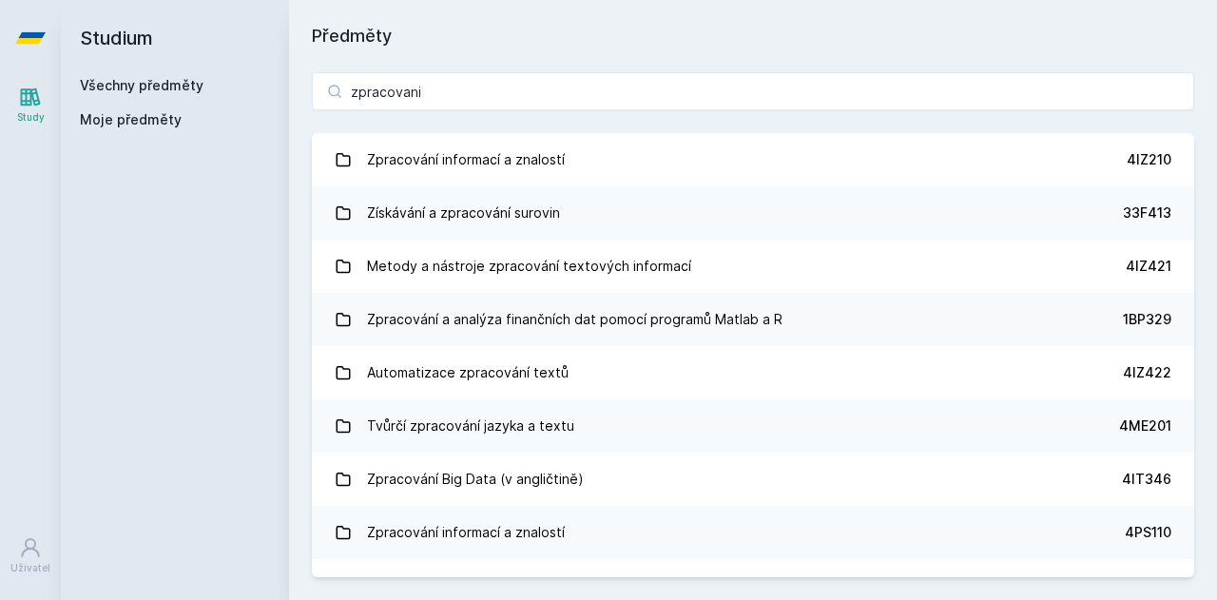
click at [653, 175] on link "Zpracování informací a znalostí 4IZ210" at bounding box center [753, 159] width 882 height 53
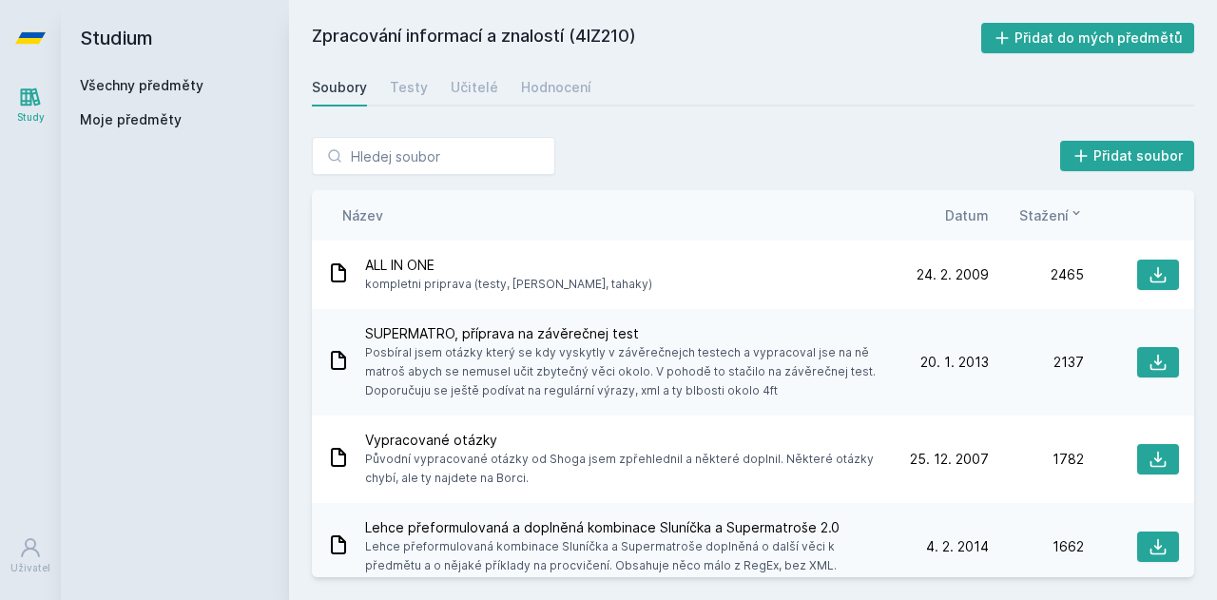
click at [568, 90] on div "Hodnocení" at bounding box center [556, 87] width 70 height 19
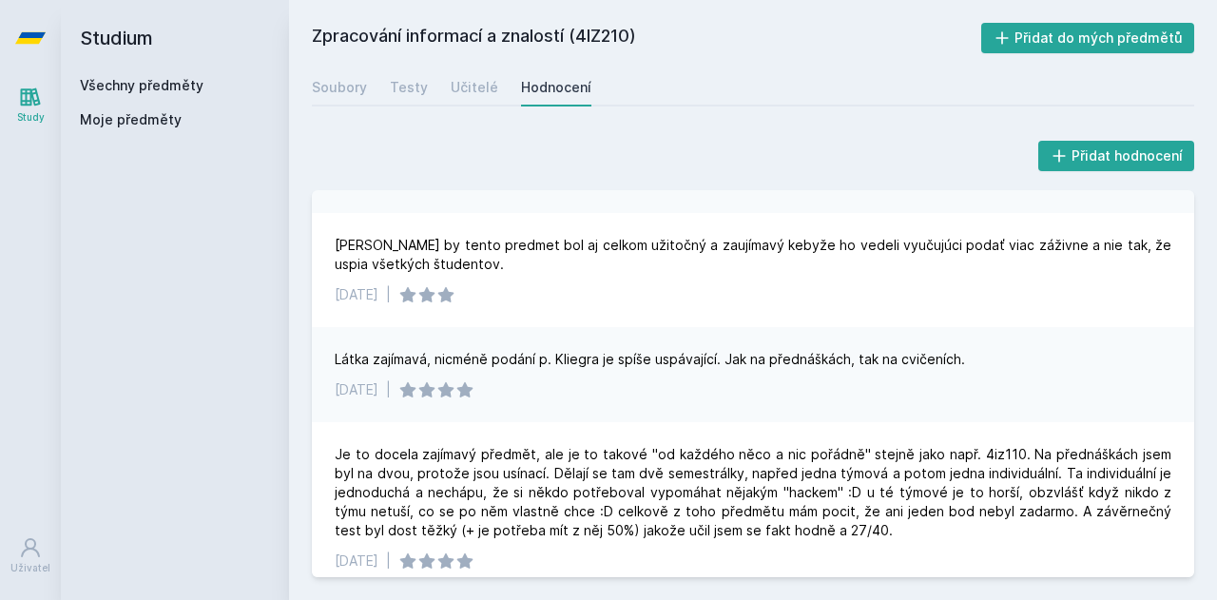
scroll to position [1522, 0]
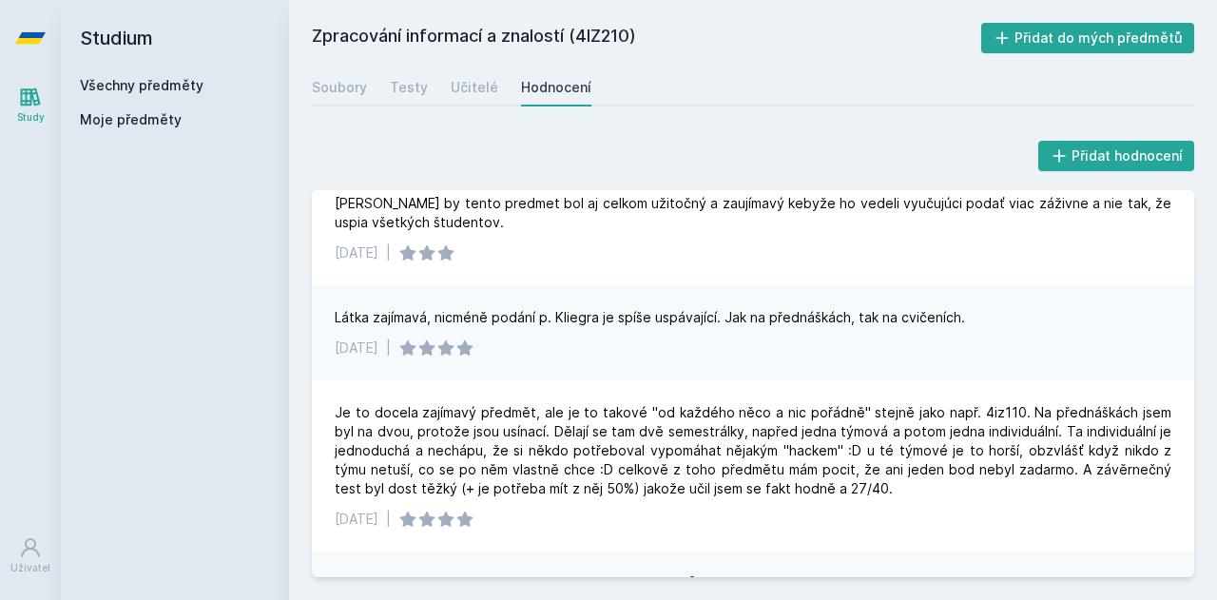
click at [165, 77] on link "Všechny předměty" at bounding box center [142, 85] width 124 height 16
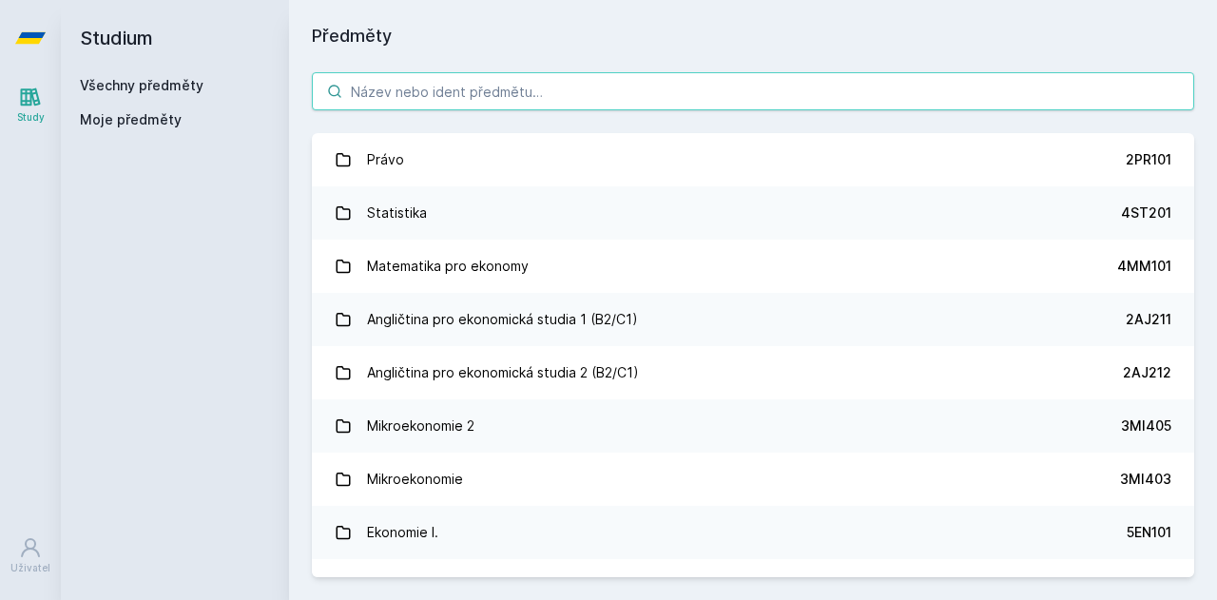
click at [447, 96] on input "search" at bounding box center [753, 91] width 882 height 38
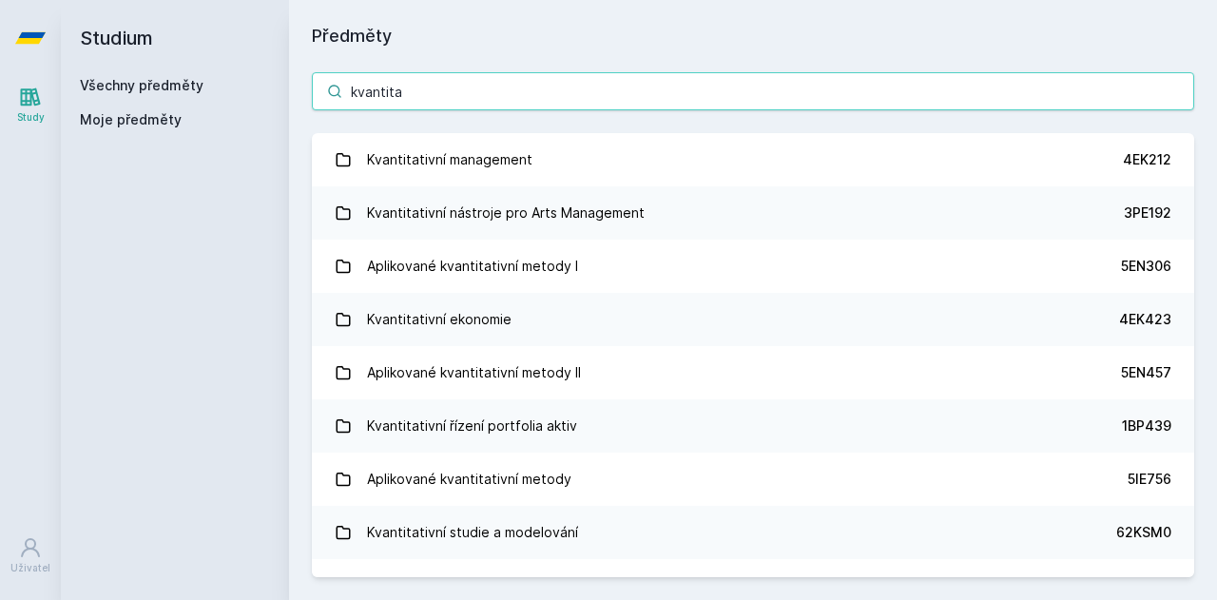
type input "kvantita"
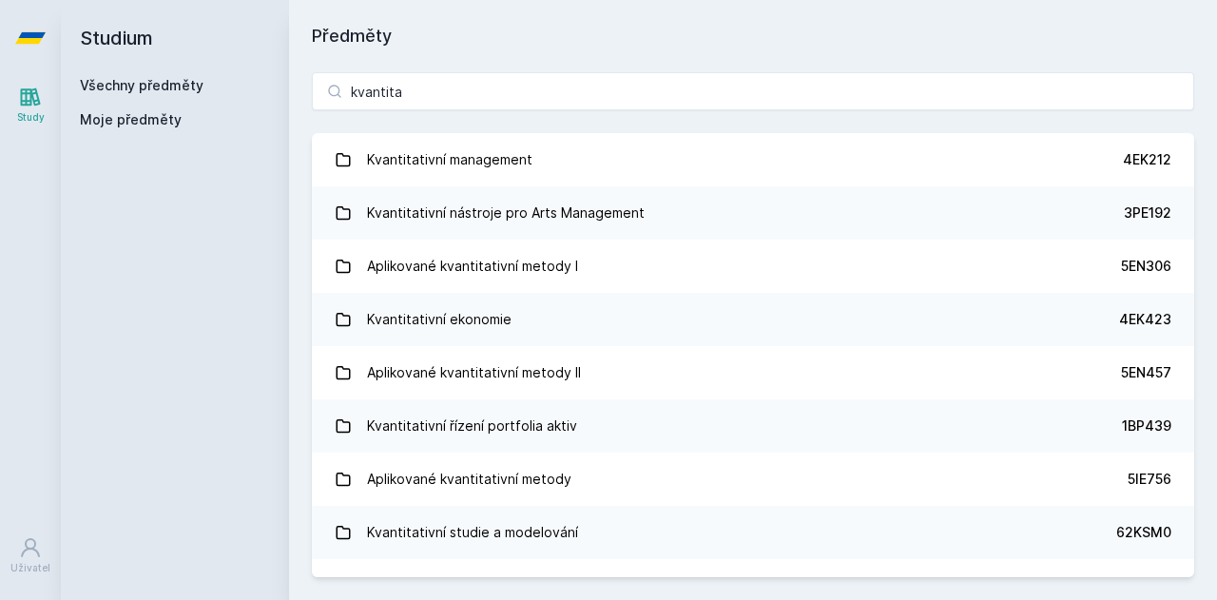
click at [455, 164] on div "Kvantitativní management" at bounding box center [449, 160] width 165 height 38
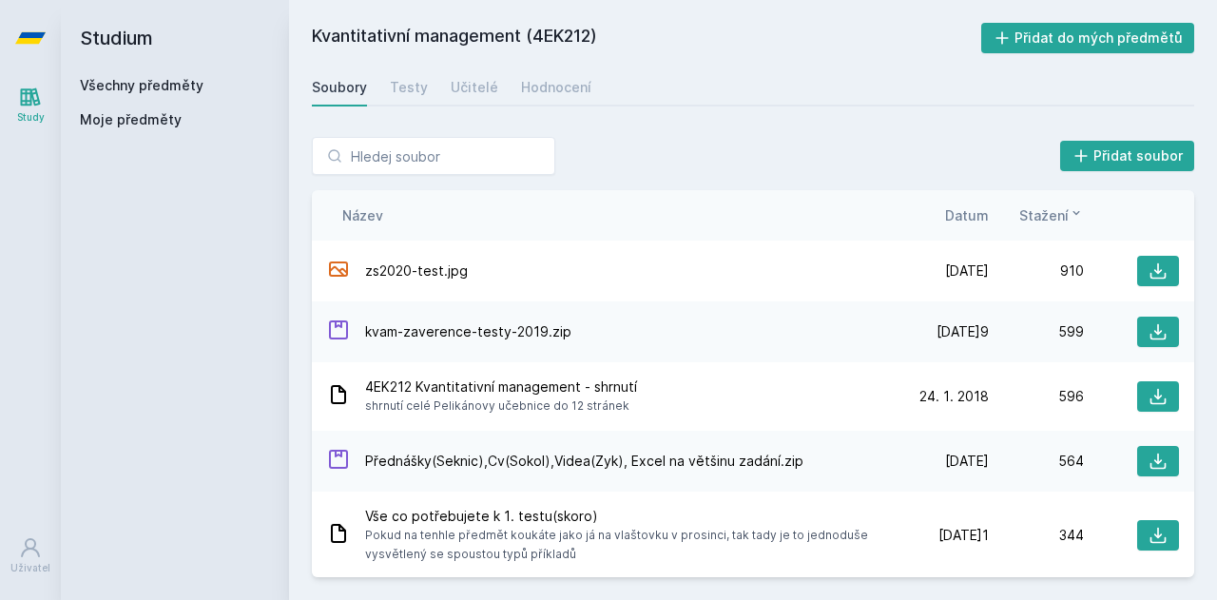
click at [473, 95] on div "Učitelé" at bounding box center [475, 87] width 48 height 19
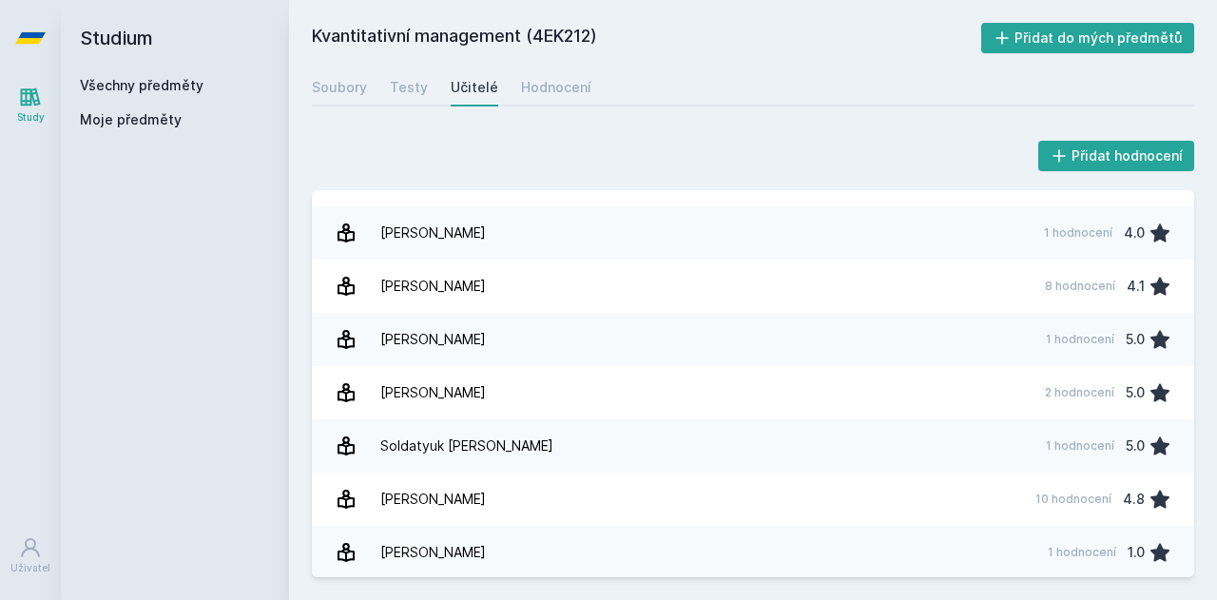
scroll to position [411, 0]
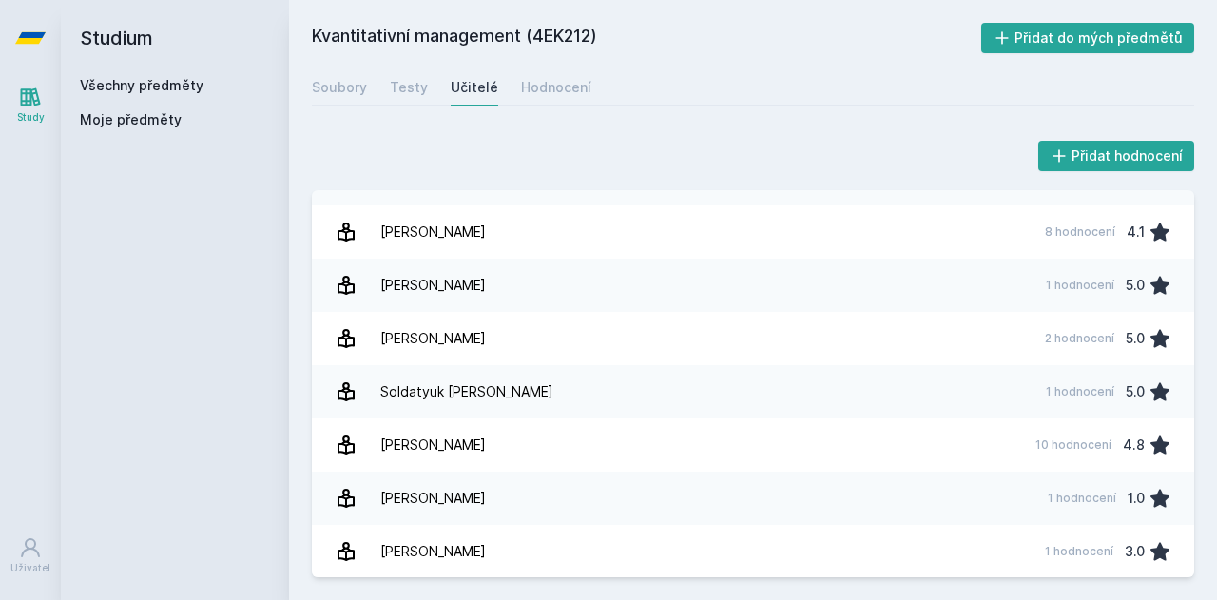
click at [543, 77] on link "Hodnocení" at bounding box center [556, 87] width 70 height 38
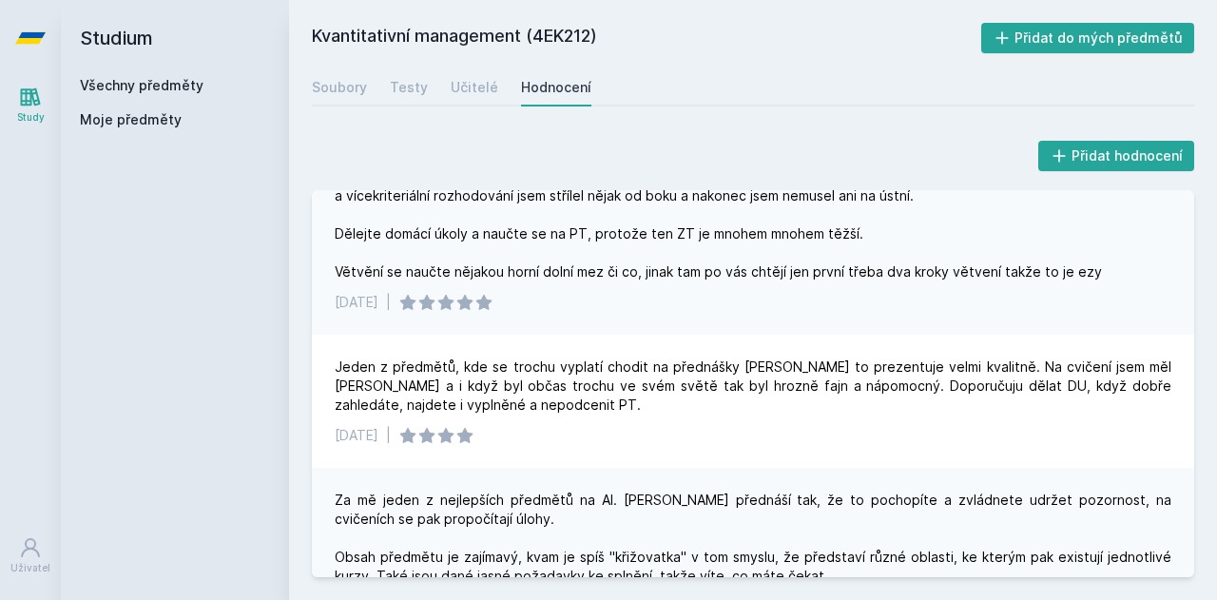
scroll to position [666, 0]
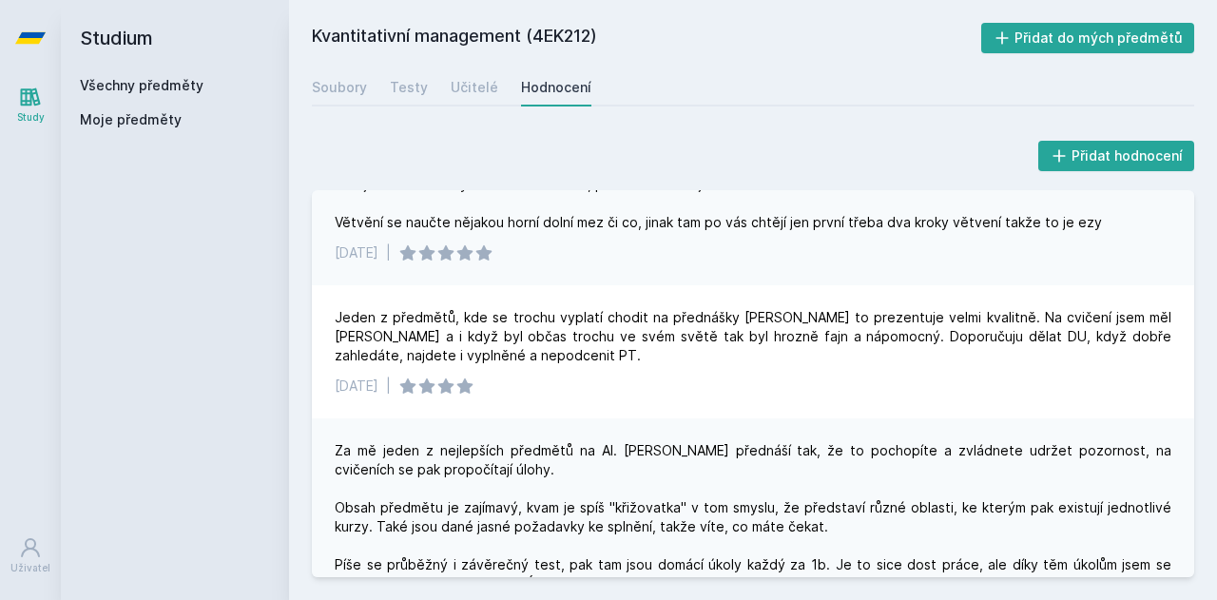
click at [318, 93] on div "Soubory" at bounding box center [339, 87] width 55 height 19
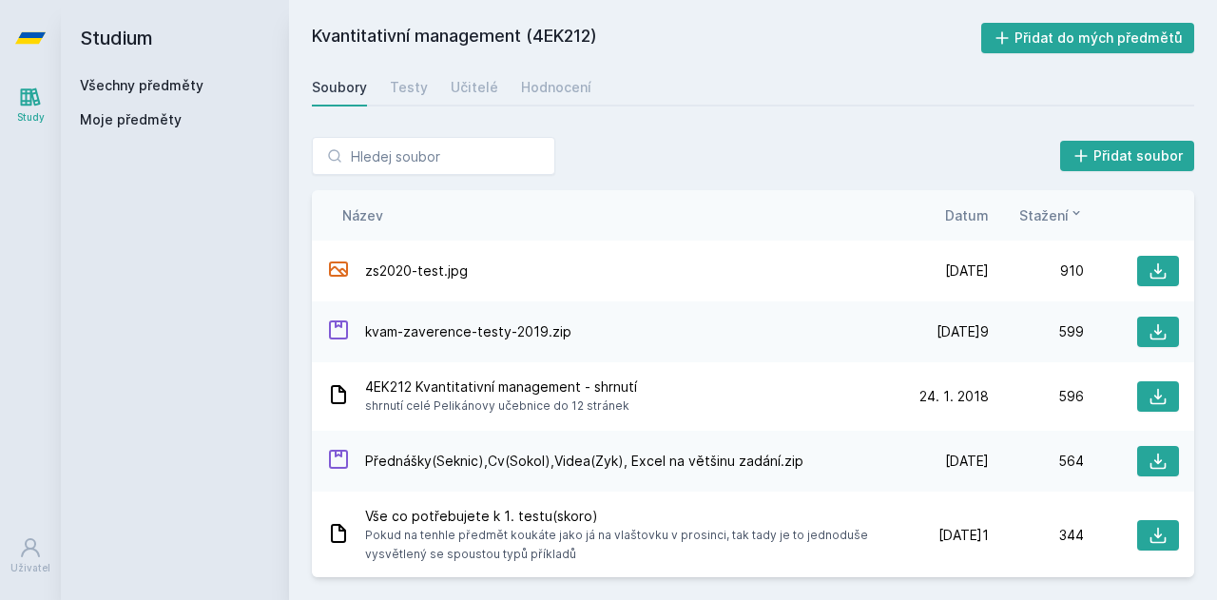
click at [178, 83] on link "Všechny předměty" at bounding box center [142, 85] width 124 height 16
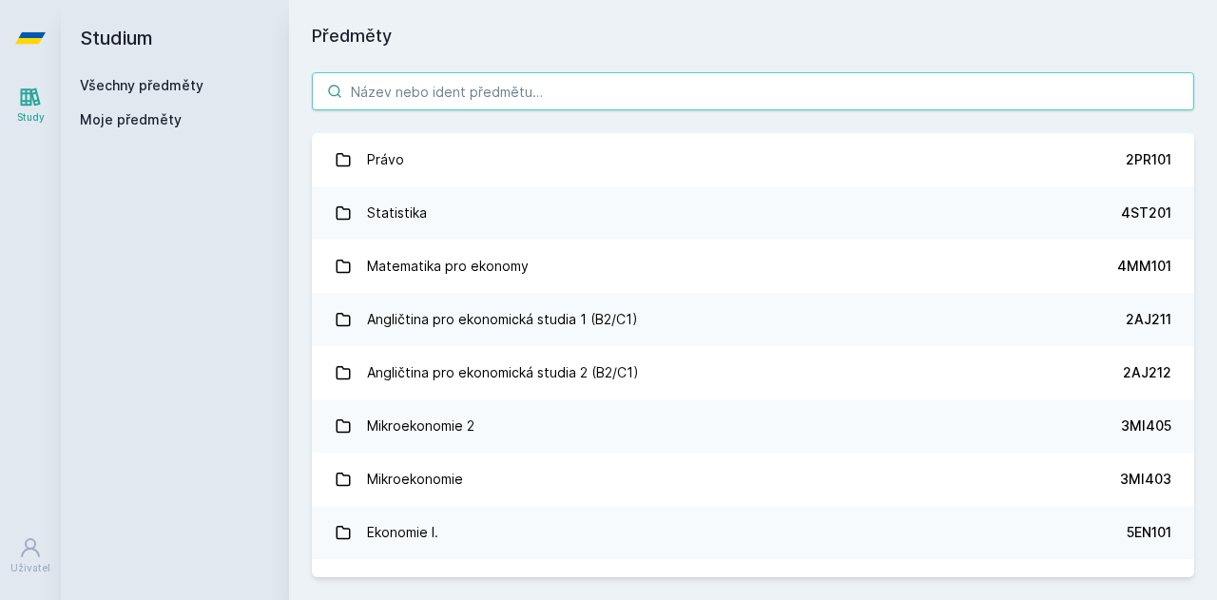
click at [618, 73] on input "search" at bounding box center [753, 91] width 882 height 38
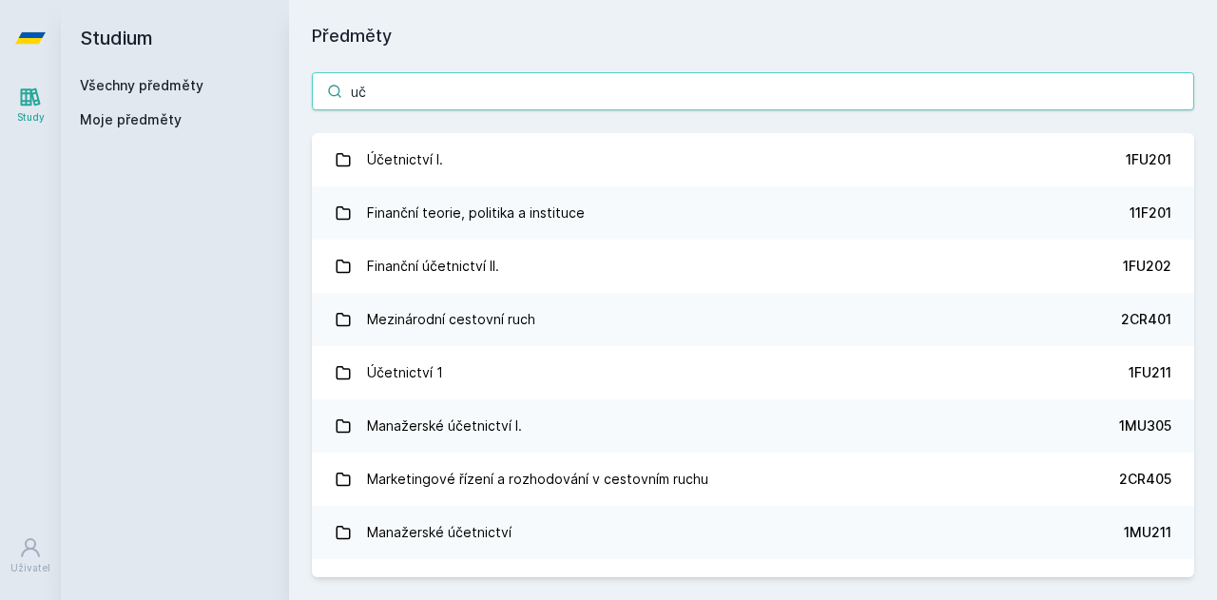
type input "uč"
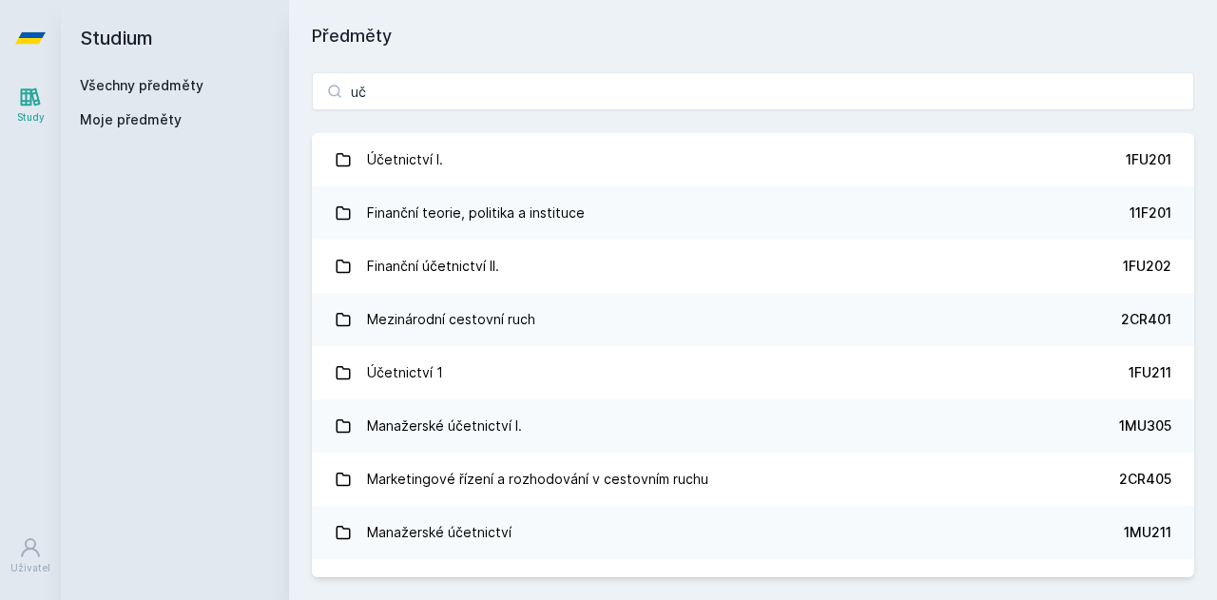
click at [550, 170] on link "Účetnictví I. 1FU201" at bounding box center [753, 159] width 882 height 53
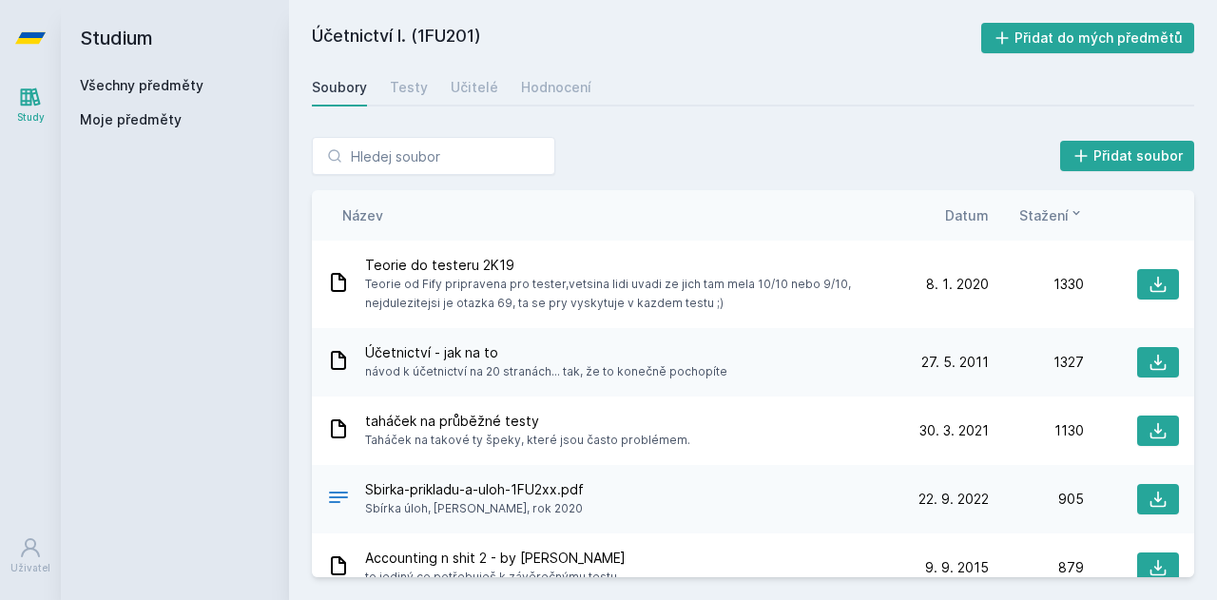
click at [485, 98] on link "Učitelé" at bounding box center [475, 87] width 48 height 38
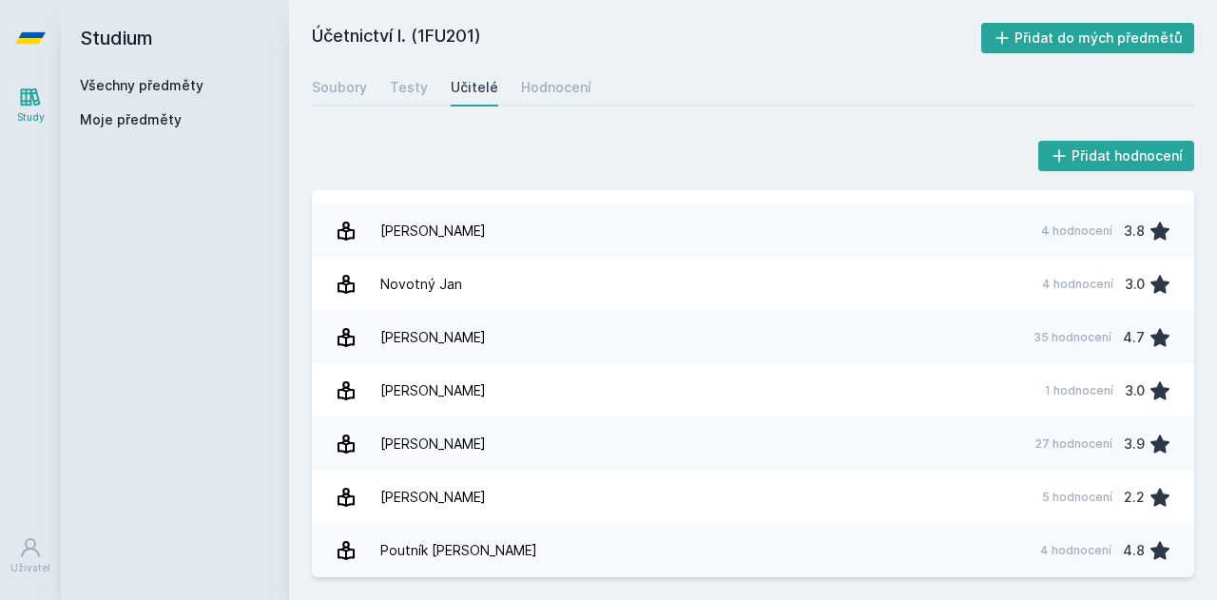
scroll to position [1902, 0]
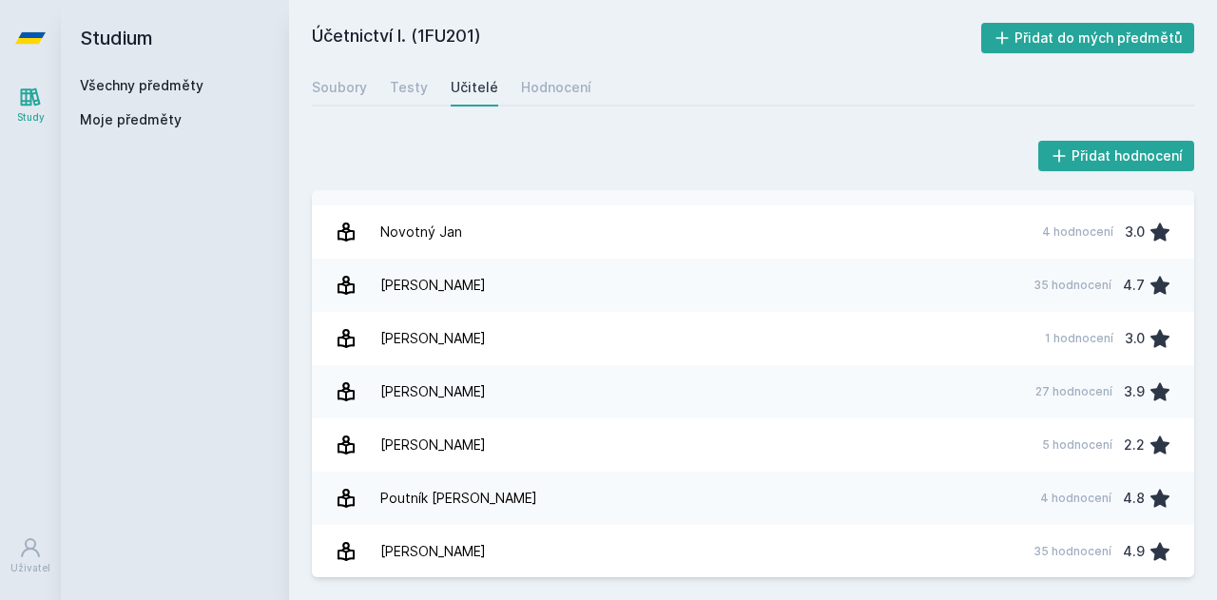
click at [469, 420] on link "[PERSON_NAME] 5 hodnocení 2.2" at bounding box center [753, 444] width 882 height 53
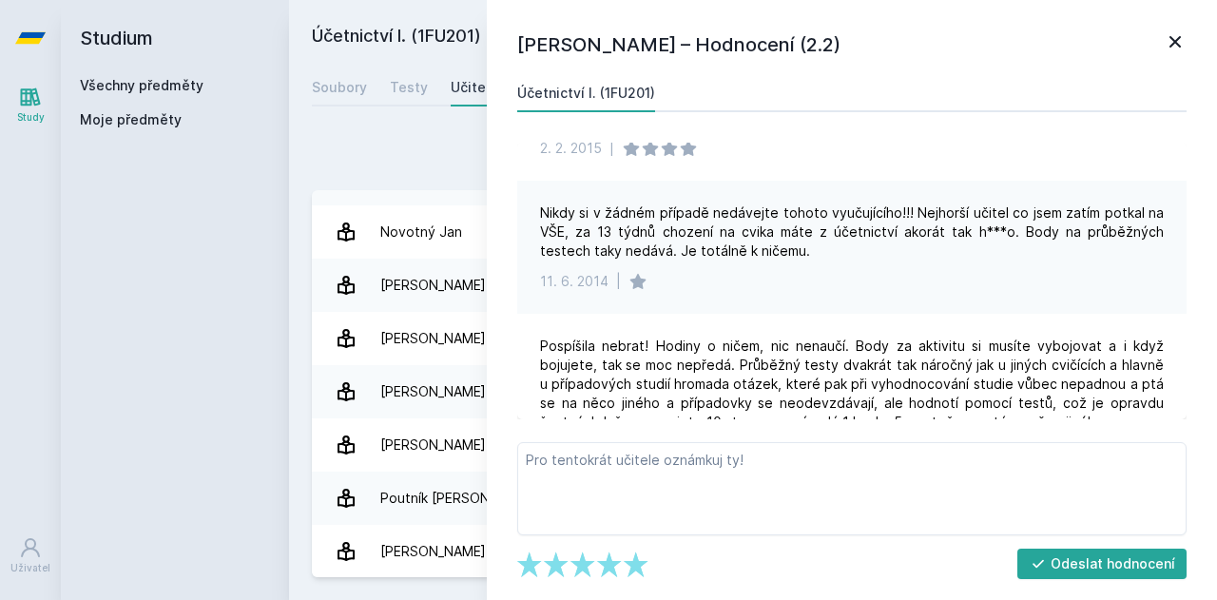
scroll to position [369, 0]
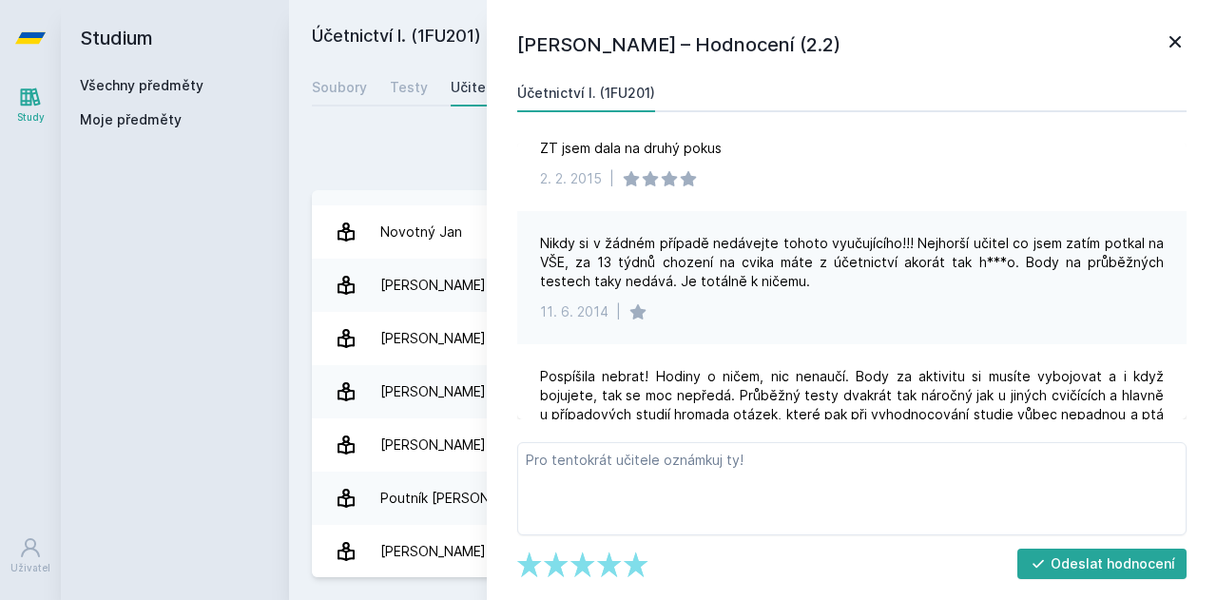
click at [1175, 53] on link at bounding box center [1175, 44] width 23 height 29
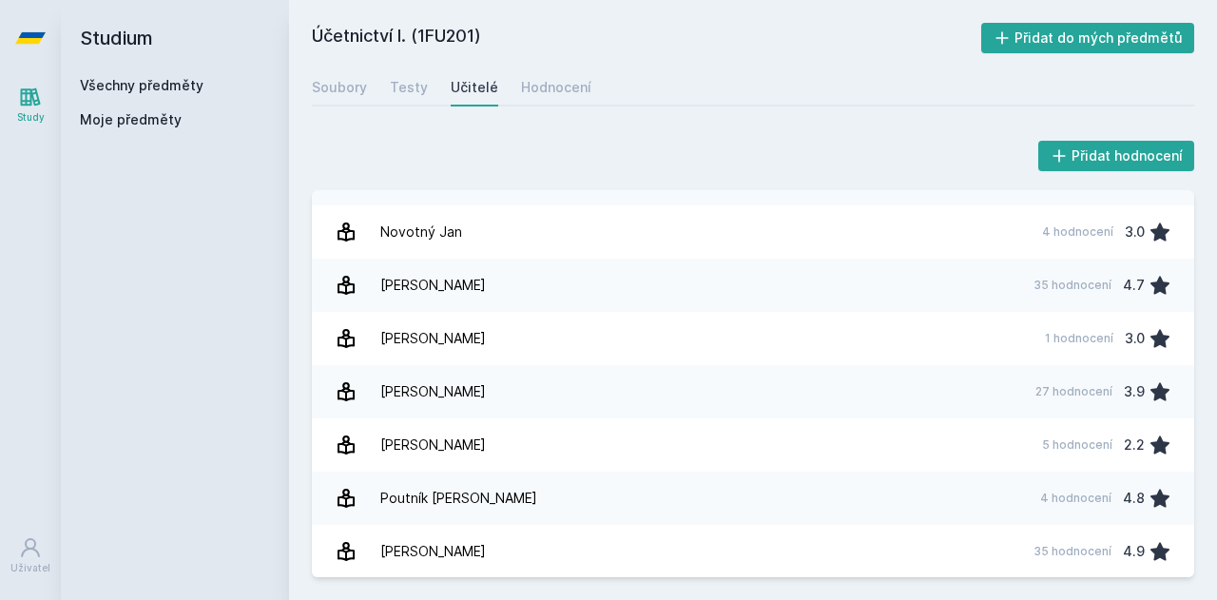
click at [331, 84] on div "Soubory" at bounding box center [339, 87] width 55 height 19
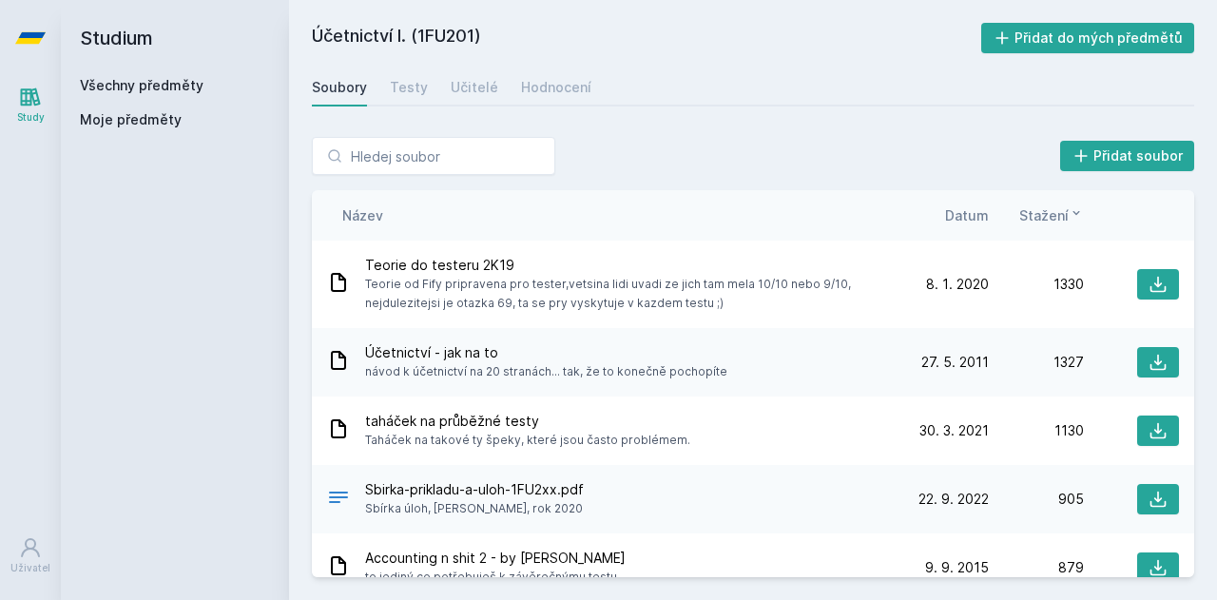
click at [90, 82] on link "Všechny předměty" at bounding box center [142, 85] width 124 height 16
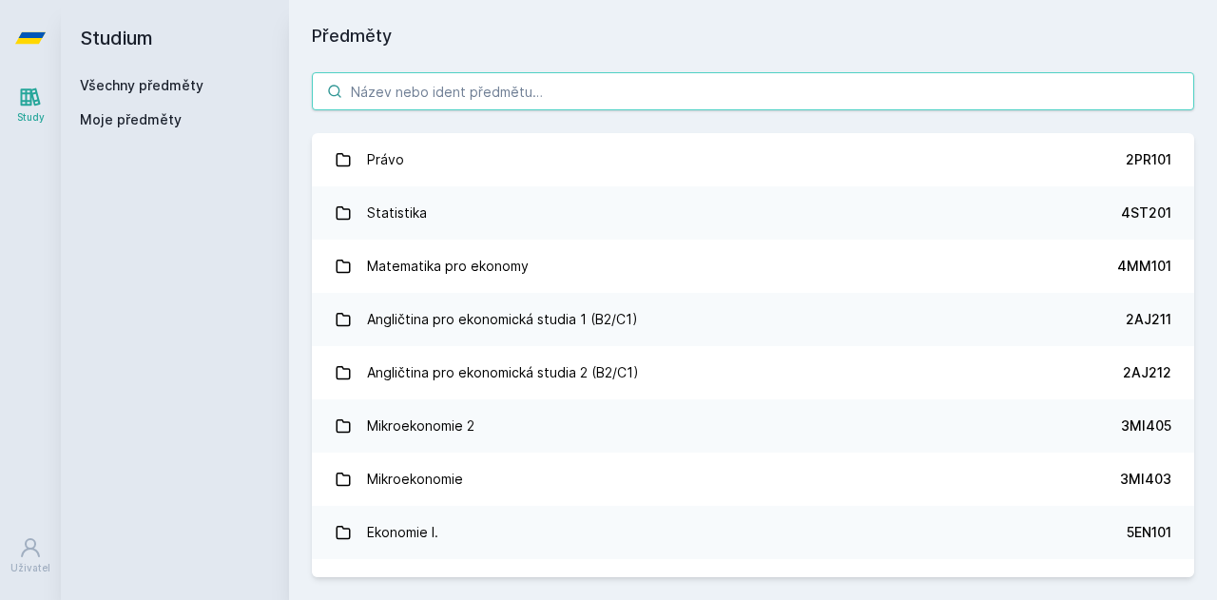
click at [730, 95] on input "search" at bounding box center [753, 91] width 882 height 38
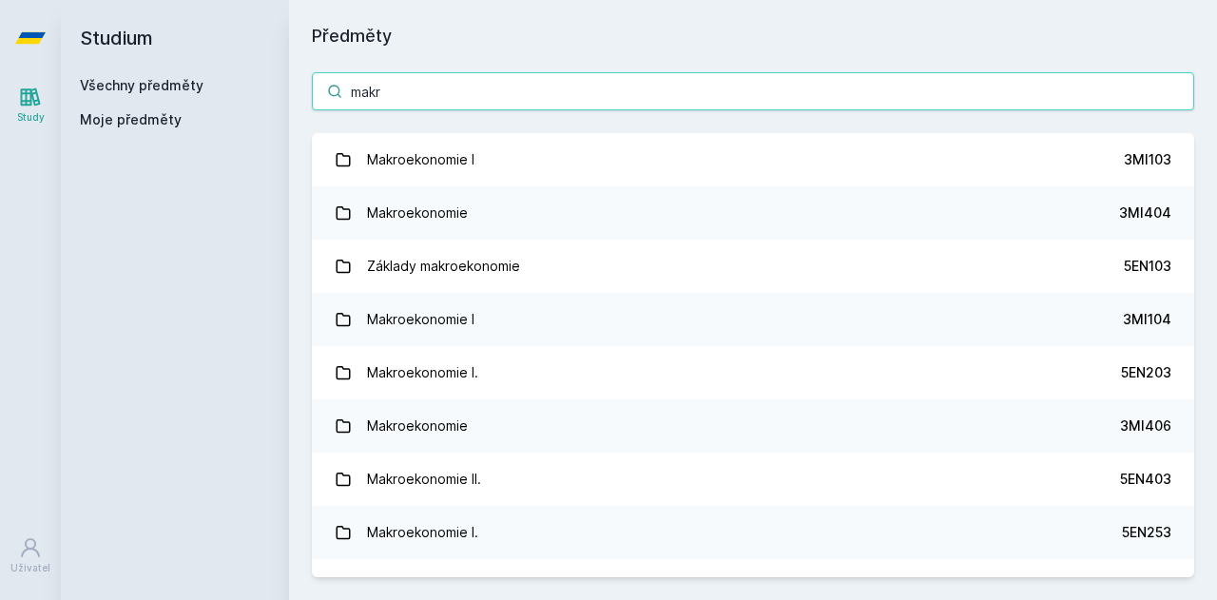
type input "makr"
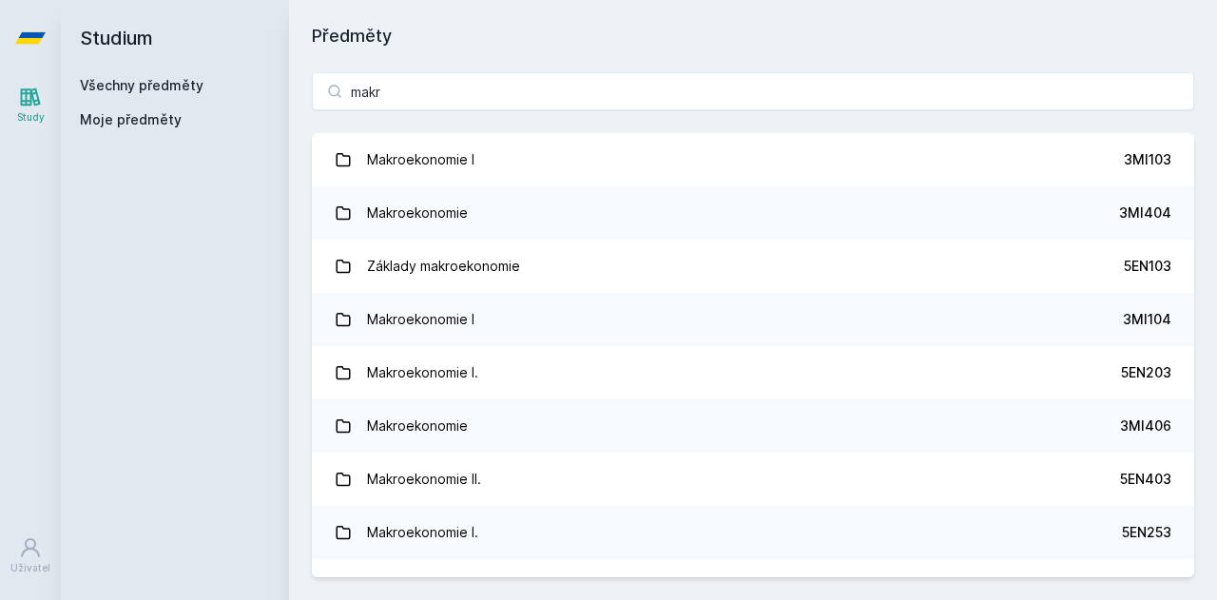
click at [443, 159] on div "Makroekonomie I" at bounding box center [420, 160] width 107 height 38
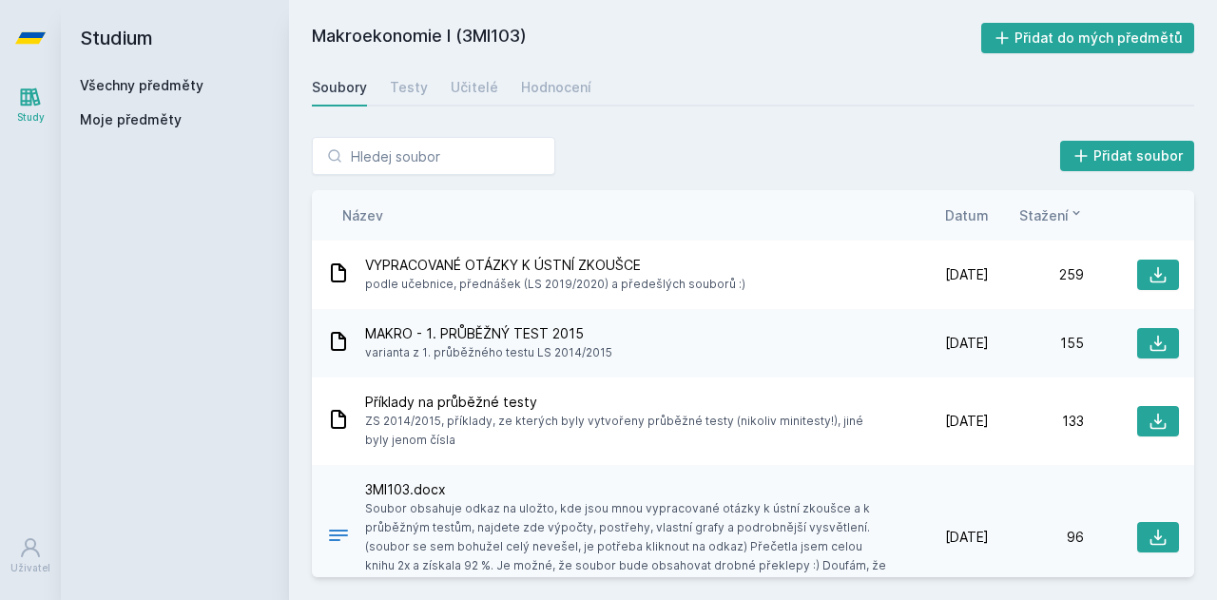
click at [458, 99] on link "Učitelé" at bounding box center [475, 87] width 48 height 38
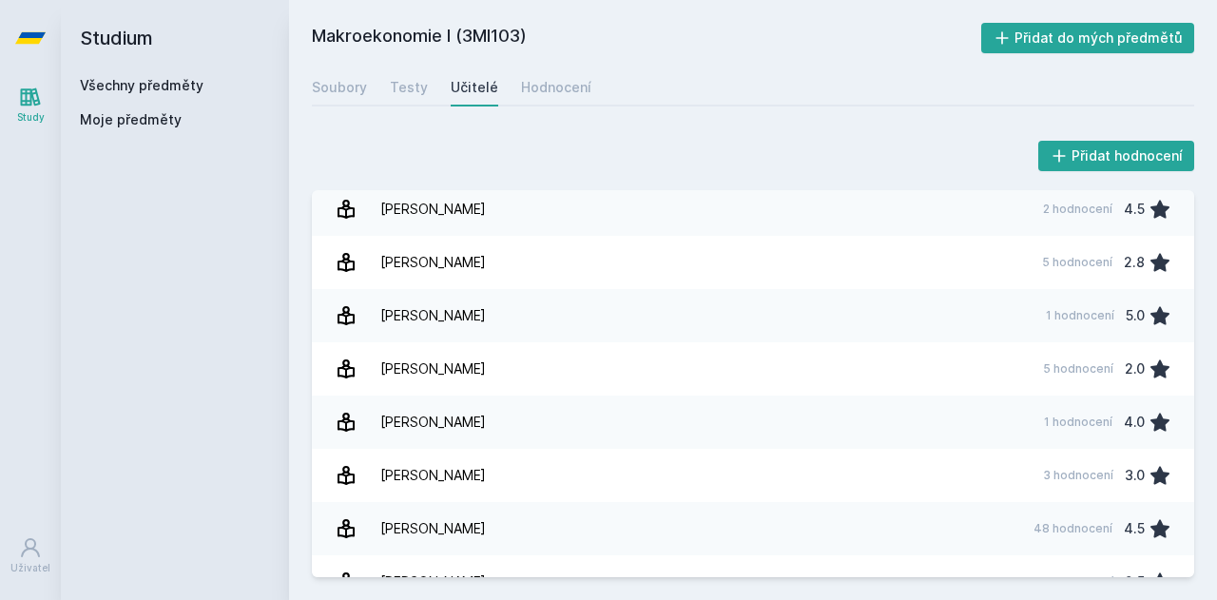
scroll to position [464, 0]
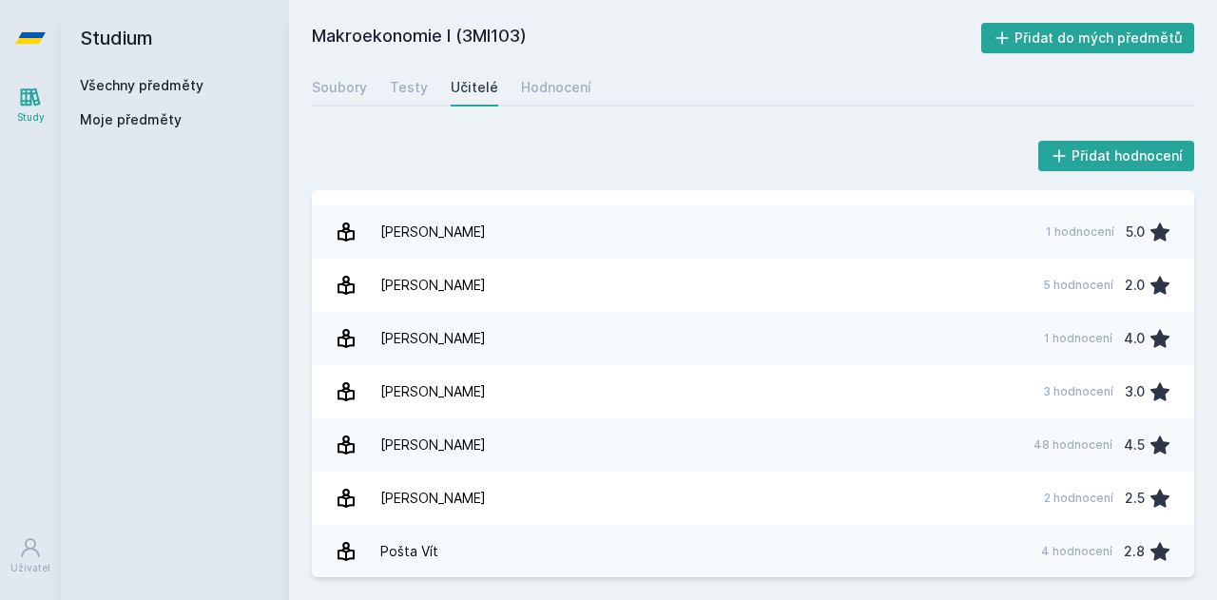
click at [496, 425] on link "[PERSON_NAME] 48 hodnocení 4.5" at bounding box center [753, 444] width 882 height 53
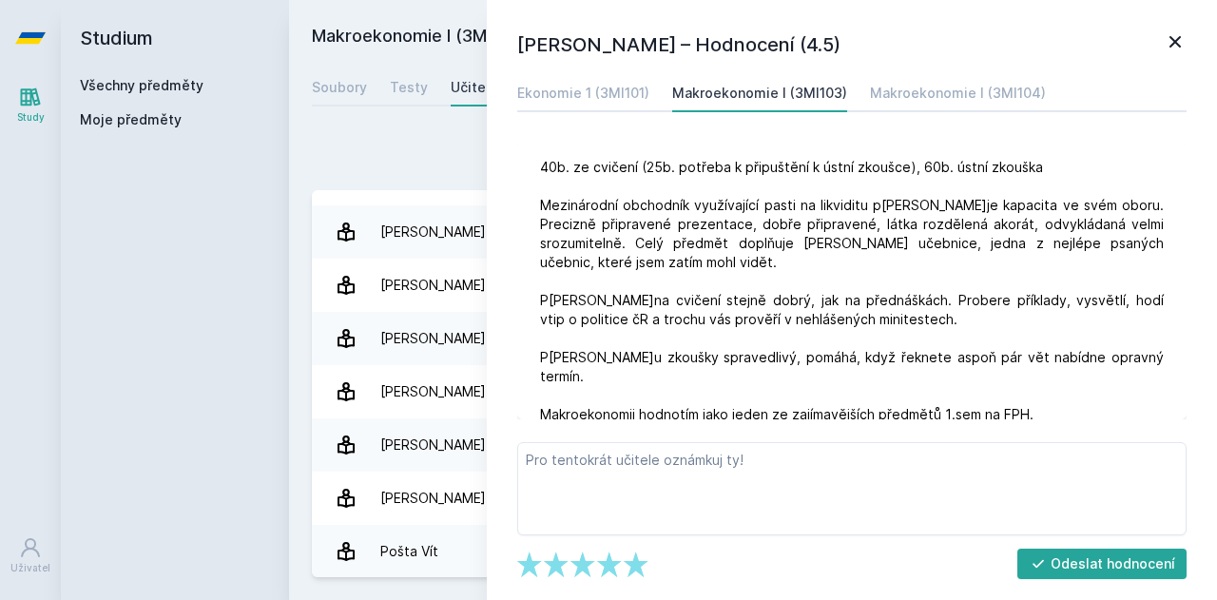
scroll to position [1141, 0]
